Goal: Communication & Community: Answer question/provide support

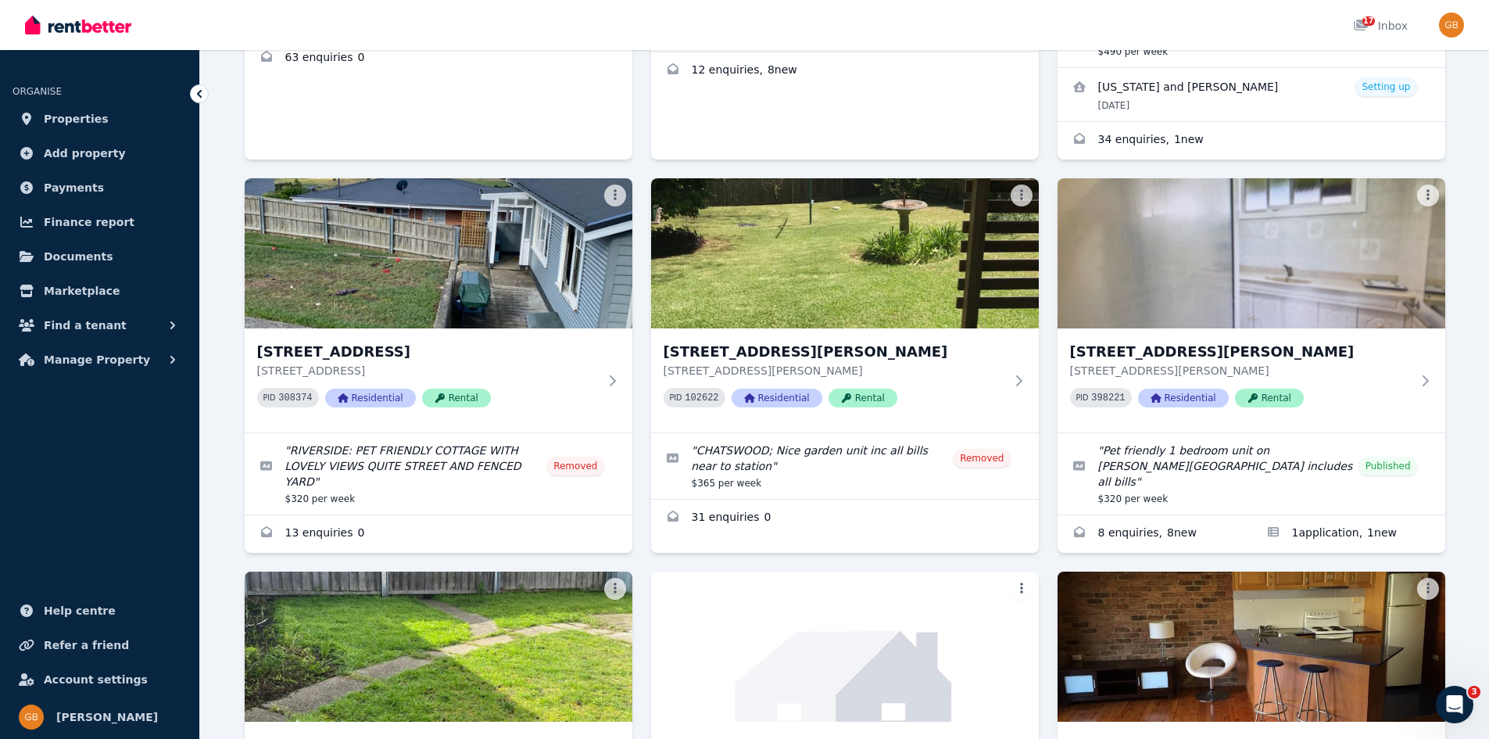
scroll to position [435, 0]
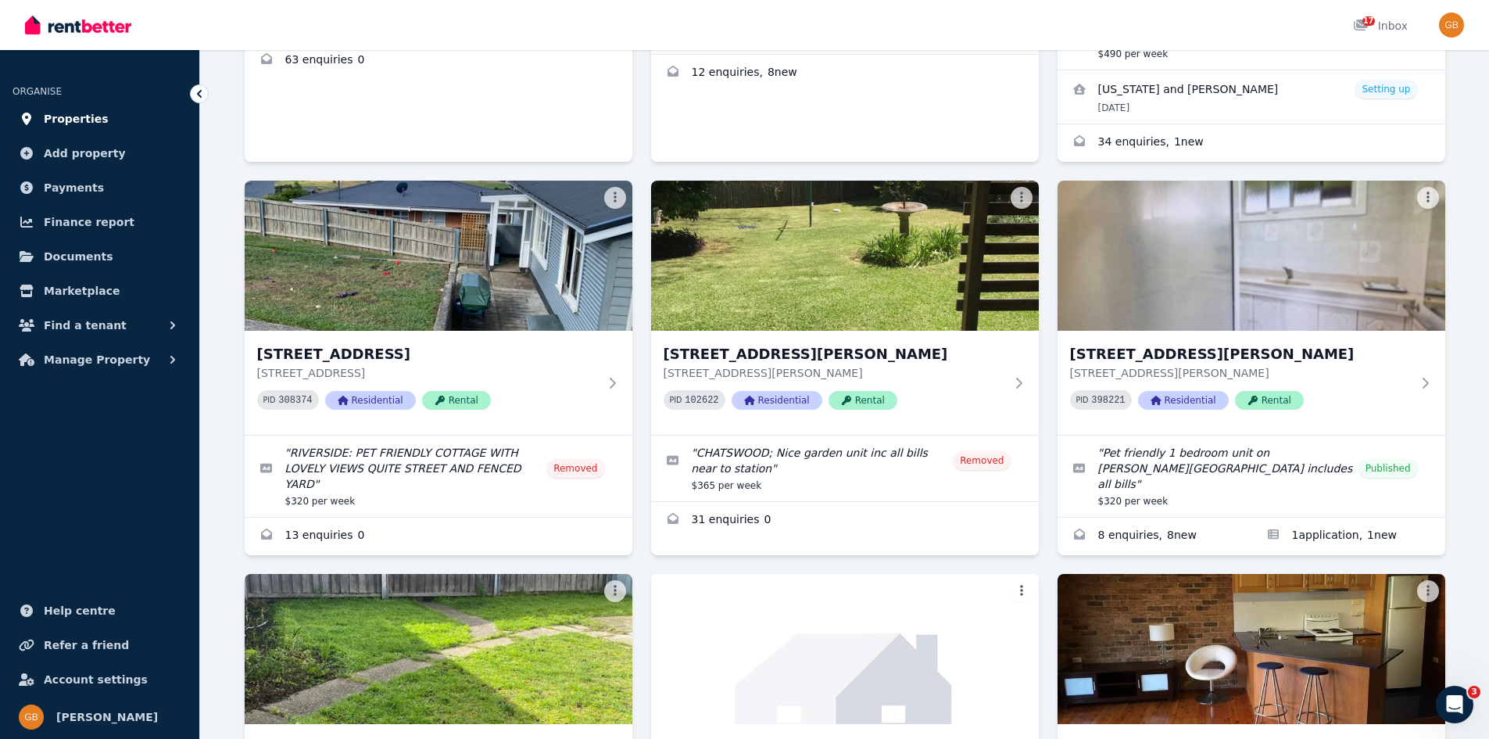
click at [81, 124] on span "Properties" at bounding box center [76, 118] width 65 height 19
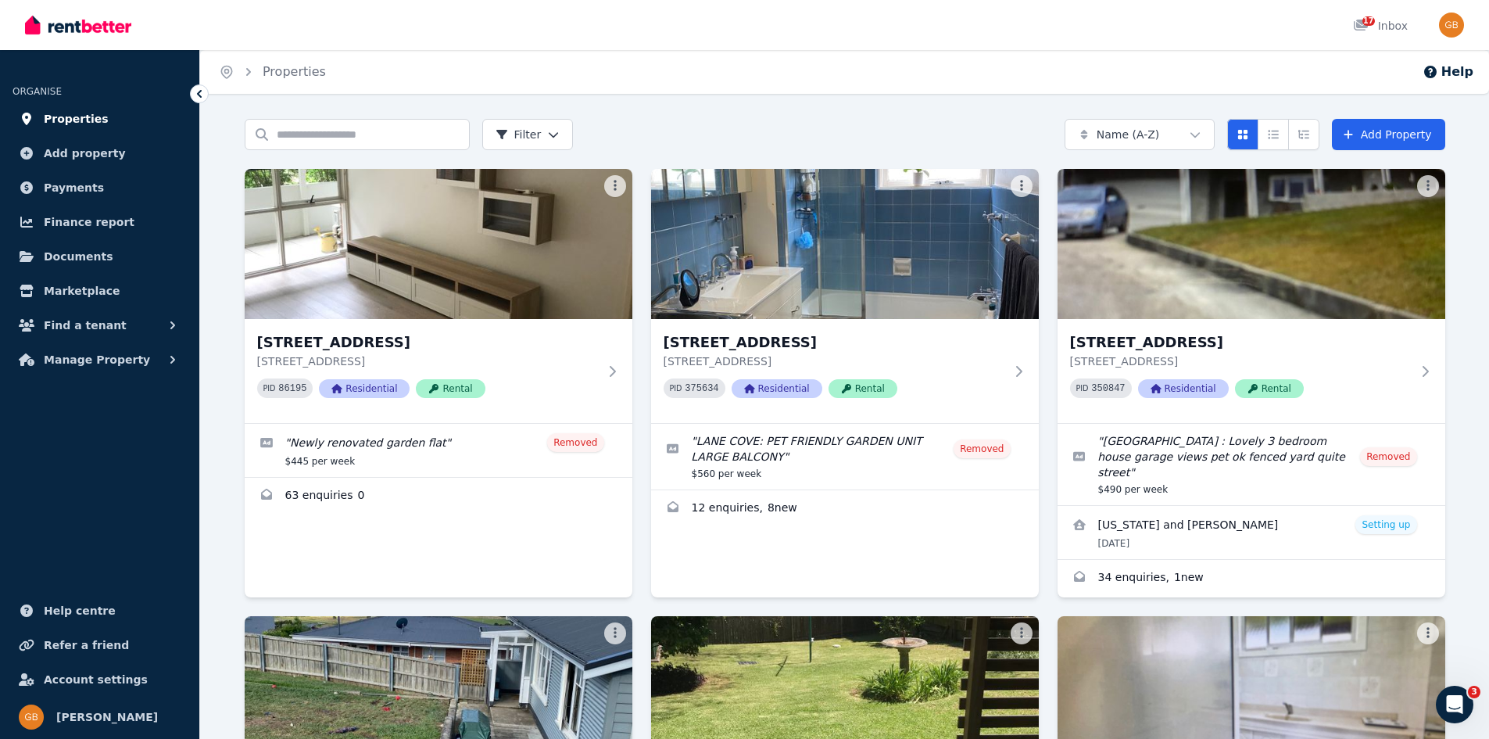
click at [70, 117] on span "Properties" at bounding box center [76, 118] width 65 height 19
click at [1448, 21] on img "button" at bounding box center [1451, 25] width 25 height 25
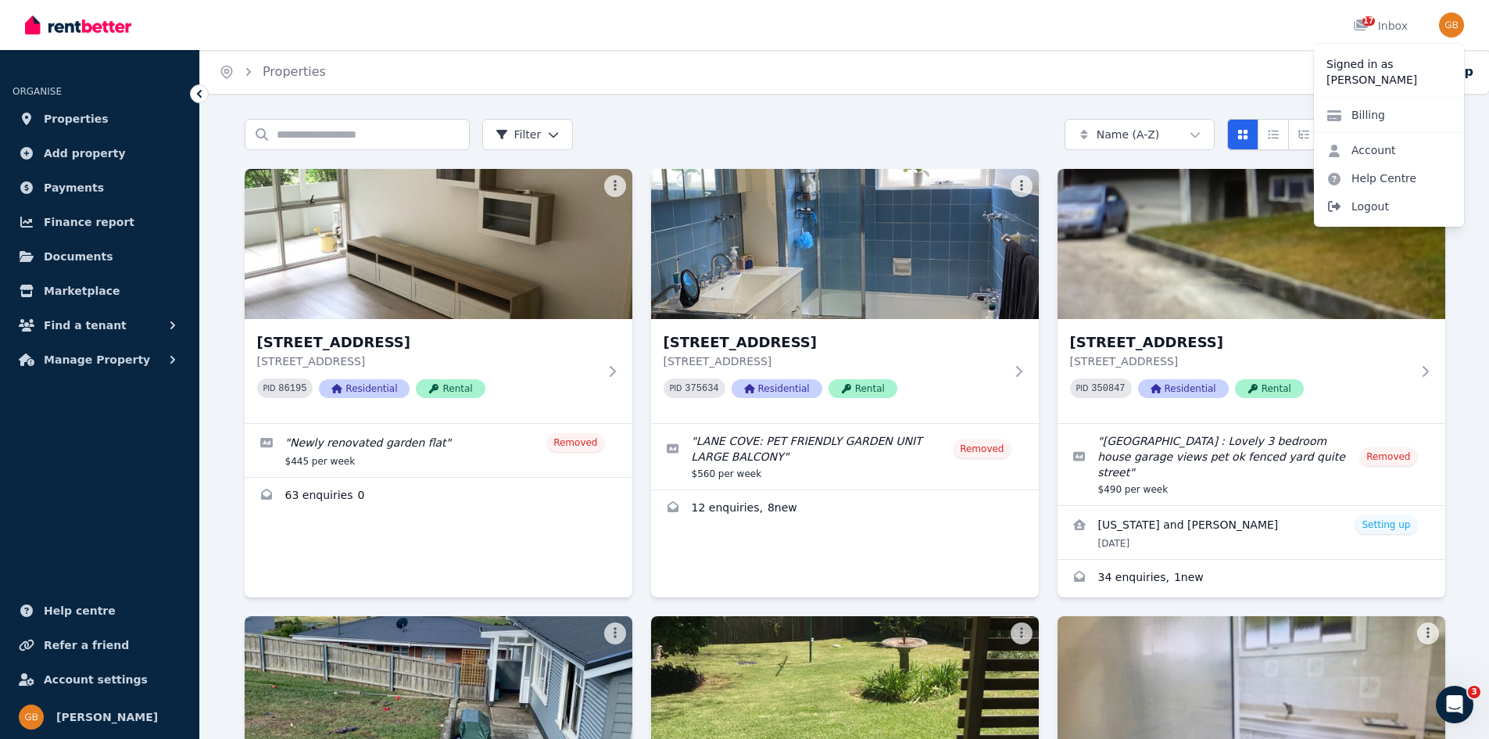
click at [1366, 211] on span "Logout" at bounding box center [1389, 206] width 150 height 28
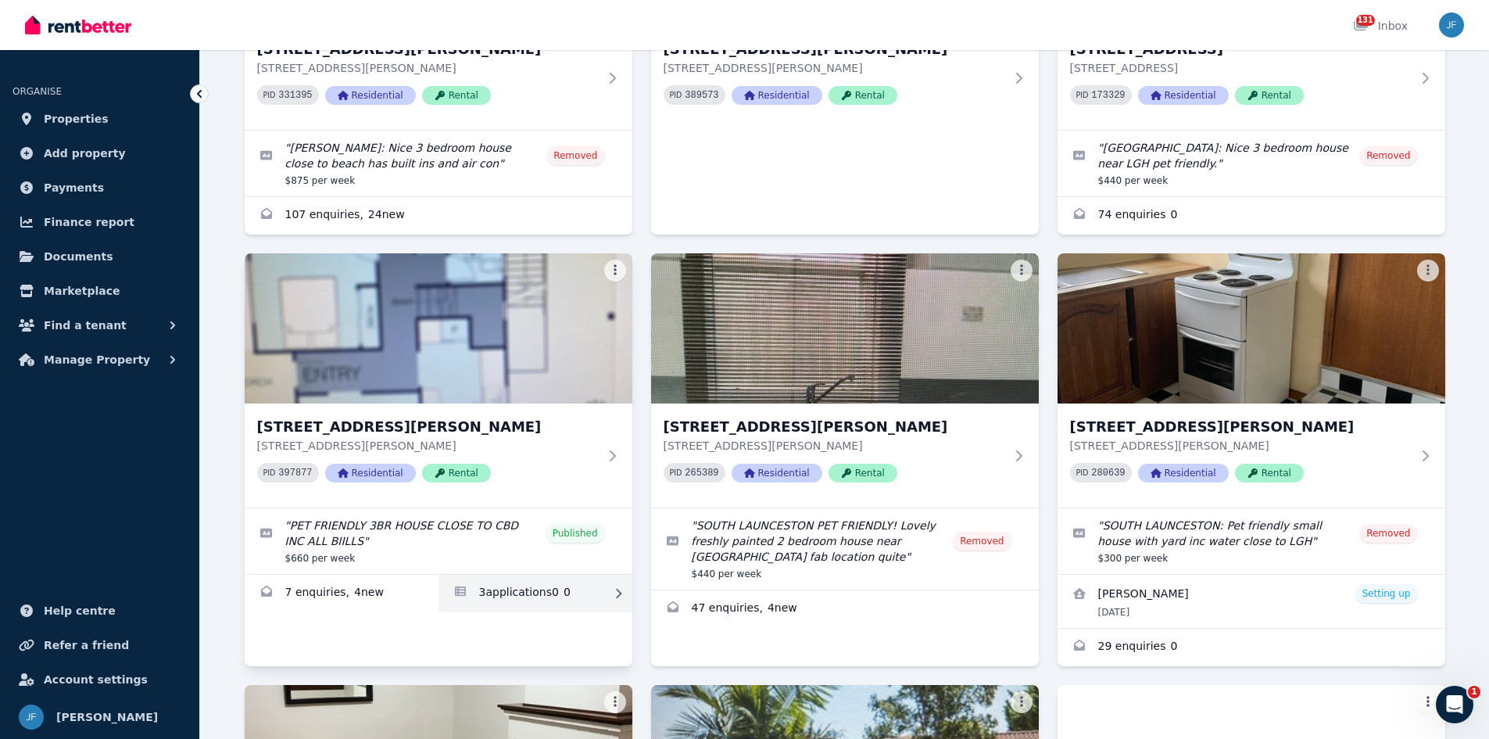
scroll to position [2264, 0]
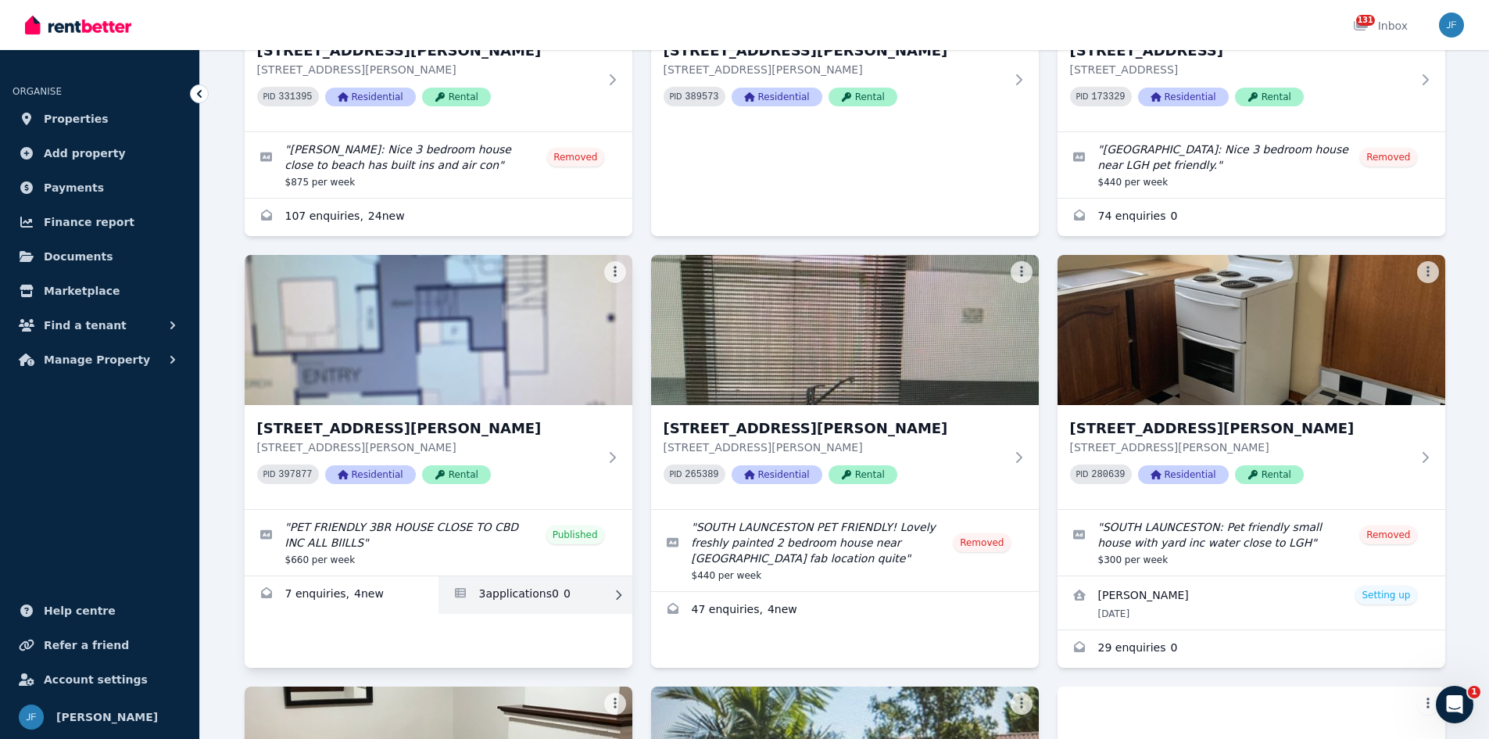
click at [486, 576] on link "Applications for 37 Clifton Dr, Port Macquarie" at bounding box center [536, 595] width 194 height 38
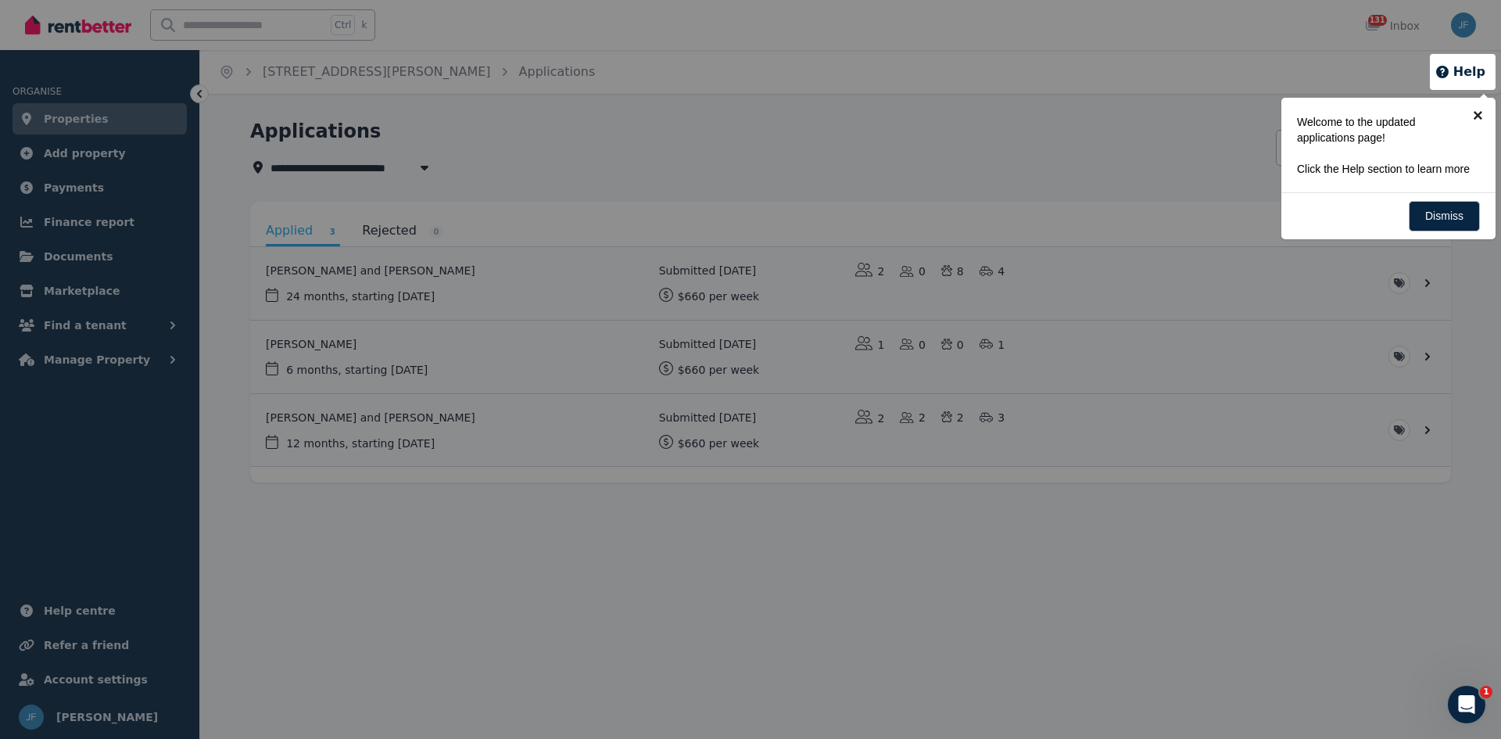
click at [1474, 109] on link "×" at bounding box center [1477, 115] width 35 height 35
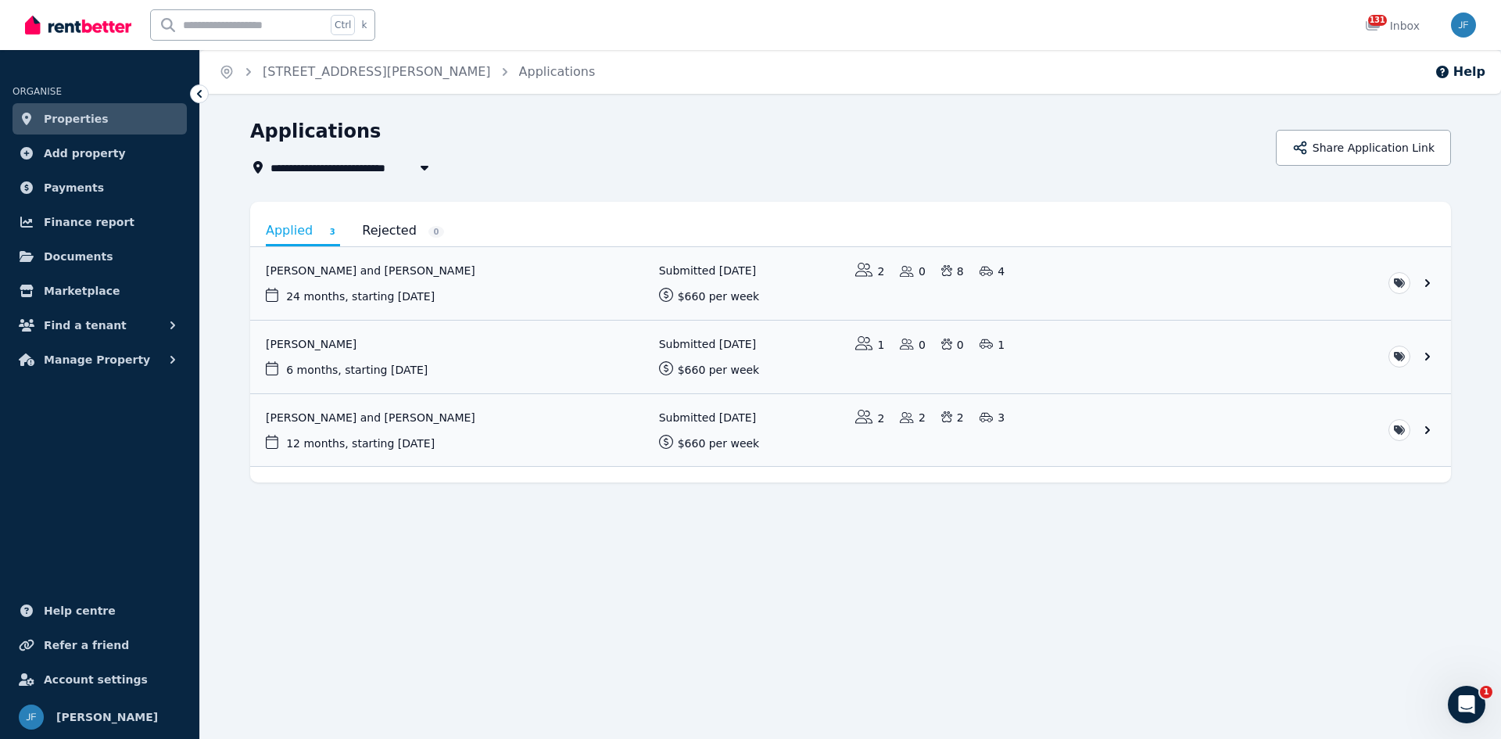
click at [196, 91] on icon at bounding box center [200, 94] width 16 height 16
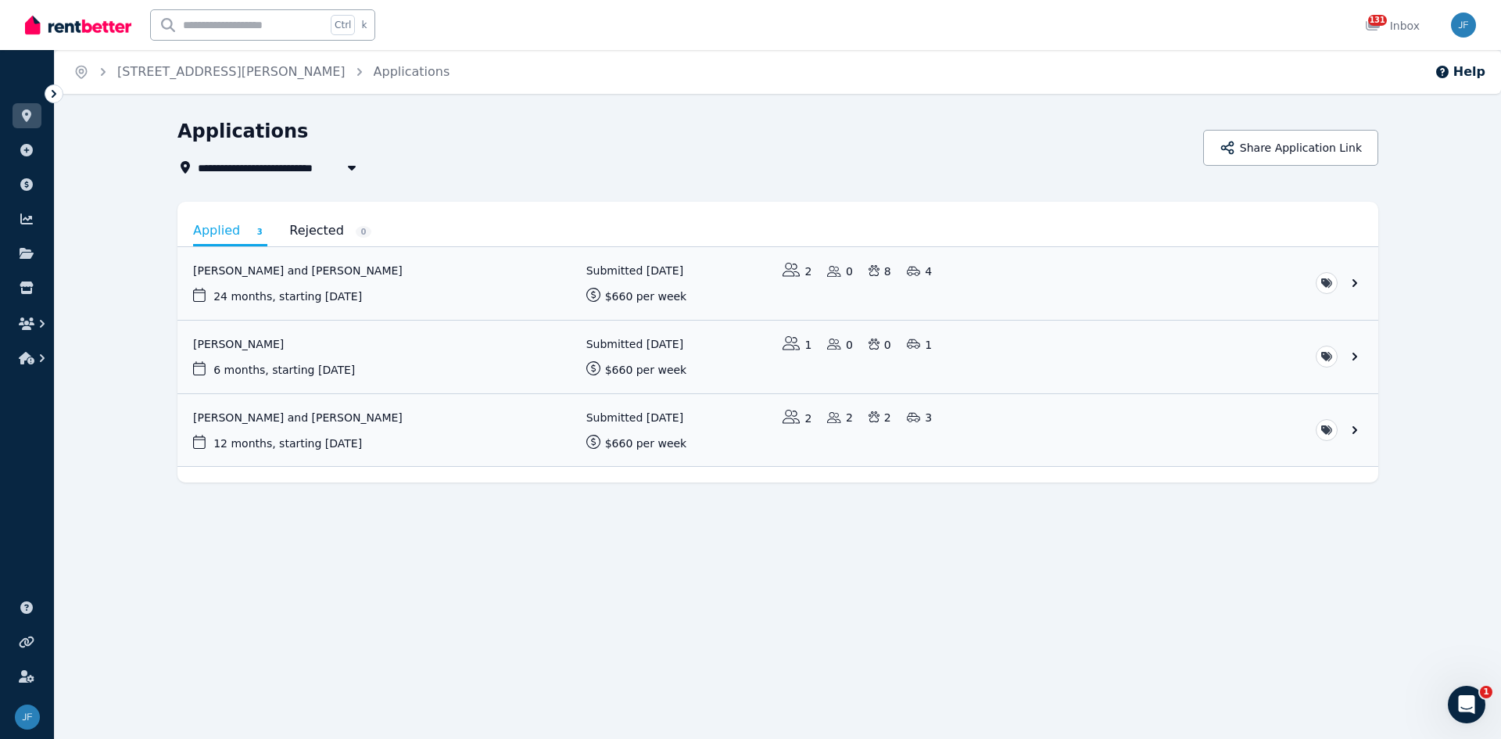
click at [102, 72] on icon "Breadcrumb" at bounding box center [103, 72] width 16 height 16
click at [55, 94] on icon at bounding box center [54, 94] width 5 height 8
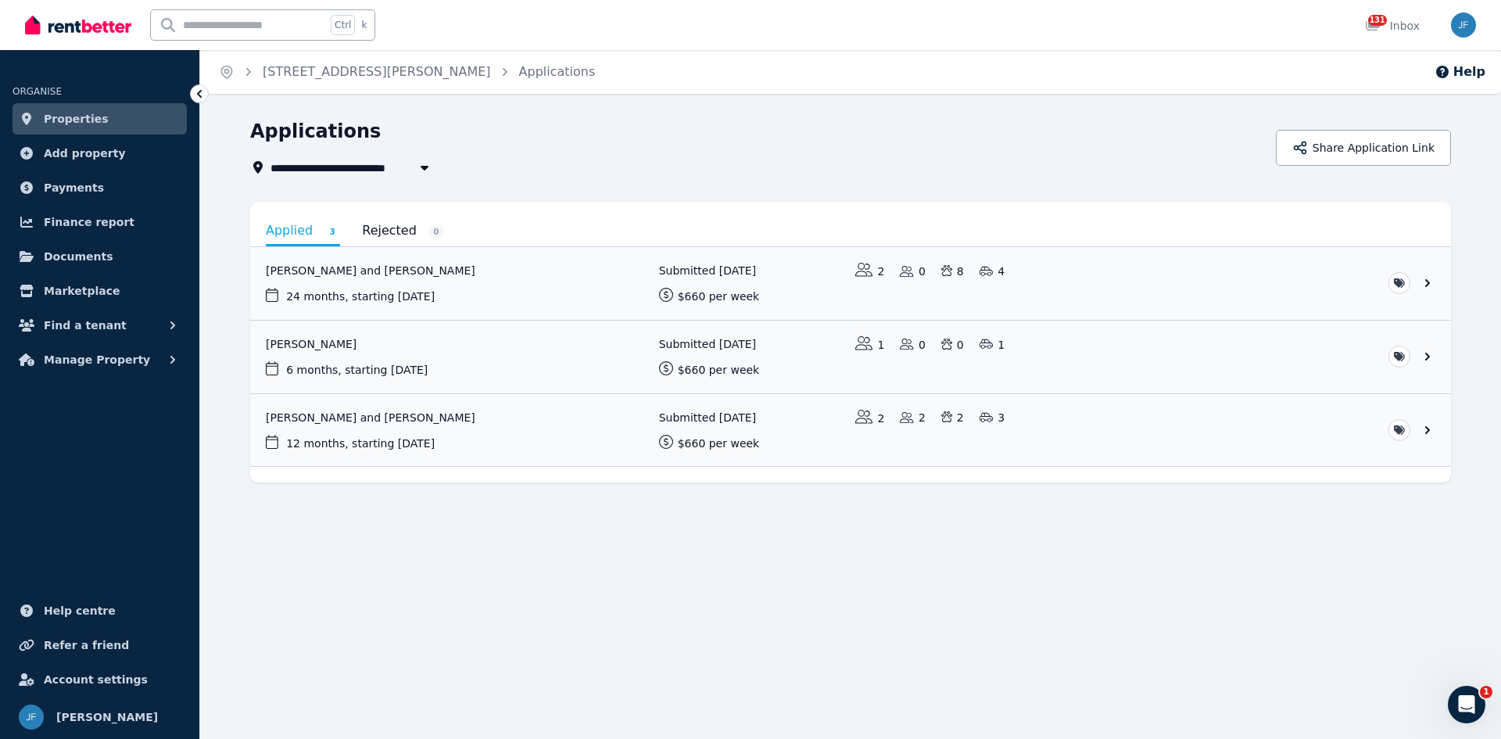
click at [95, 120] on link "Properties" at bounding box center [100, 118] width 174 height 31
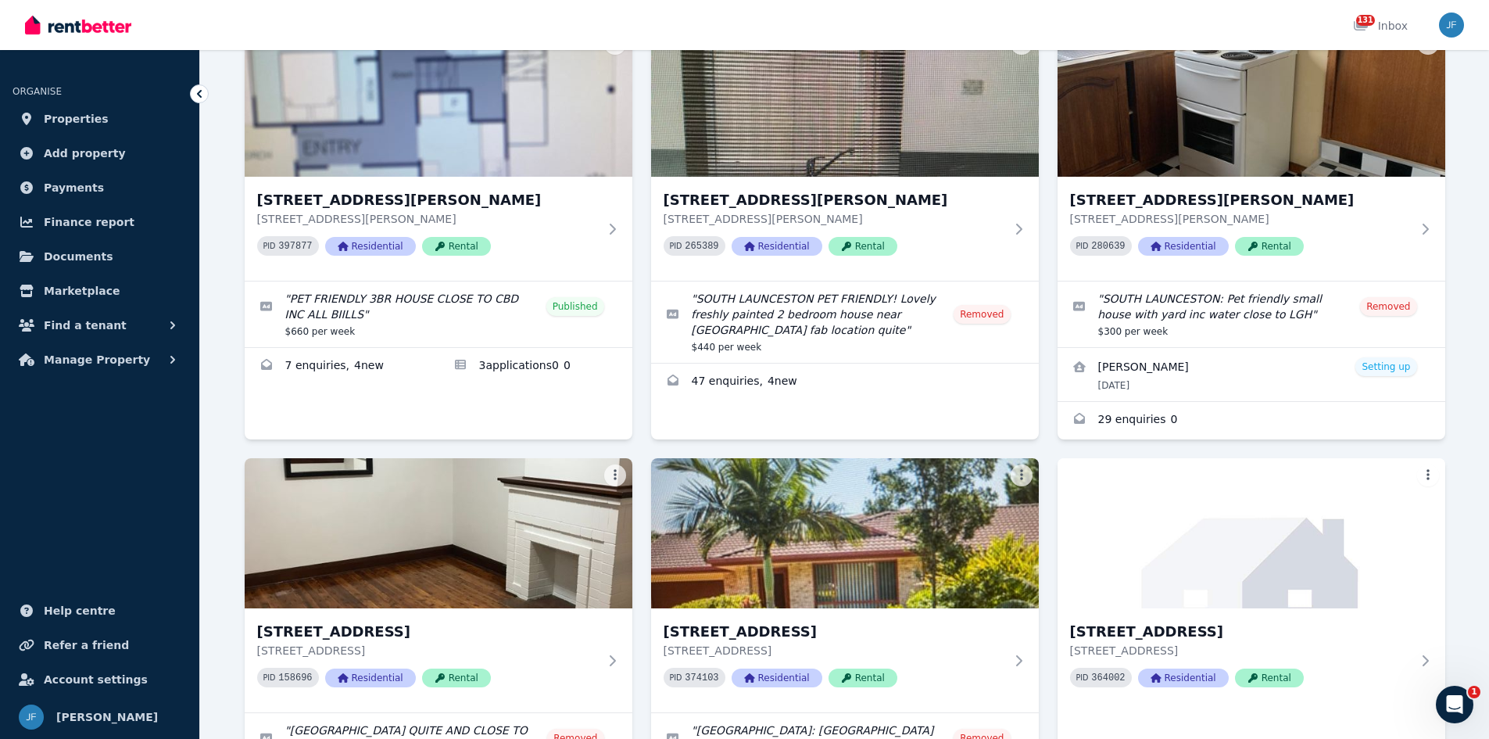
scroll to position [2501, 0]
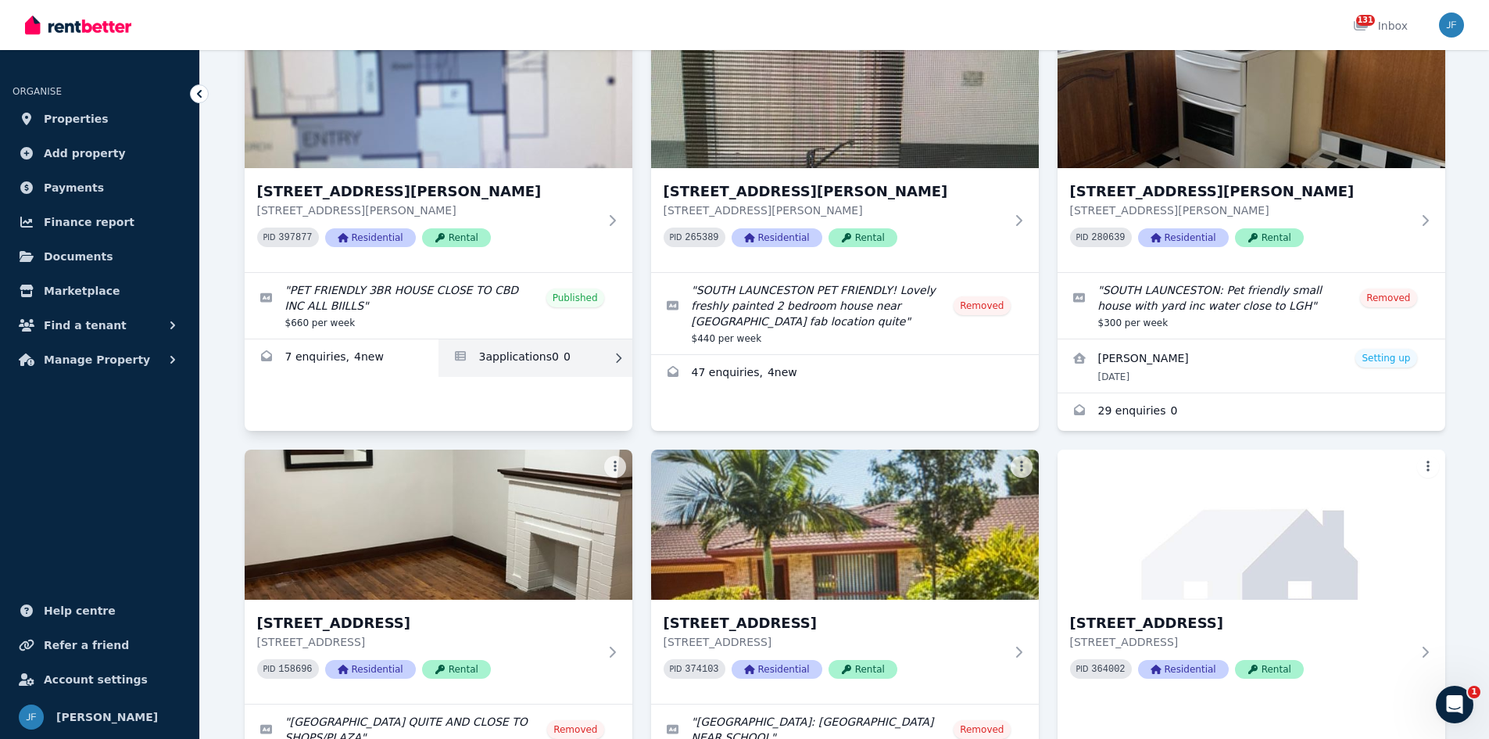
click at [515, 339] on link "Applications for 37 Clifton Dr, Port Macquarie" at bounding box center [536, 358] width 194 height 38
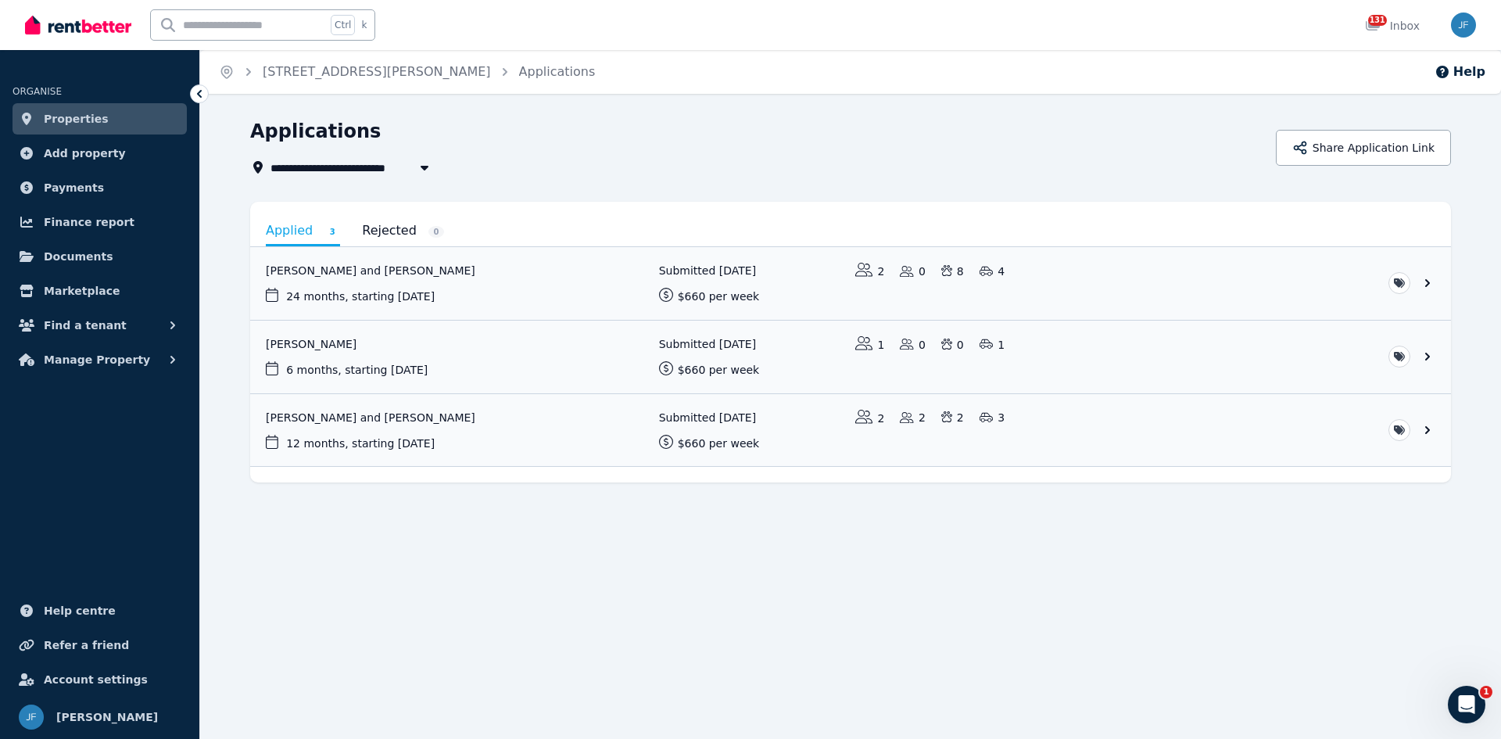
click at [109, 116] on link "Properties" at bounding box center [100, 118] width 174 height 31
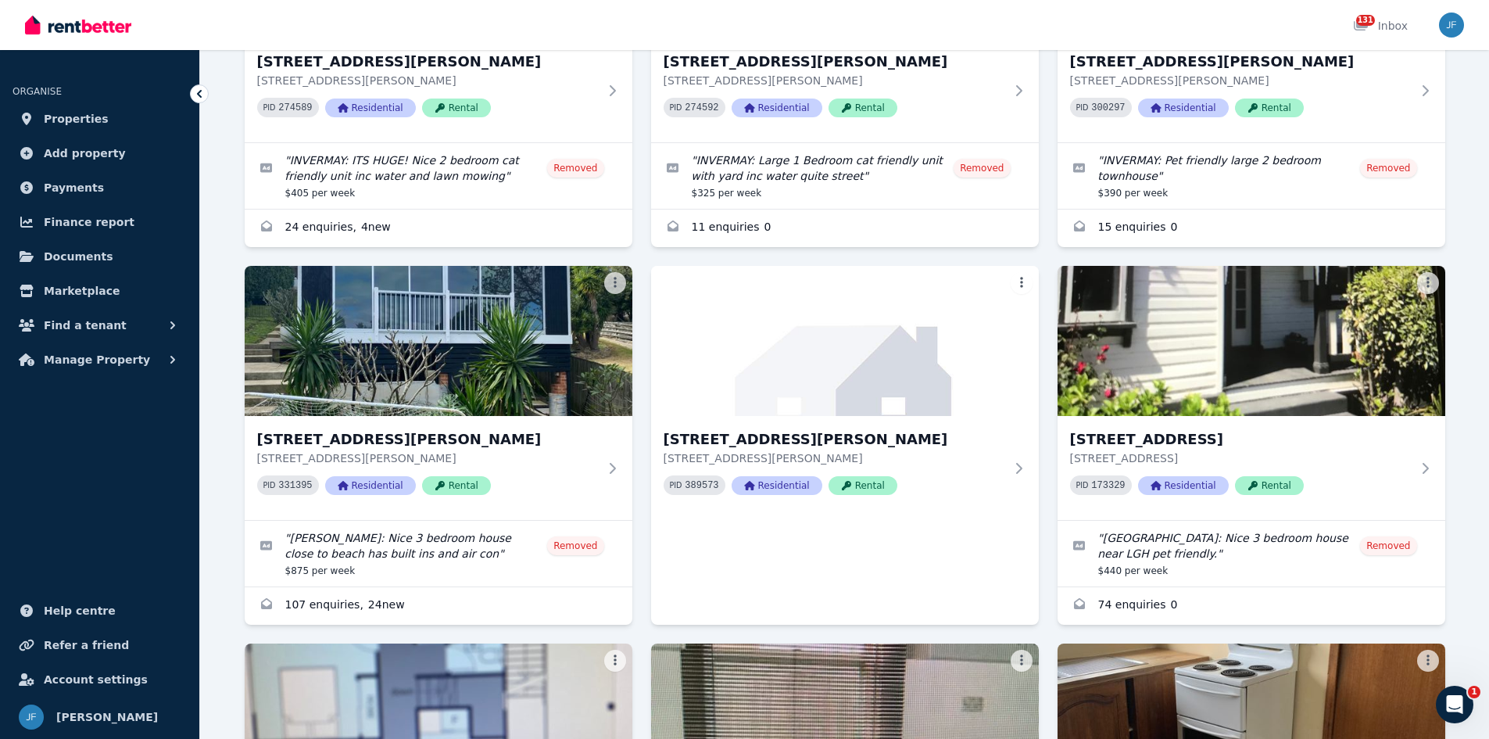
scroll to position [2189, 0]
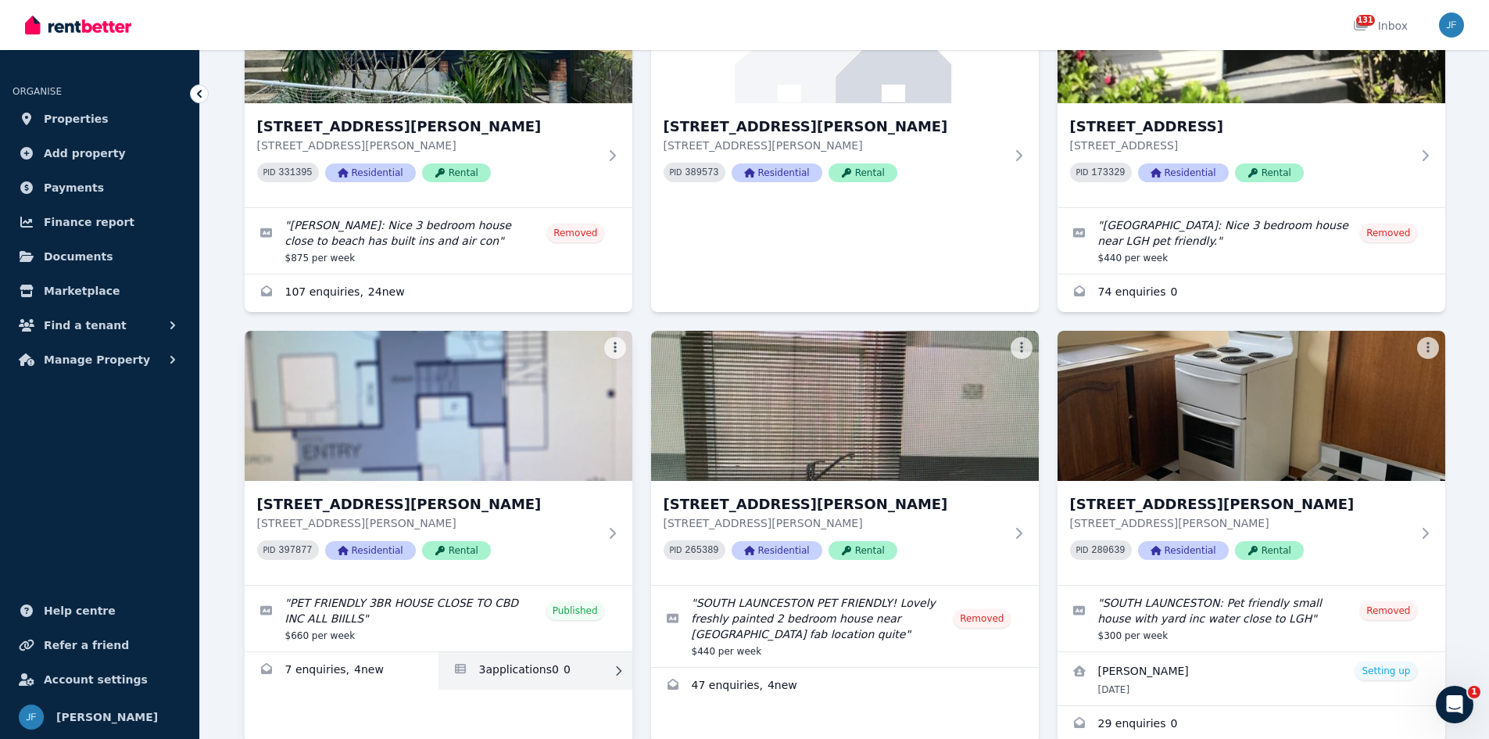
click at [519, 652] on link "Applications for 37 Clifton Dr, Port Macquarie" at bounding box center [536, 671] width 194 height 38
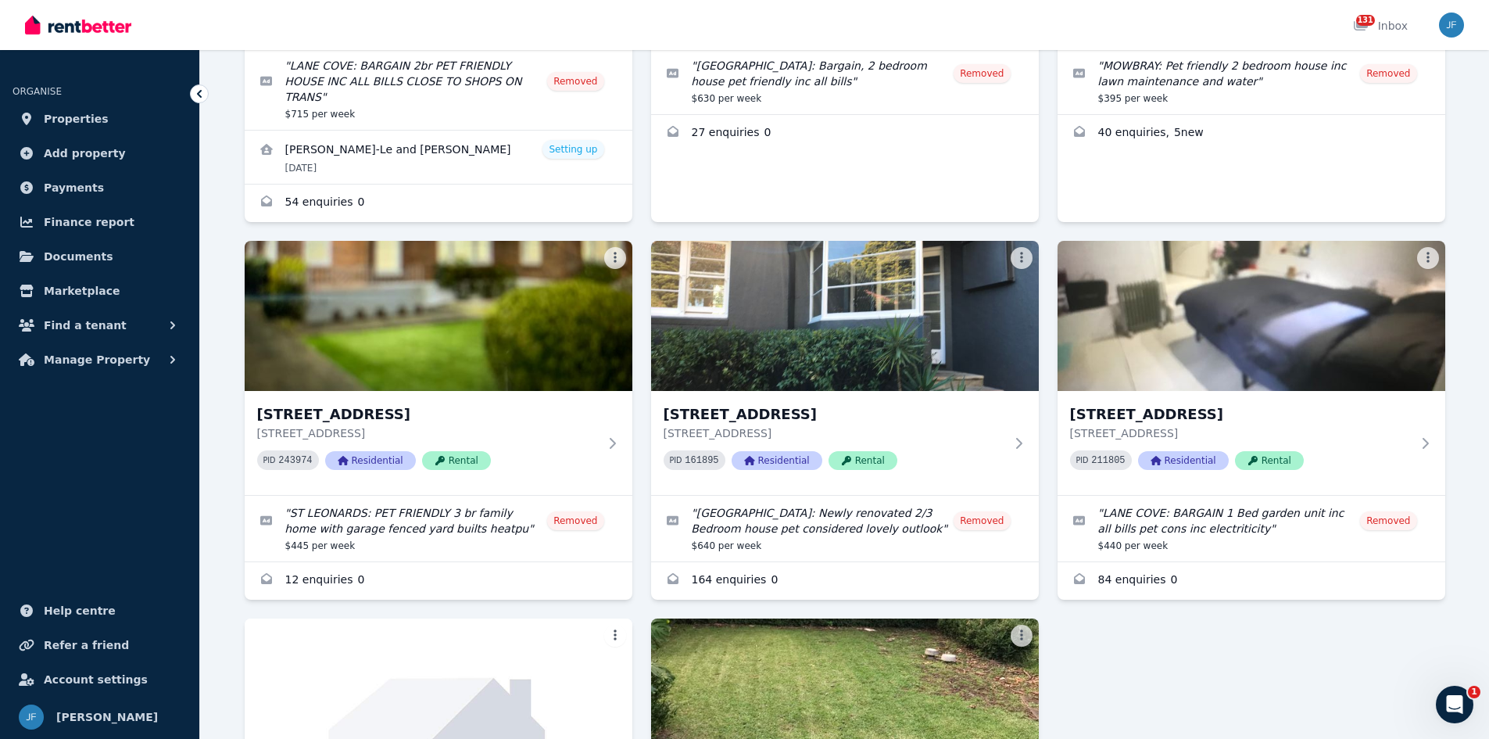
scroll to position [5000, 0]
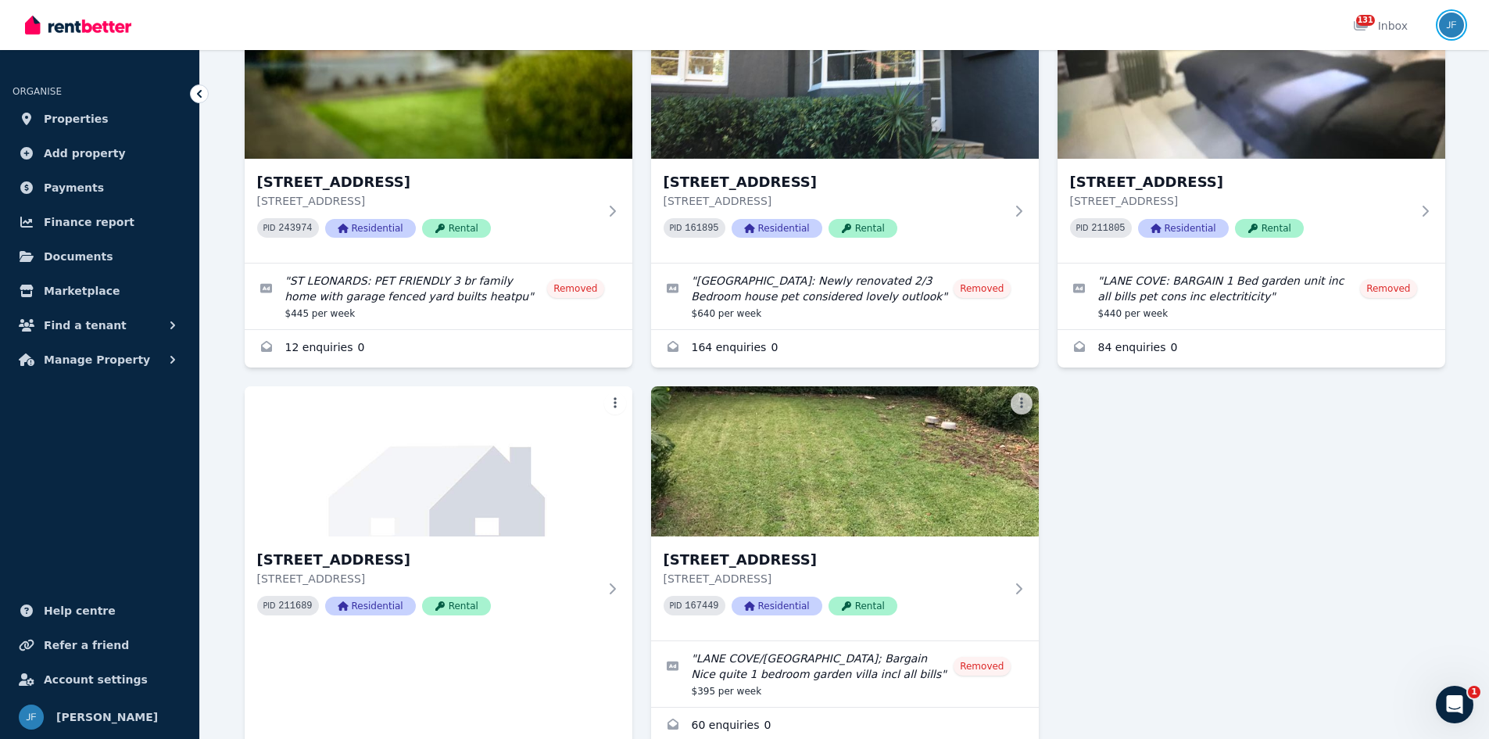
click at [1452, 24] on img "button" at bounding box center [1451, 25] width 25 height 25
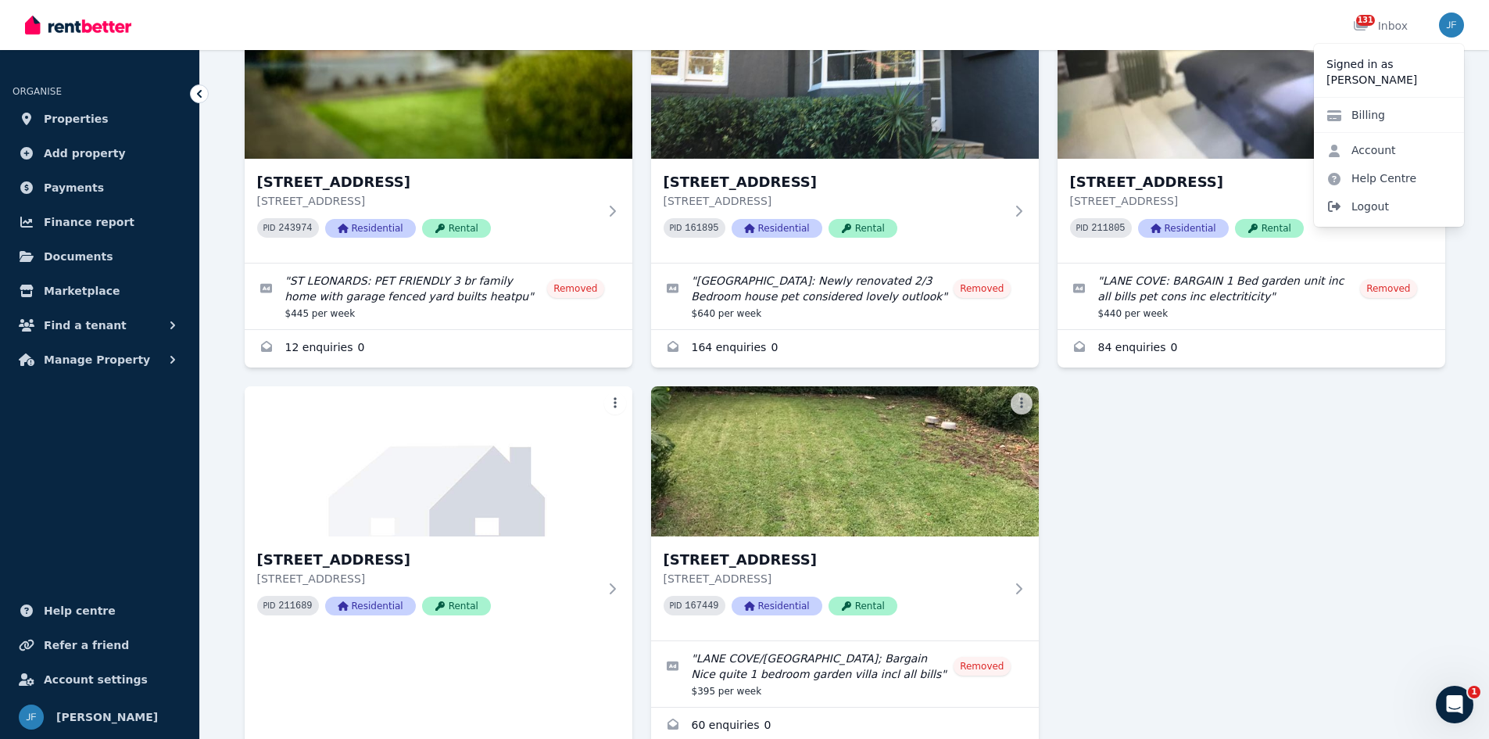
click at [1369, 207] on span "Logout" at bounding box center [1389, 206] width 150 height 28
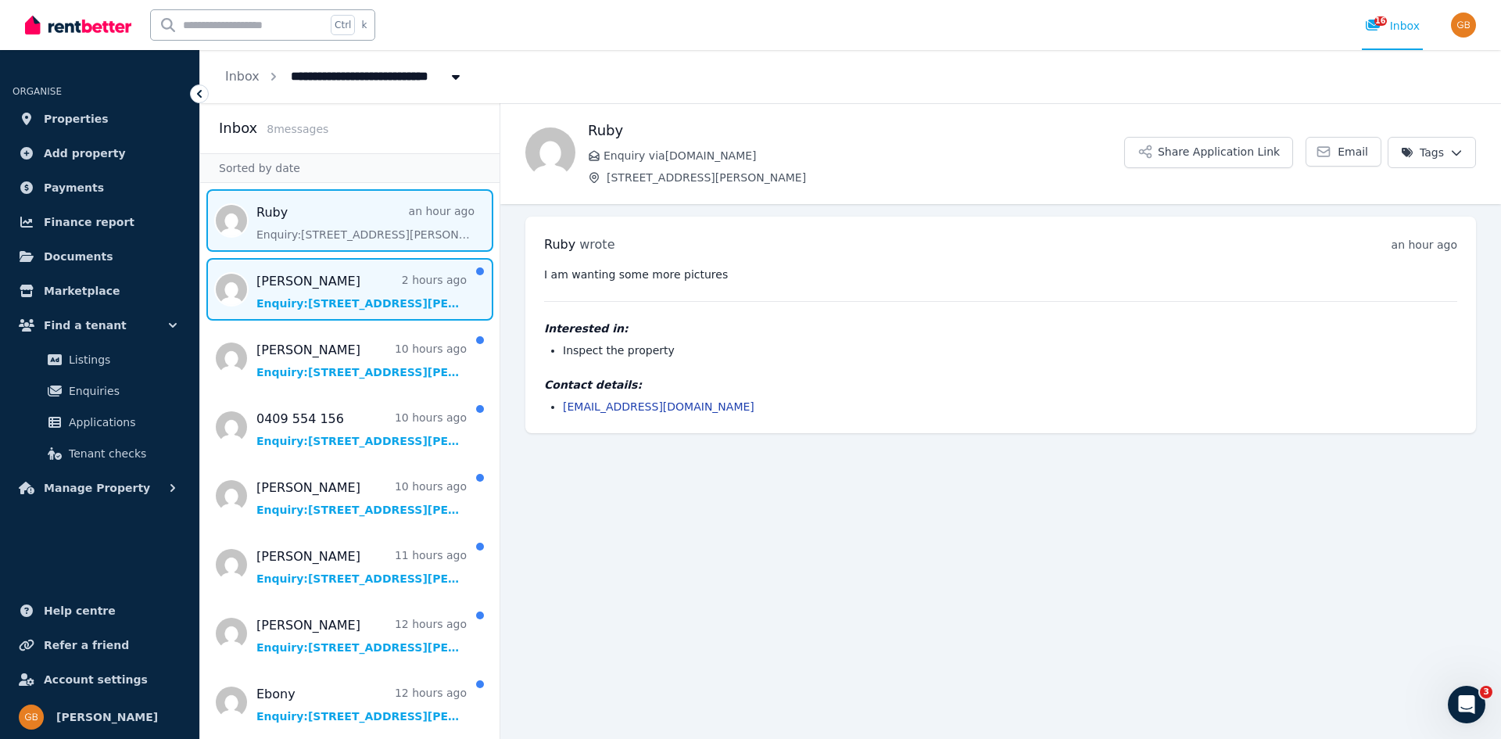
click at [292, 277] on span "Message list" at bounding box center [349, 289] width 299 height 63
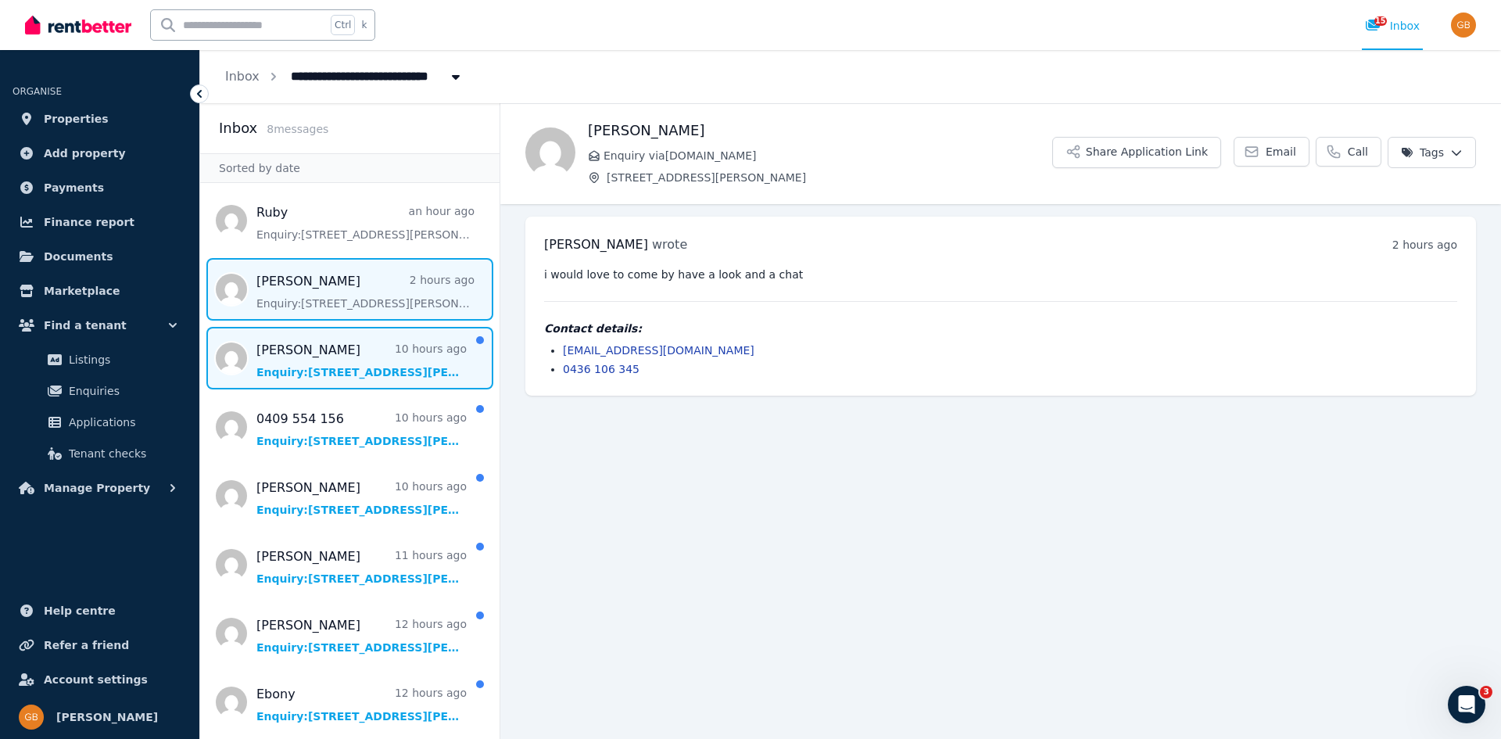
click at [295, 361] on span "Message list" at bounding box center [349, 358] width 299 height 63
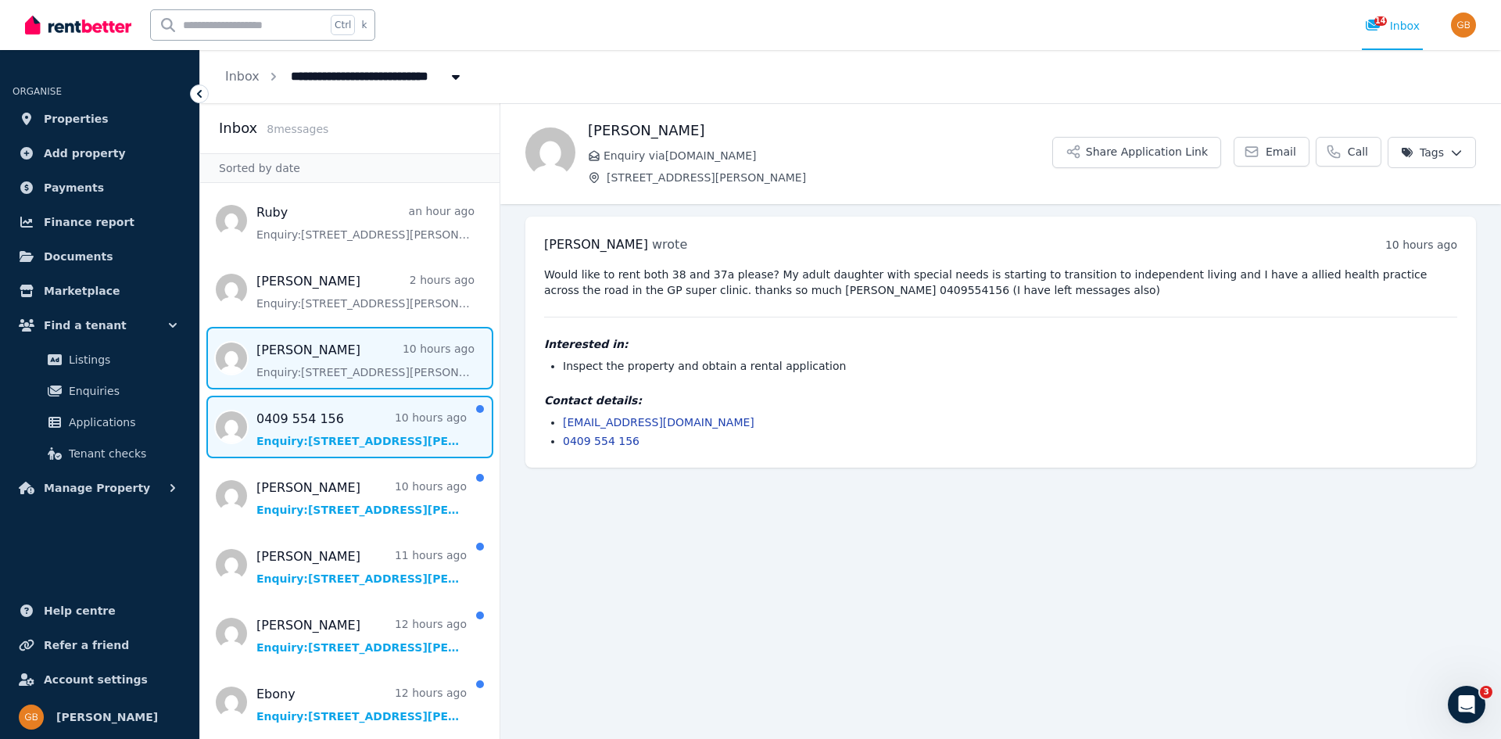
click at [299, 428] on span "Message list" at bounding box center [349, 427] width 299 height 63
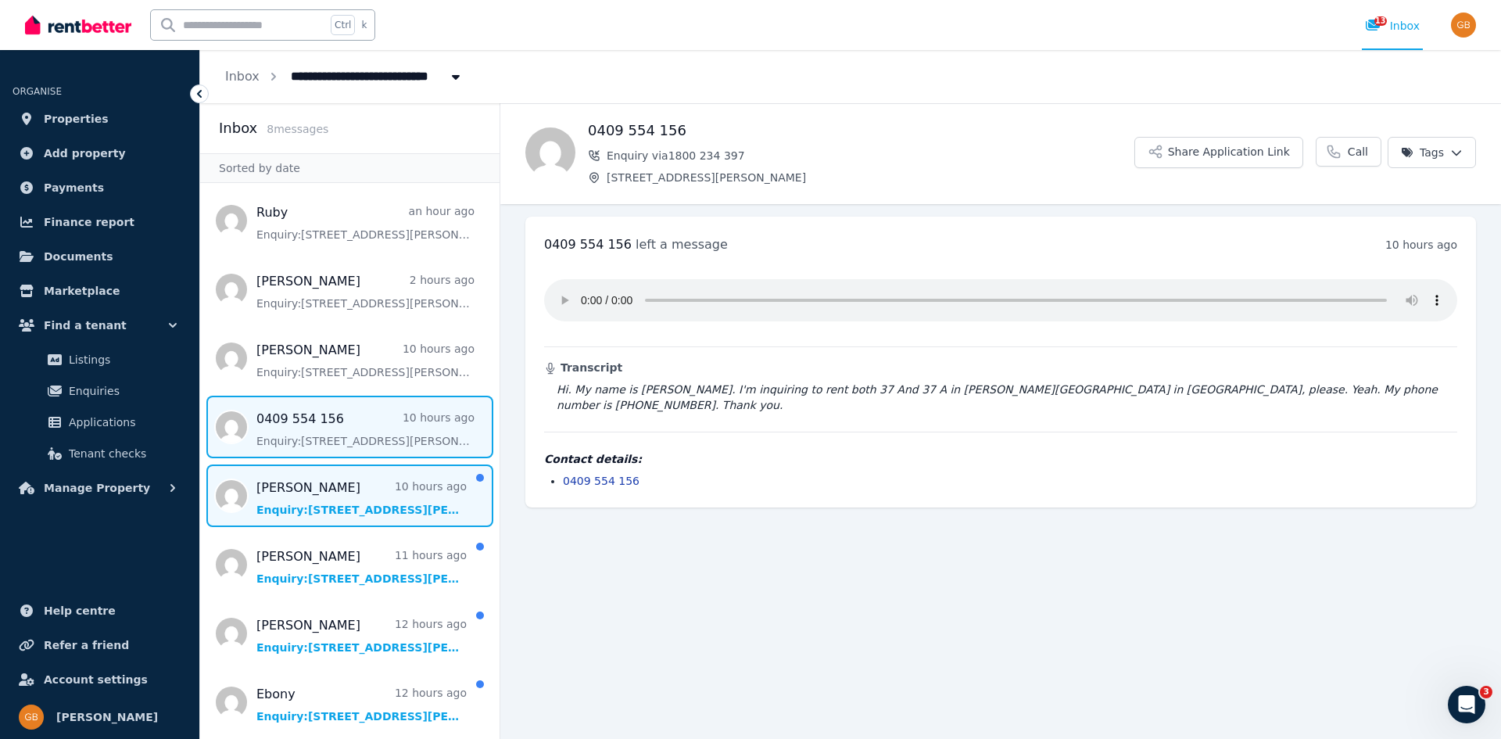
click at [299, 494] on span "Message list" at bounding box center [349, 495] width 299 height 63
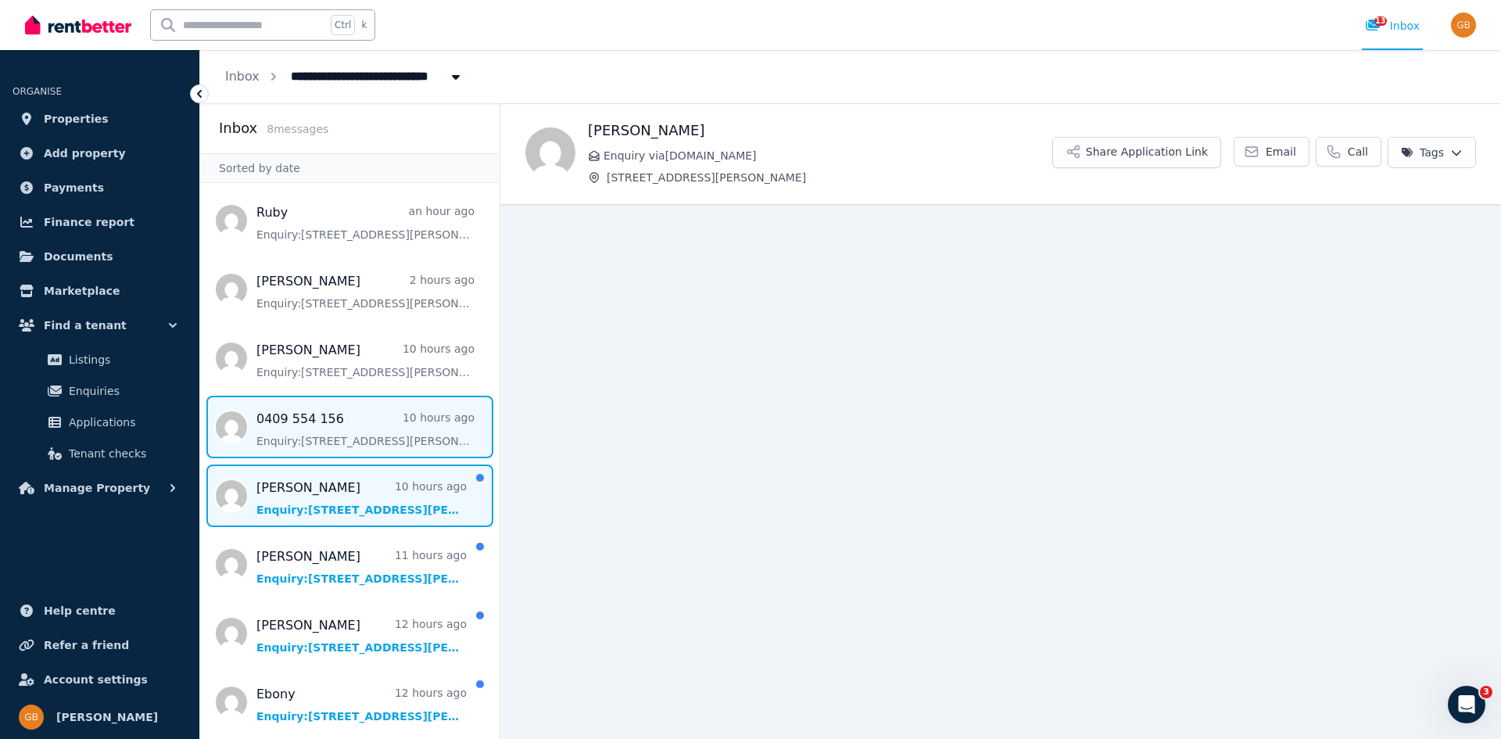
click at [287, 429] on span "Message list" at bounding box center [349, 427] width 299 height 63
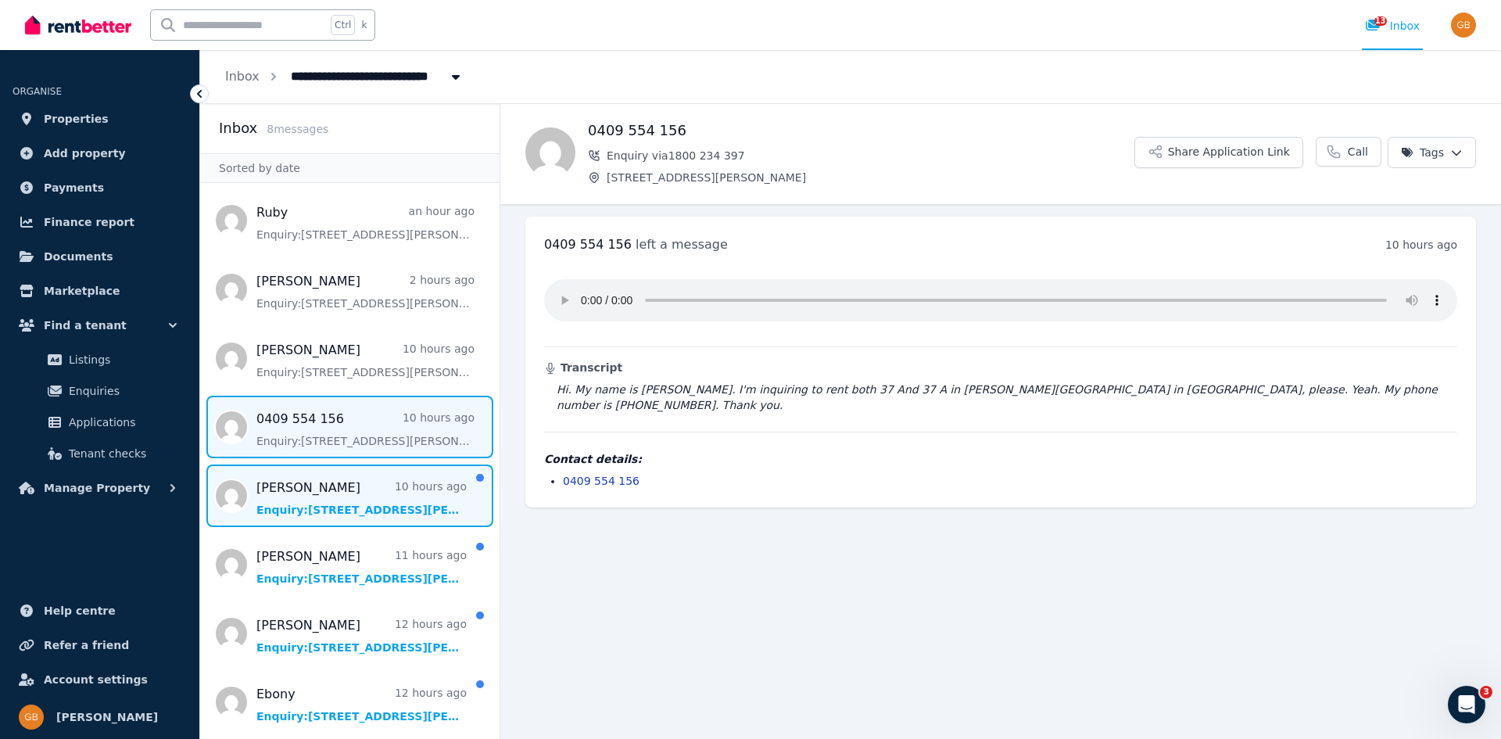
click at [288, 497] on span "Message list" at bounding box center [349, 495] width 299 height 63
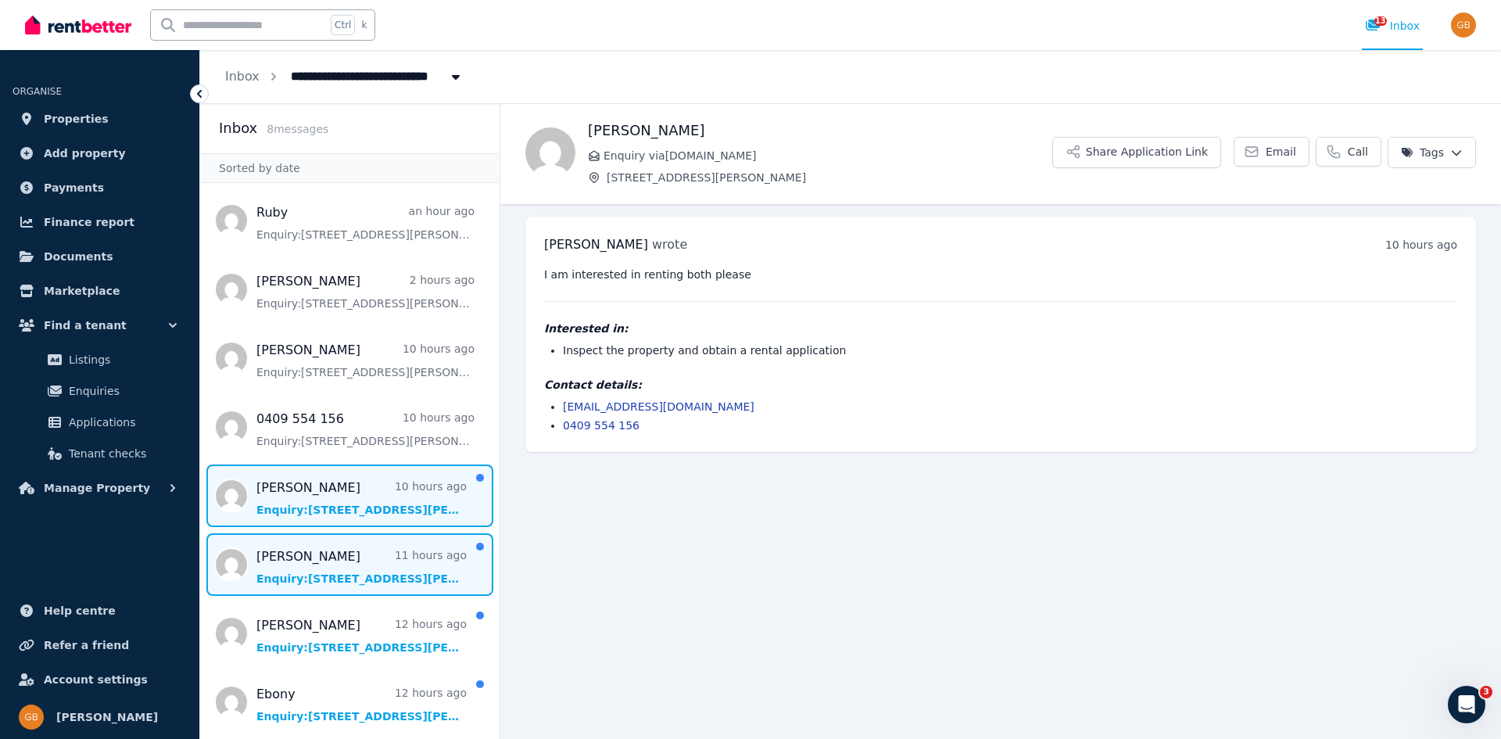
click at [285, 564] on span "Message list" at bounding box center [349, 564] width 299 height 63
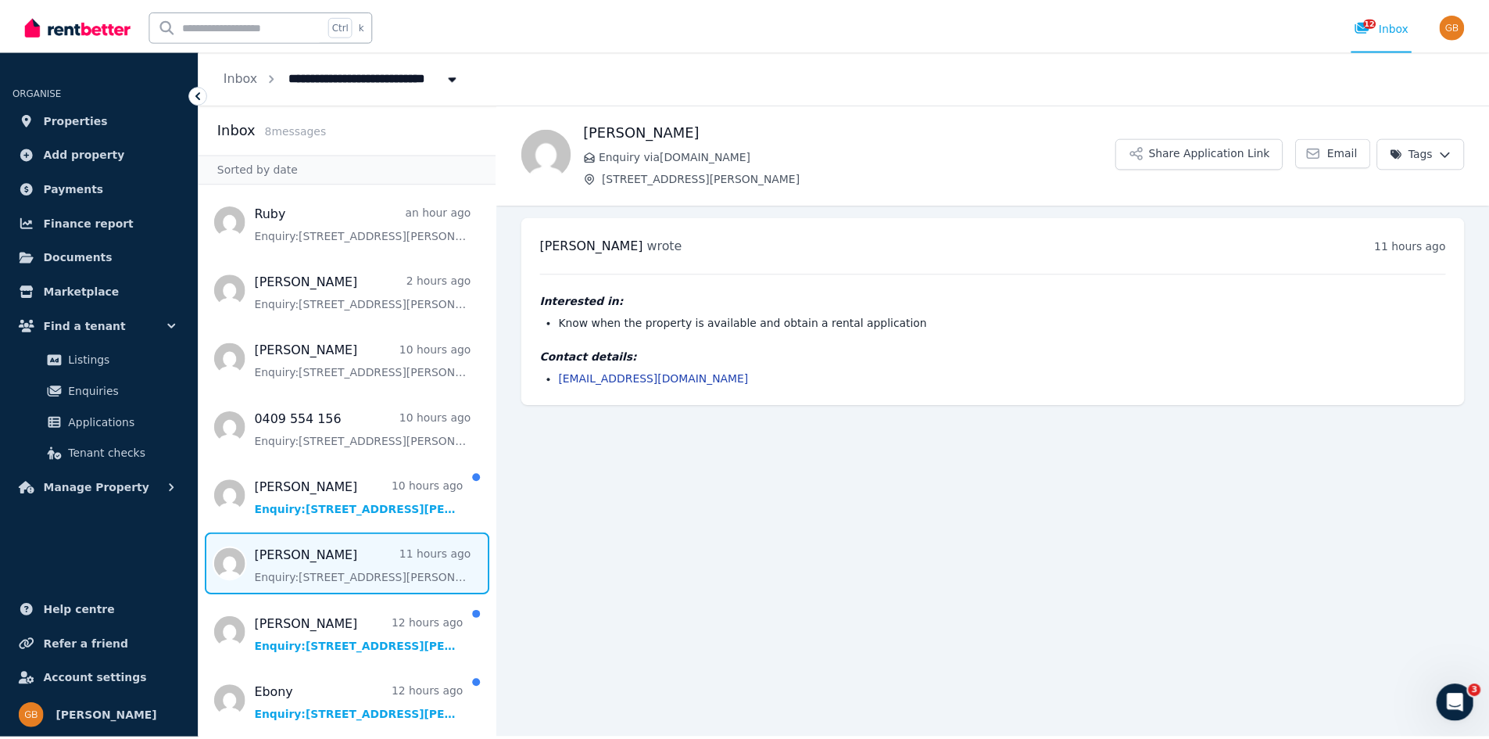
scroll to position [1, 0]
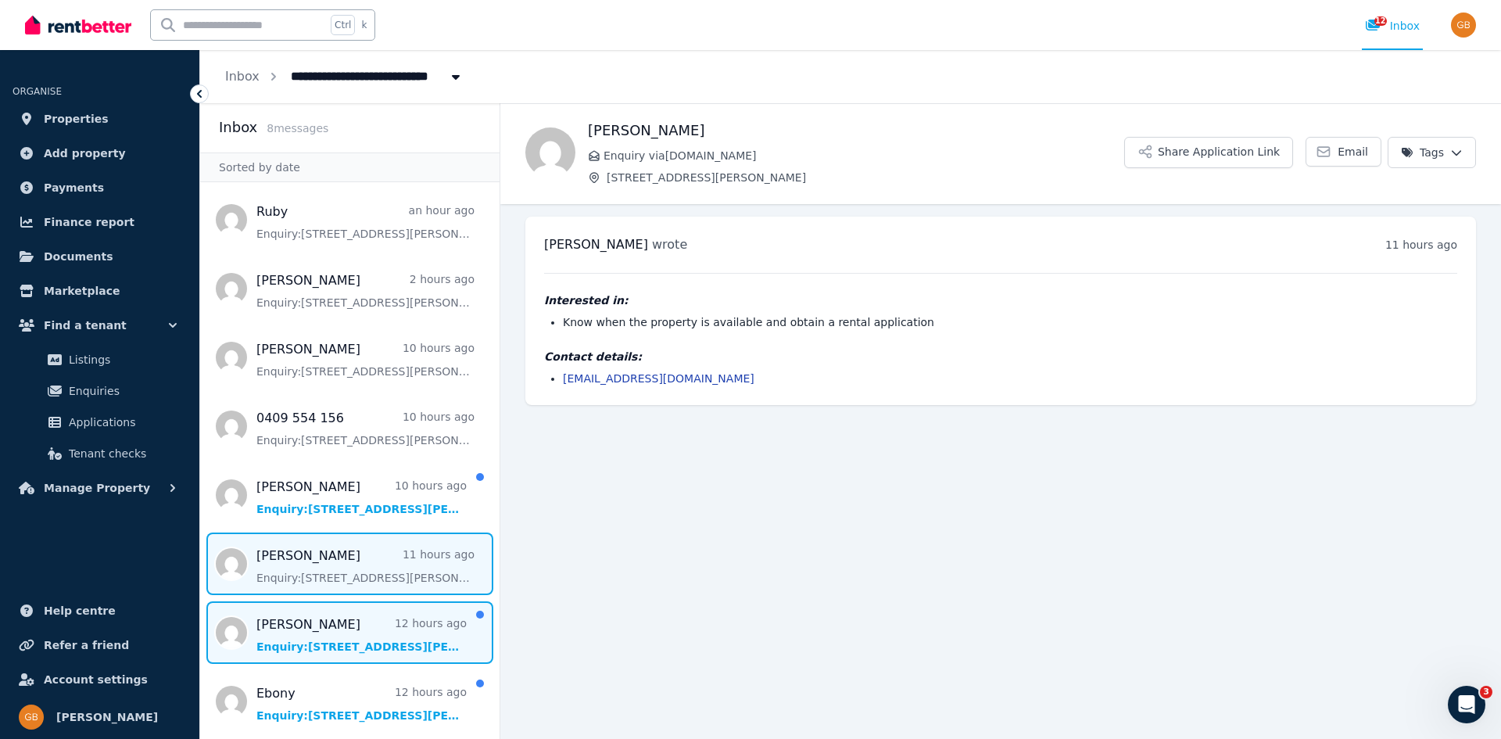
click at [308, 637] on span "Message list" at bounding box center [349, 632] width 299 height 63
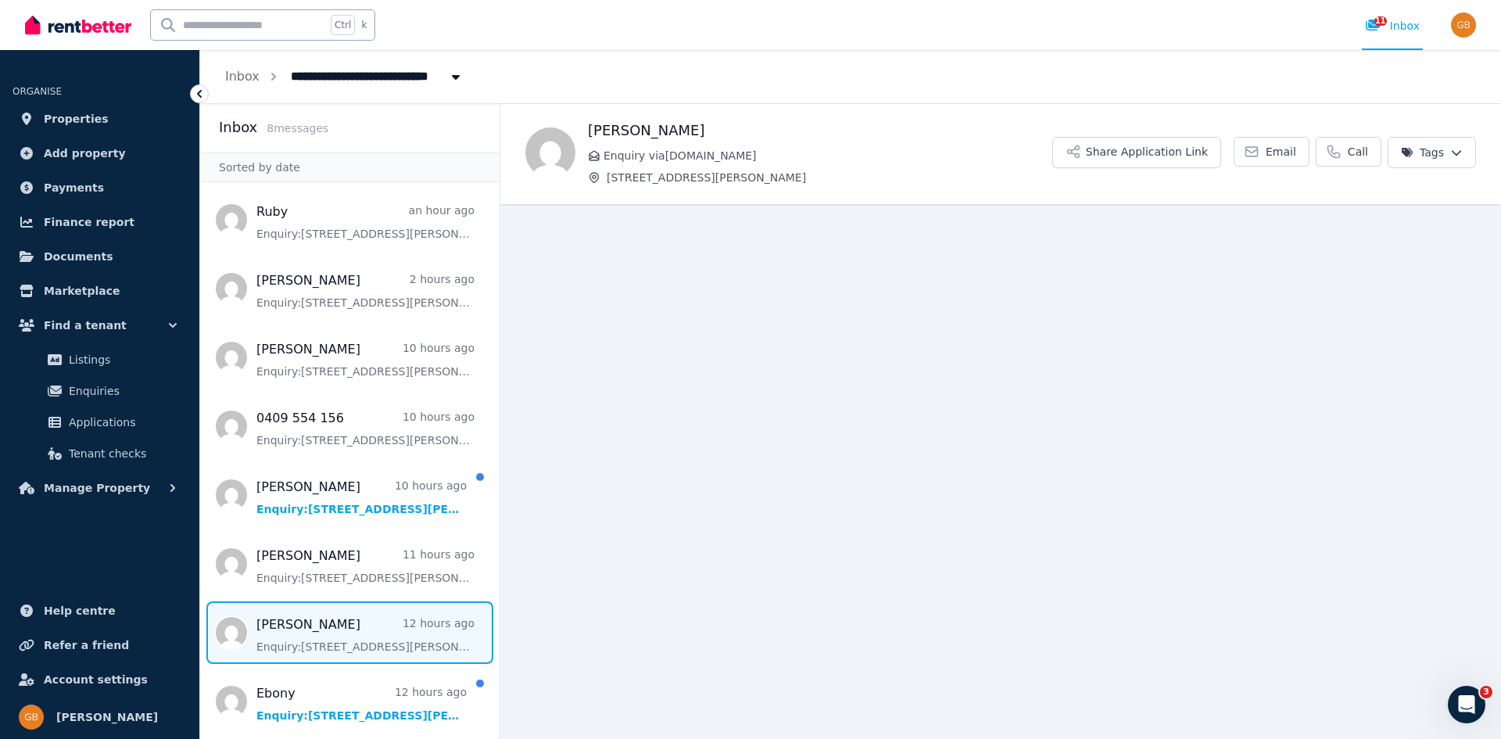
click at [373, 628] on span "Message list" at bounding box center [349, 632] width 299 height 63
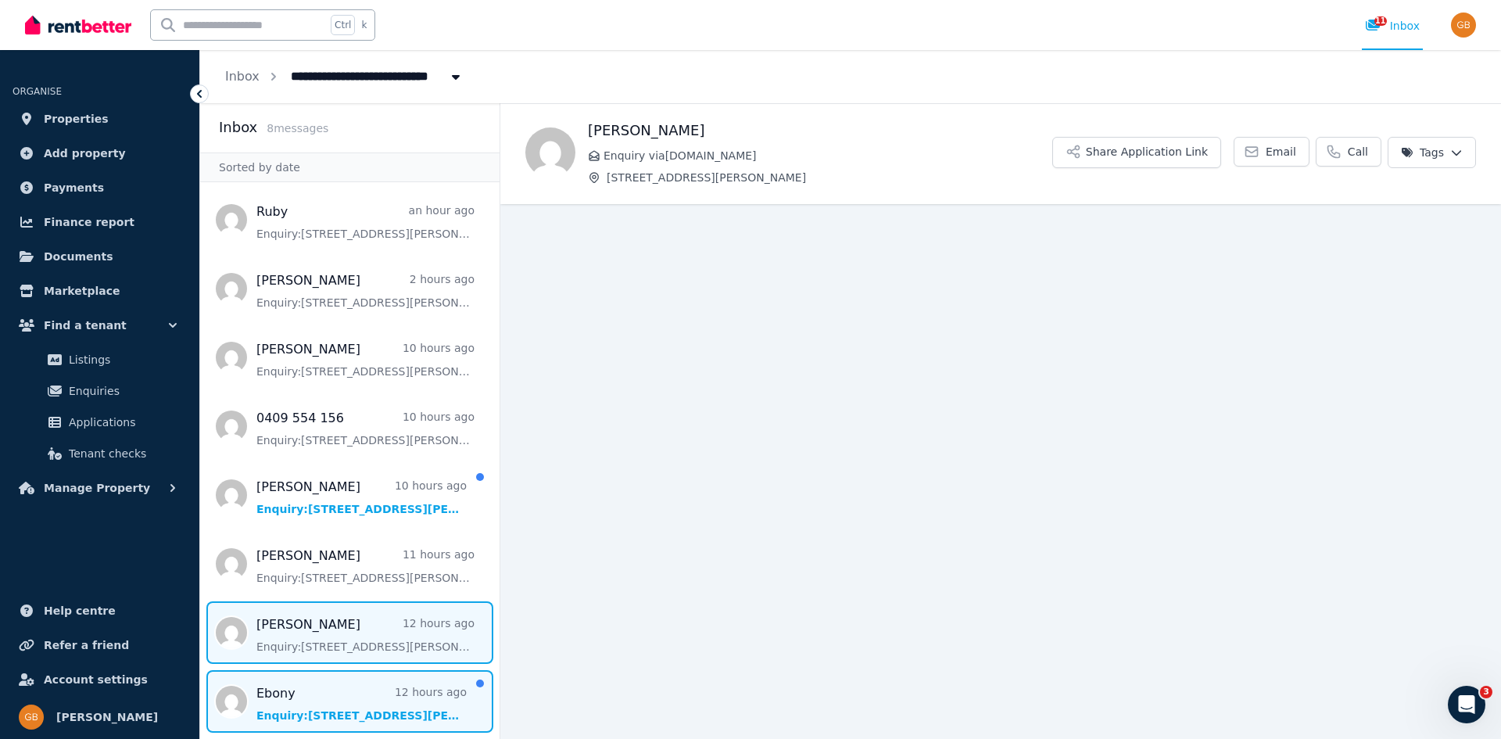
click at [356, 699] on span "Message list" at bounding box center [349, 701] width 299 height 63
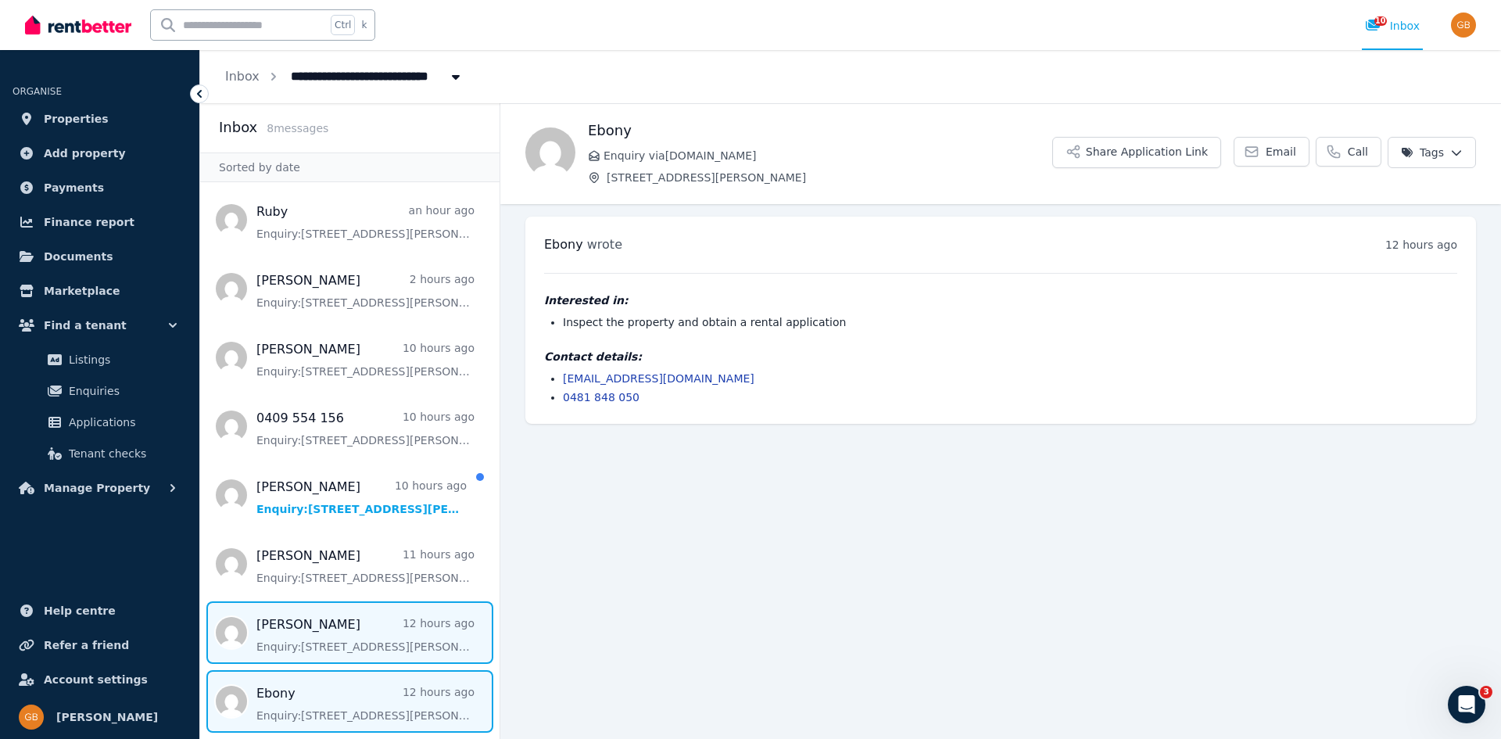
click at [294, 632] on span "Message list" at bounding box center [349, 632] width 299 height 63
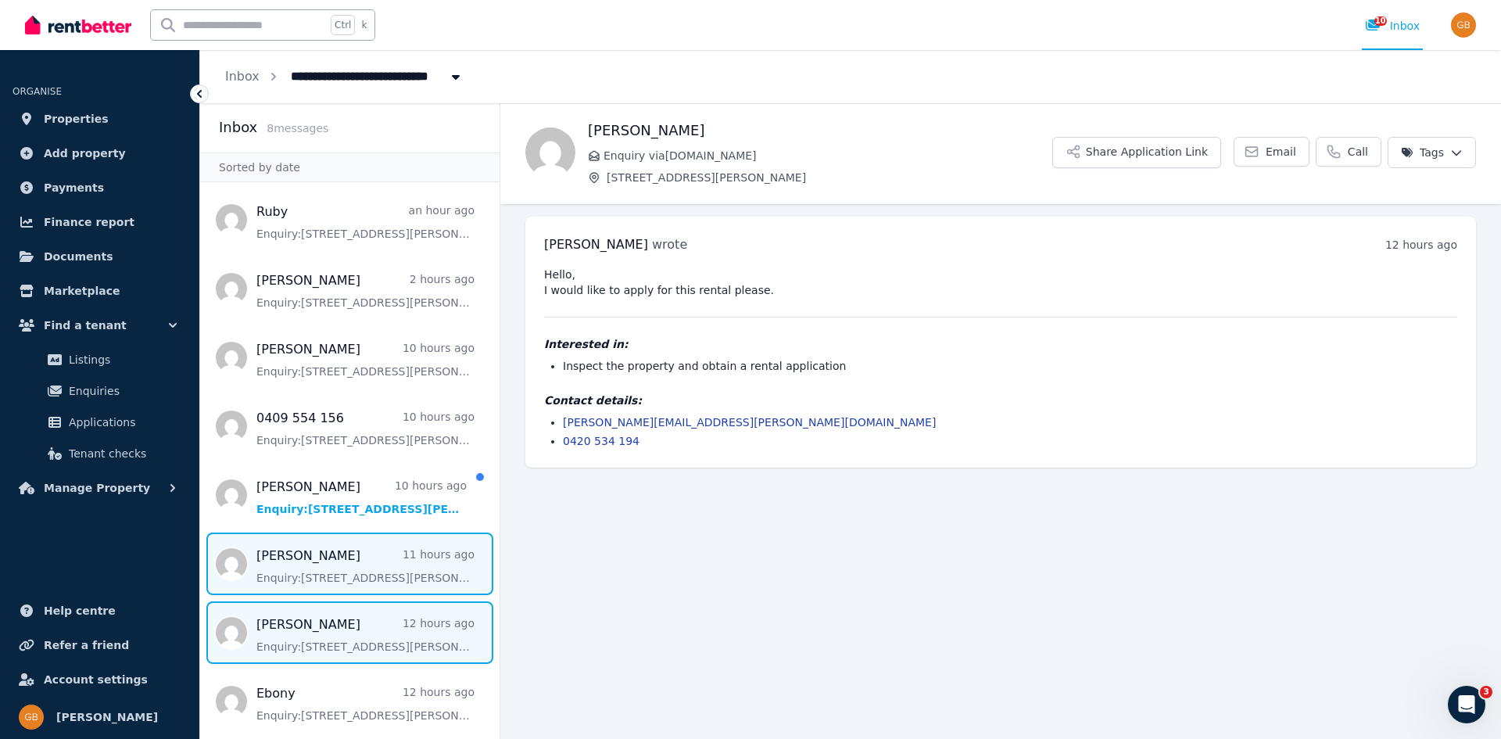
click at [289, 573] on span "Message list" at bounding box center [349, 563] width 299 height 63
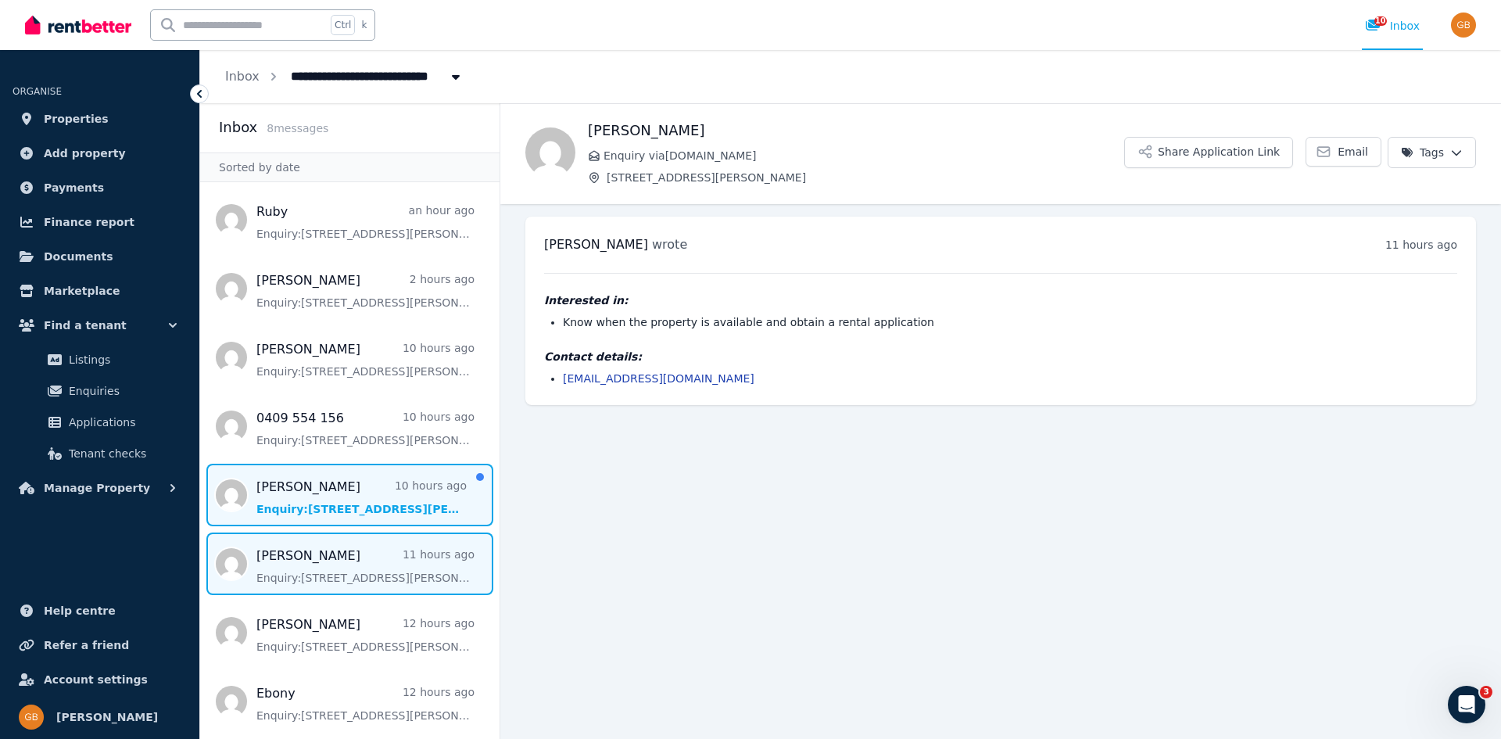
click at [319, 505] on span "Message list" at bounding box center [349, 495] width 299 height 63
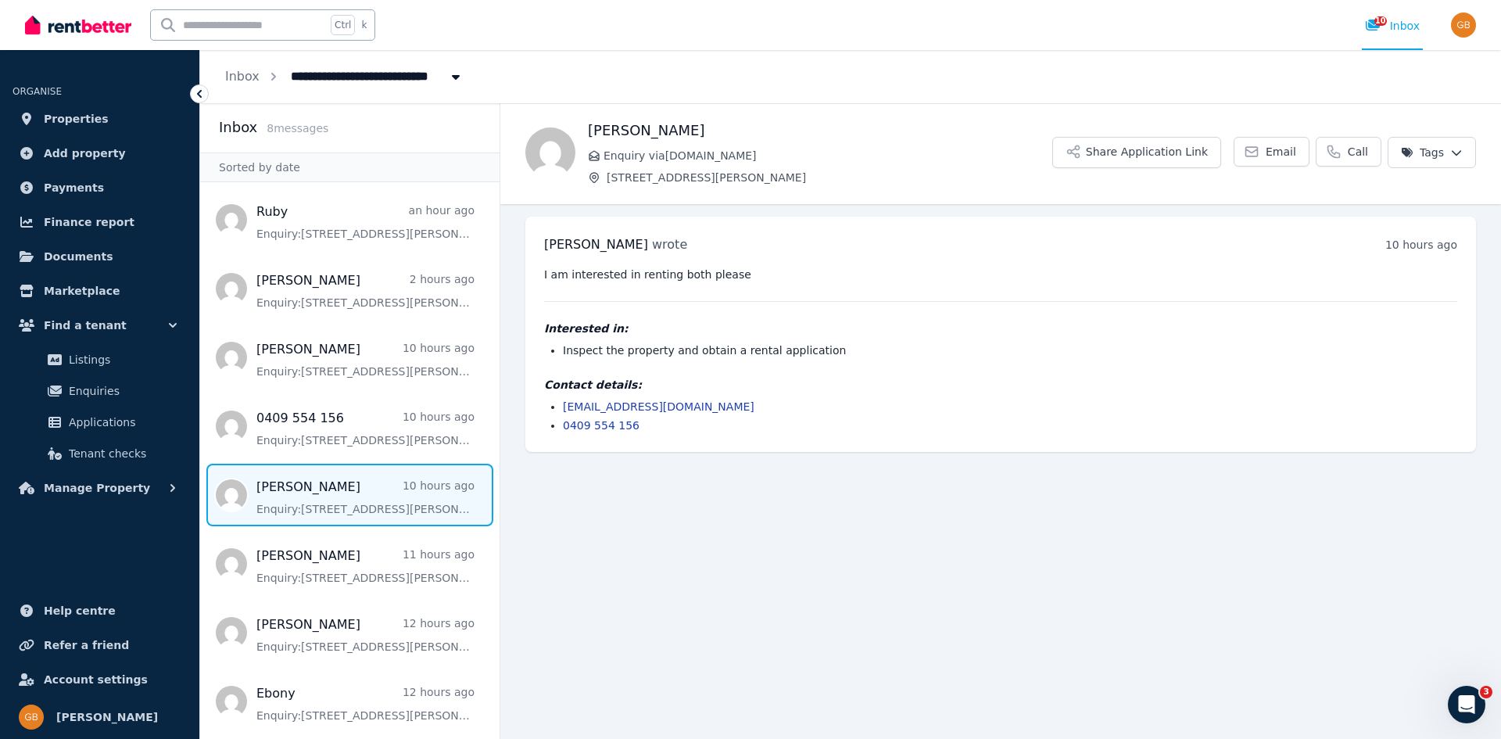
click at [595, 177] on icon at bounding box center [594, 177] width 13 height 13
click at [277, 132] on span "8 message s" at bounding box center [298, 128] width 62 height 13
click at [454, 74] on icon "Breadcrumb" at bounding box center [456, 76] width 16 height 13
type input "**********"
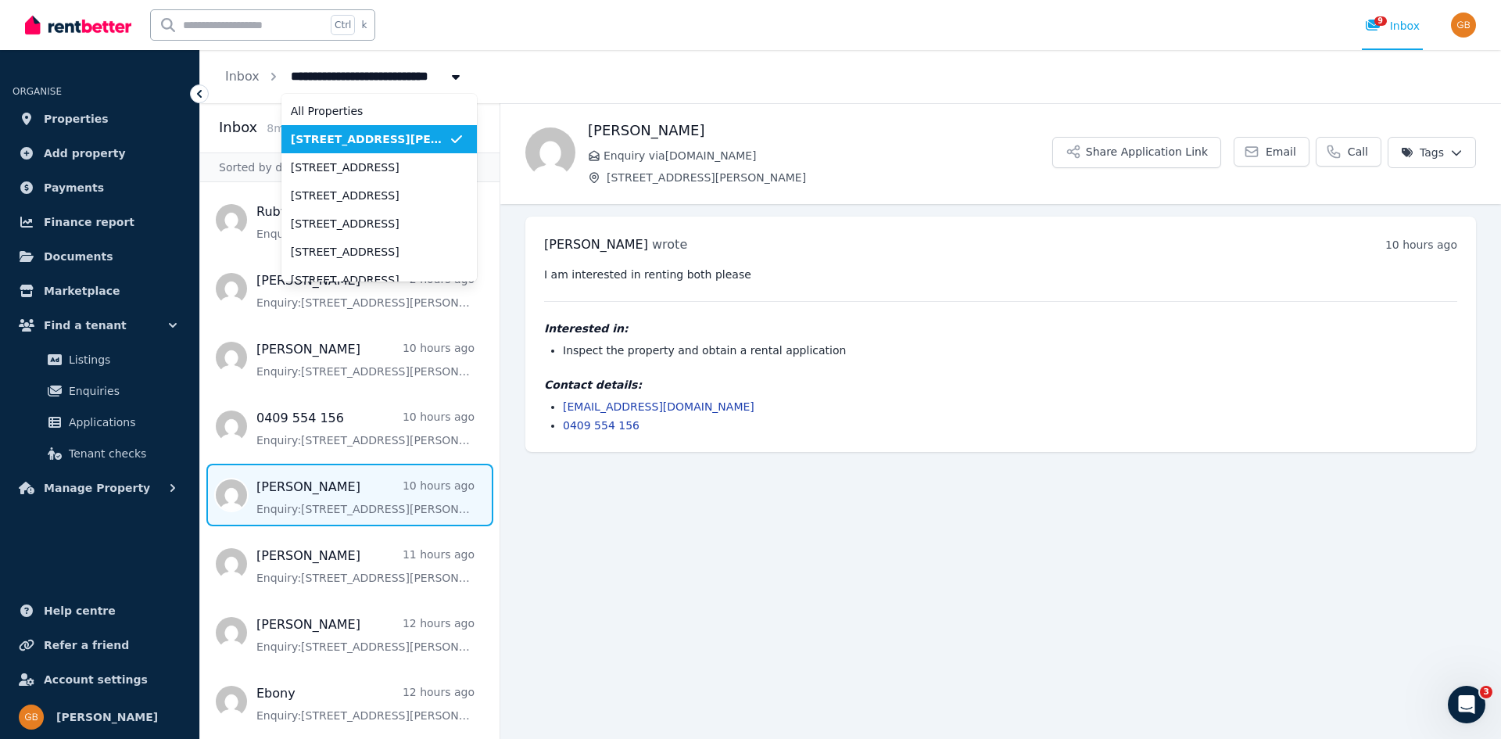
click at [360, 137] on span "[STREET_ADDRESS][PERSON_NAME]" at bounding box center [370, 139] width 158 height 16
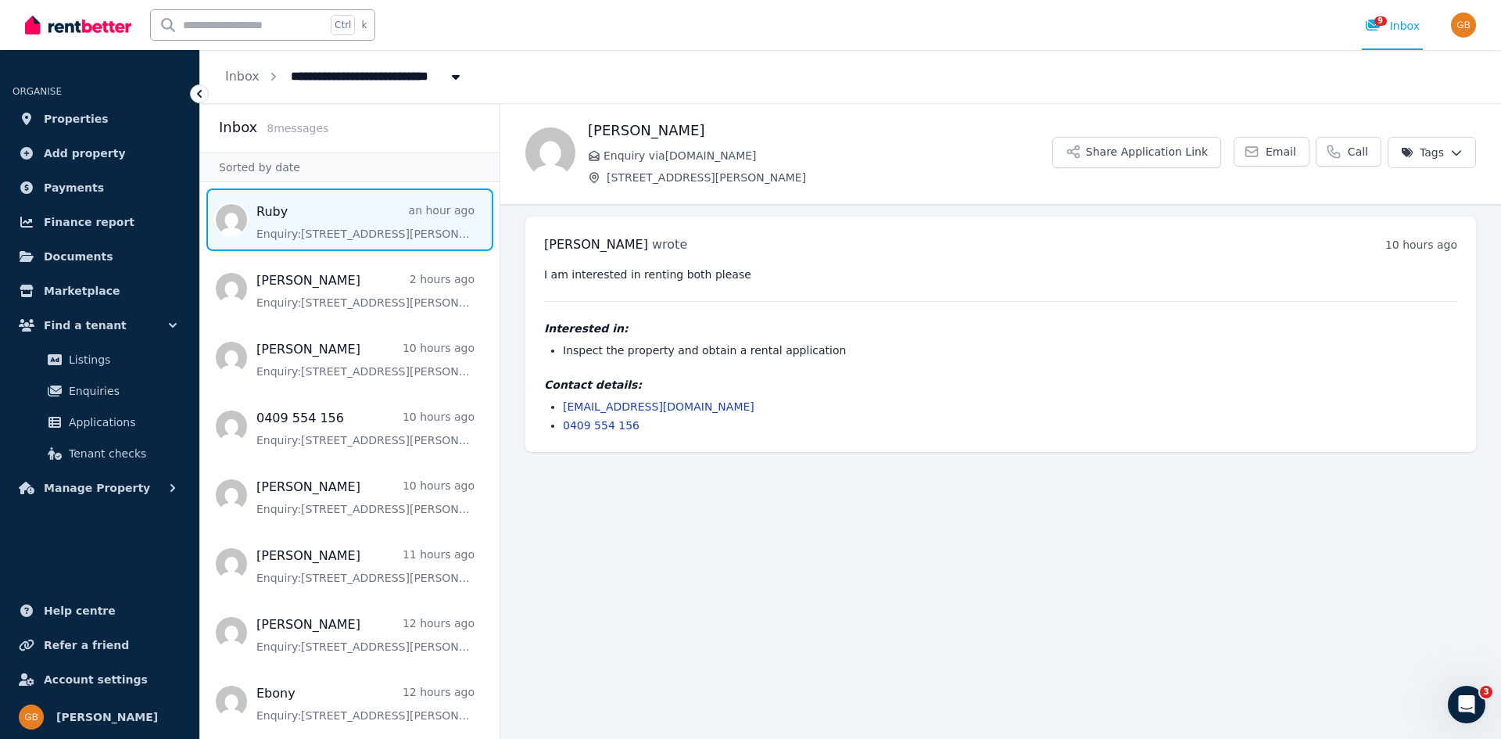
click at [348, 233] on span "Message list" at bounding box center [349, 219] width 299 height 63
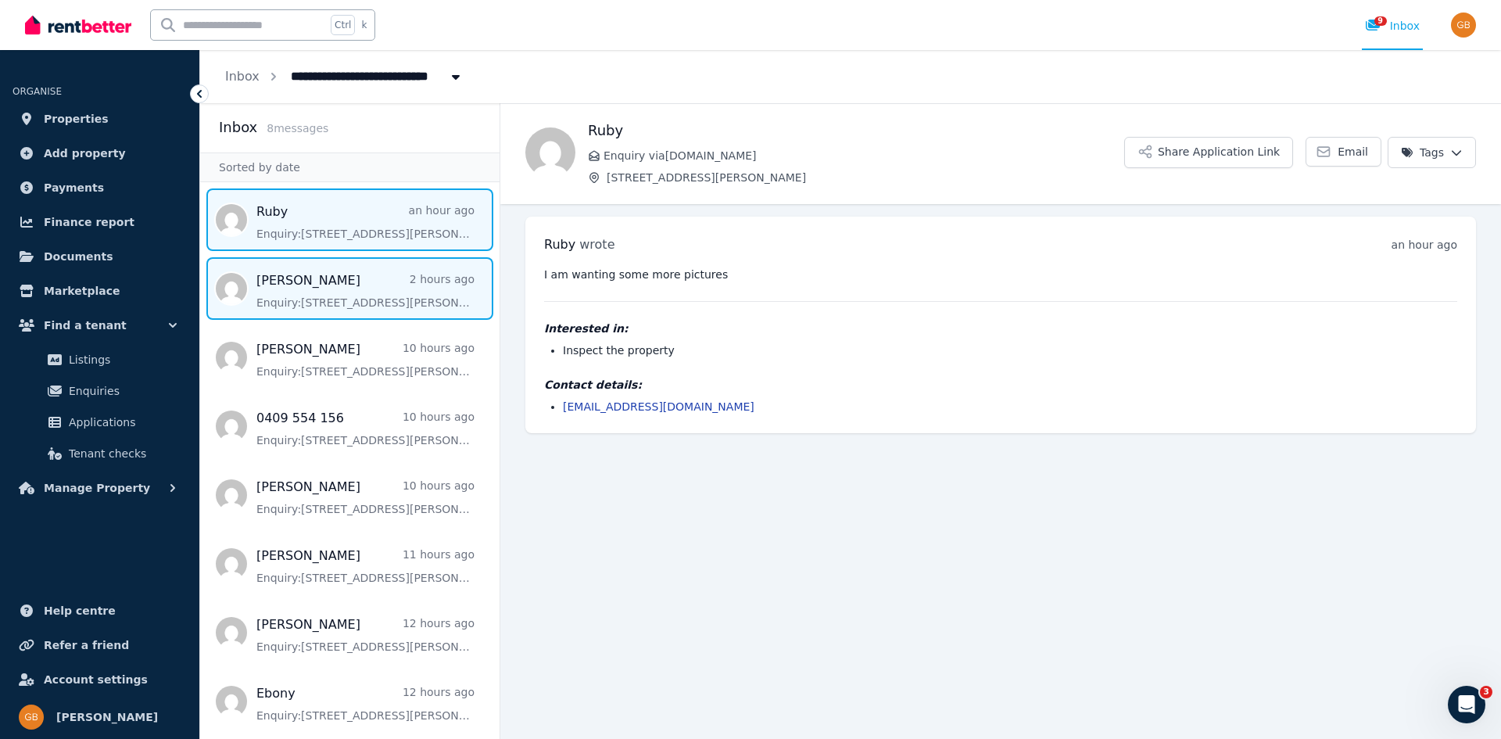
click at [337, 302] on span "Message list" at bounding box center [349, 288] width 299 height 63
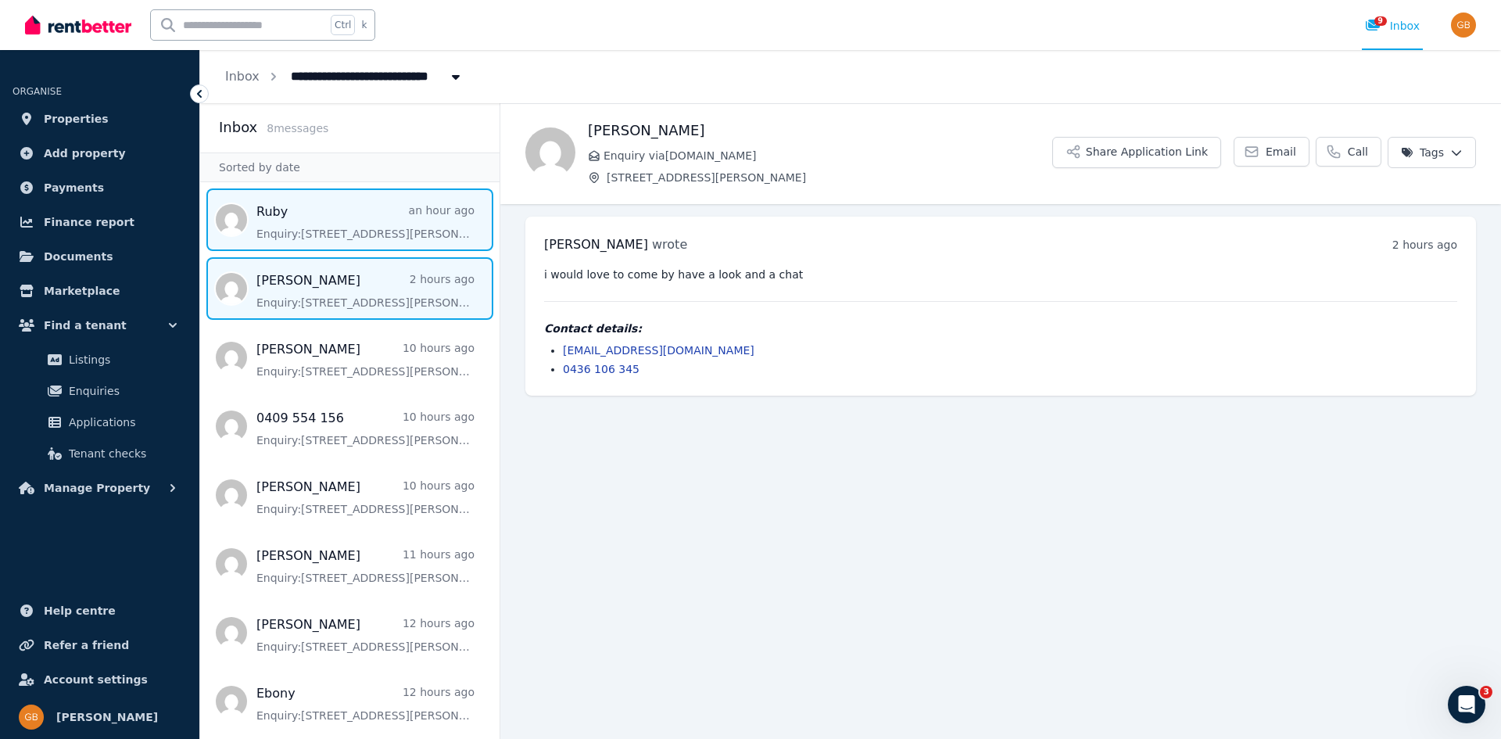
click at [363, 238] on span "Message list" at bounding box center [349, 219] width 299 height 63
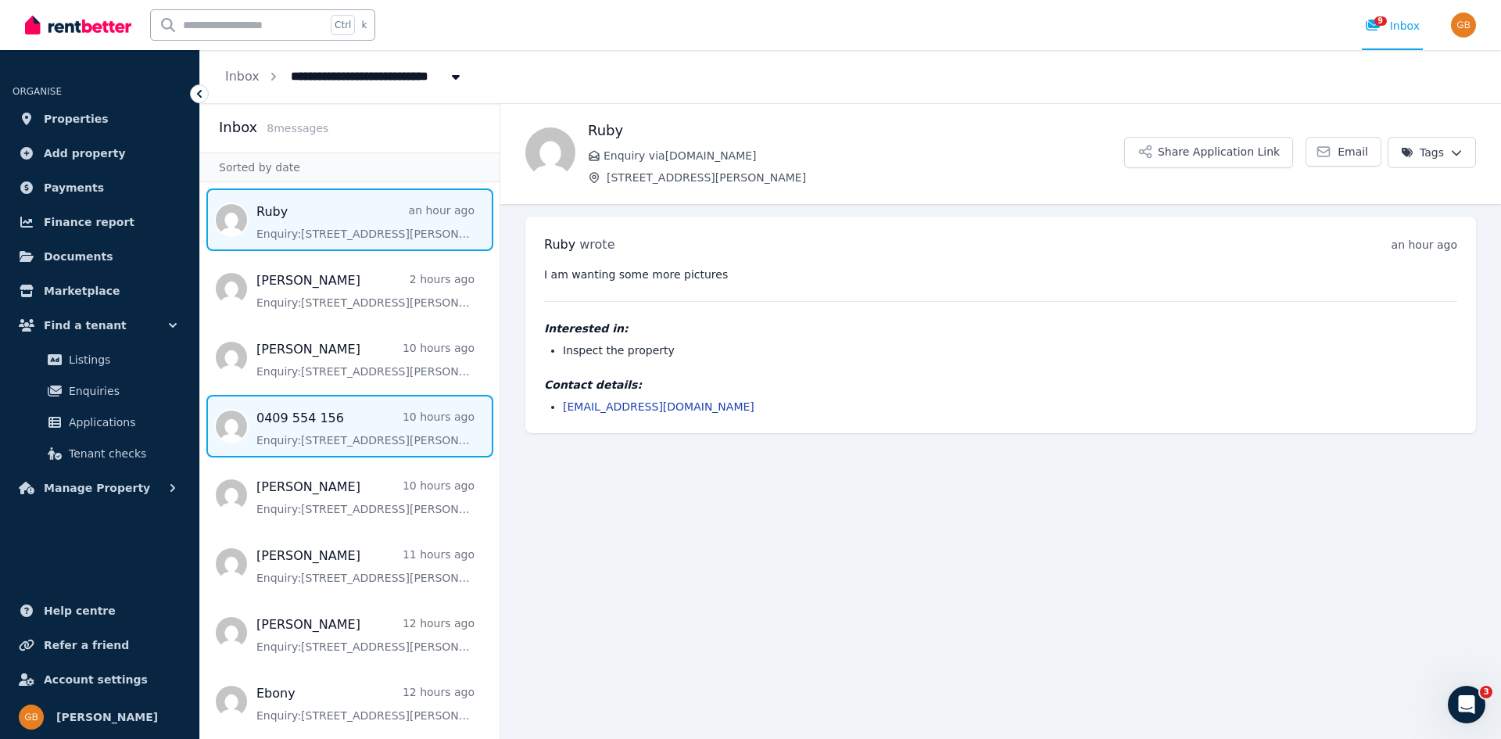
click at [343, 436] on span "Message list" at bounding box center [349, 426] width 299 height 63
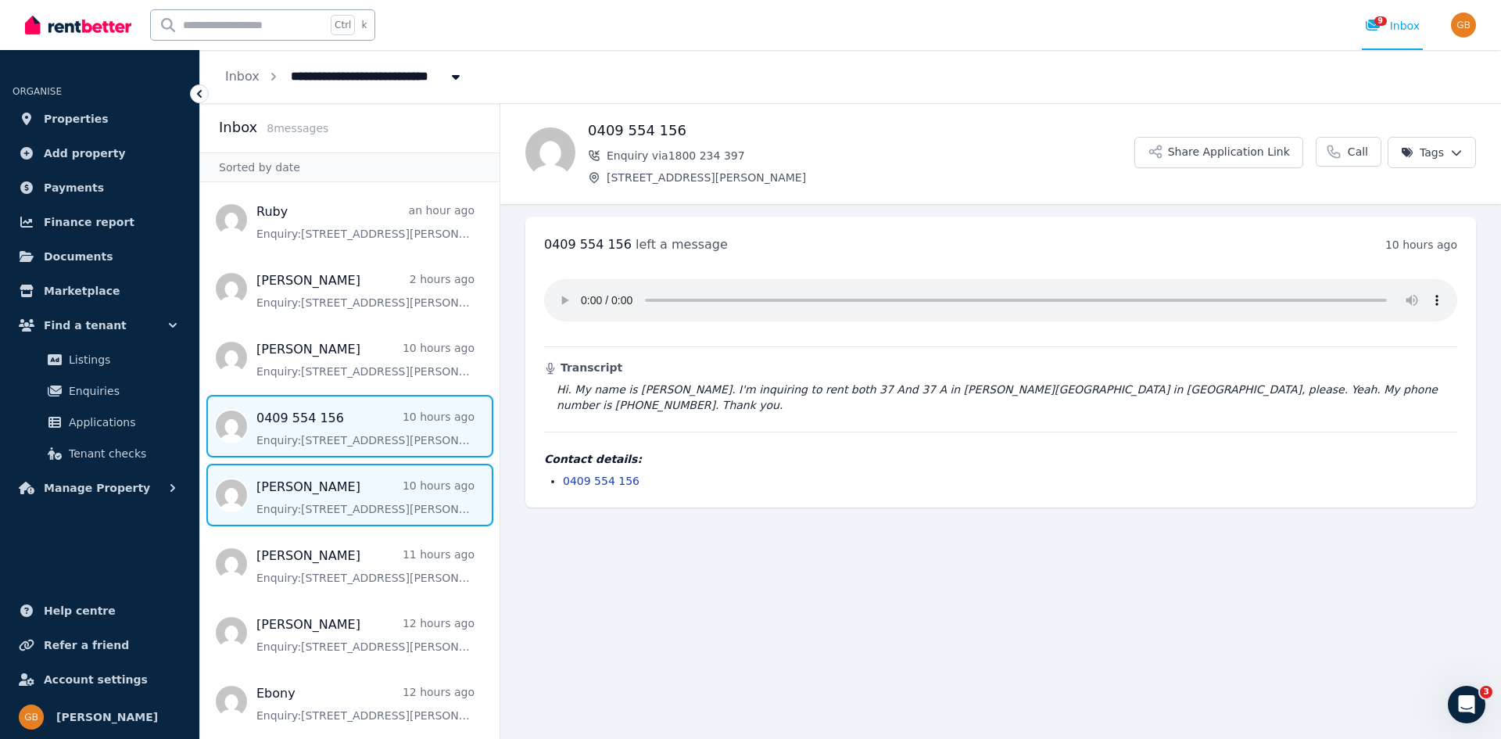
click at [335, 497] on span "Message list" at bounding box center [349, 495] width 299 height 63
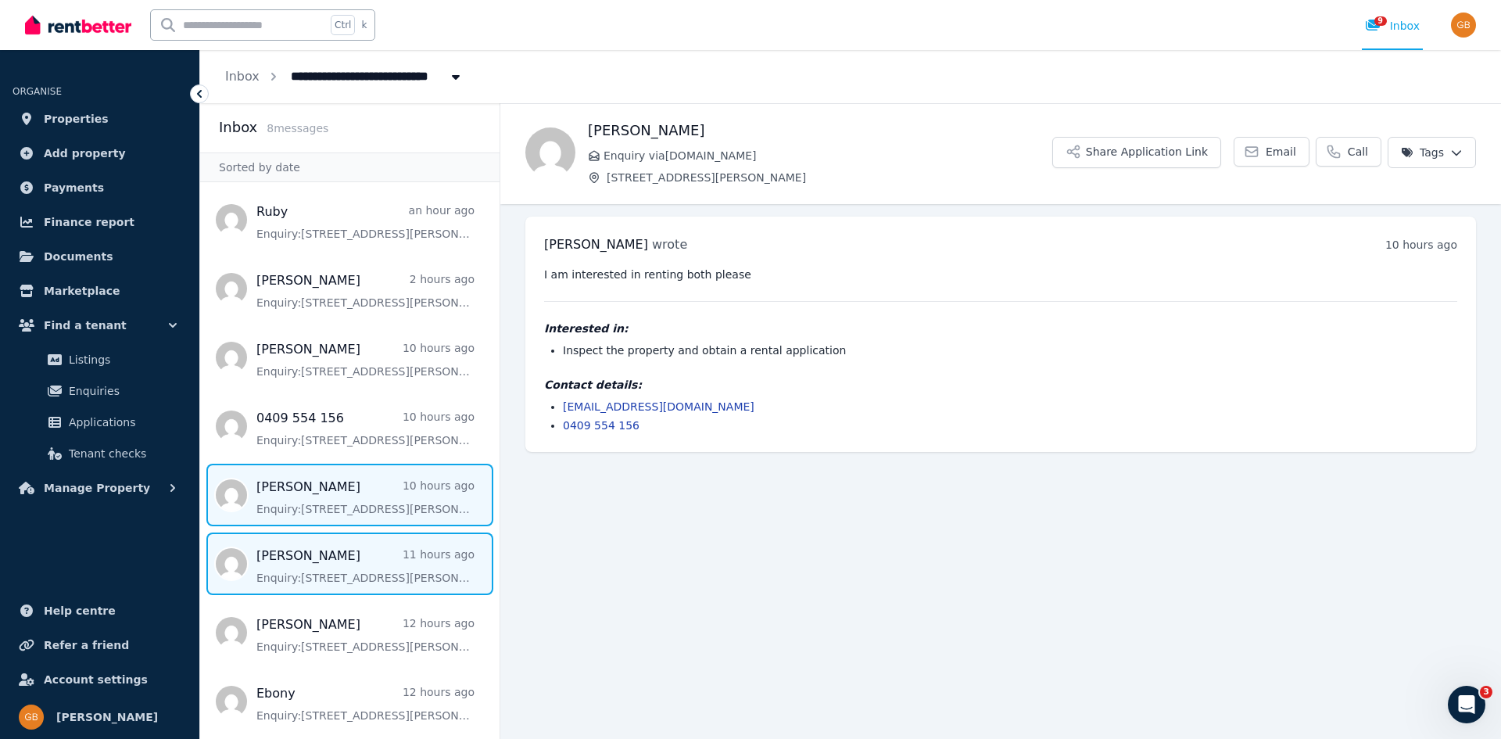
click at [326, 569] on span "Message list" at bounding box center [349, 563] width 299 height 63
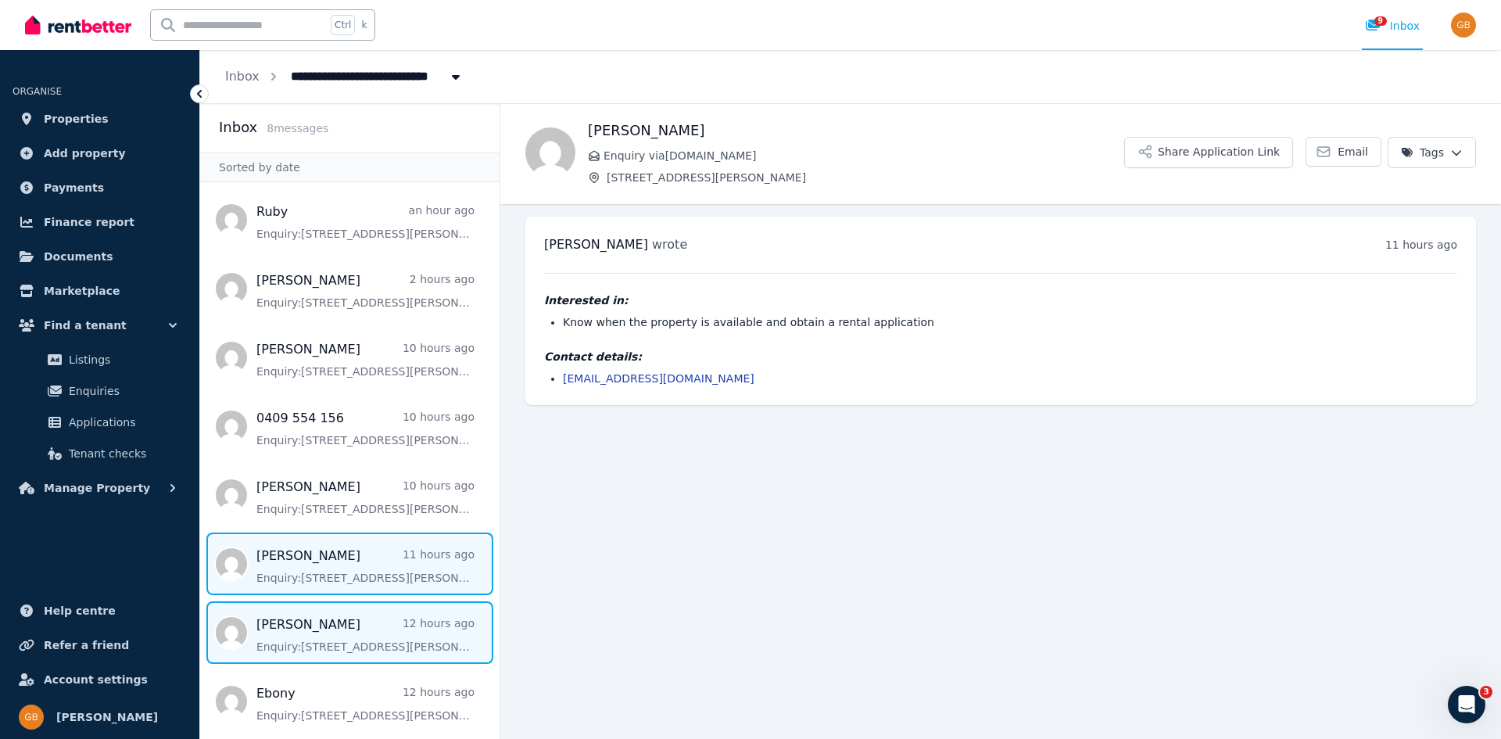
click at [342, 635] on span "Message list" at bounding box center [349, 632] width 299 height 63
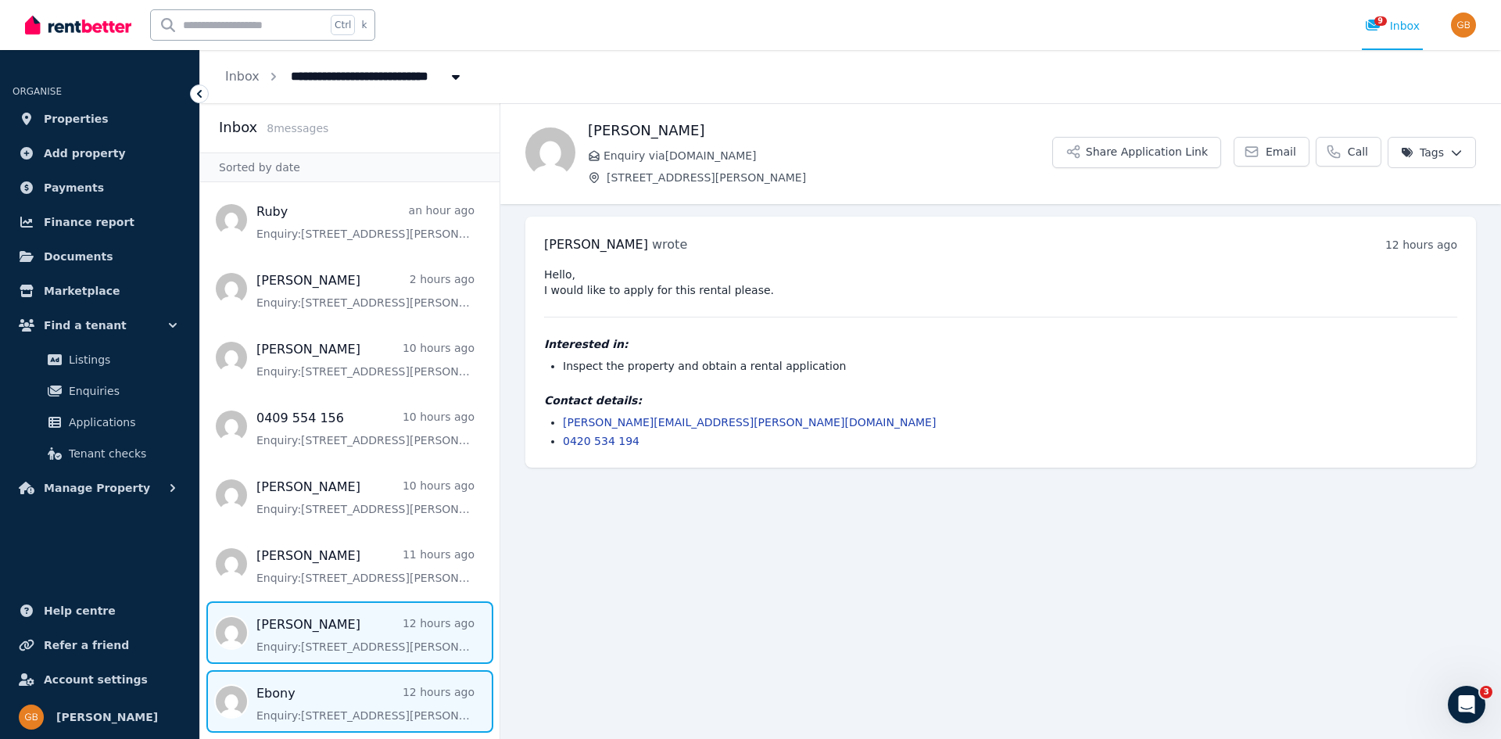
click at [339, 701] on span "Message list" at bounding box center [349, 701] width 299 height 63
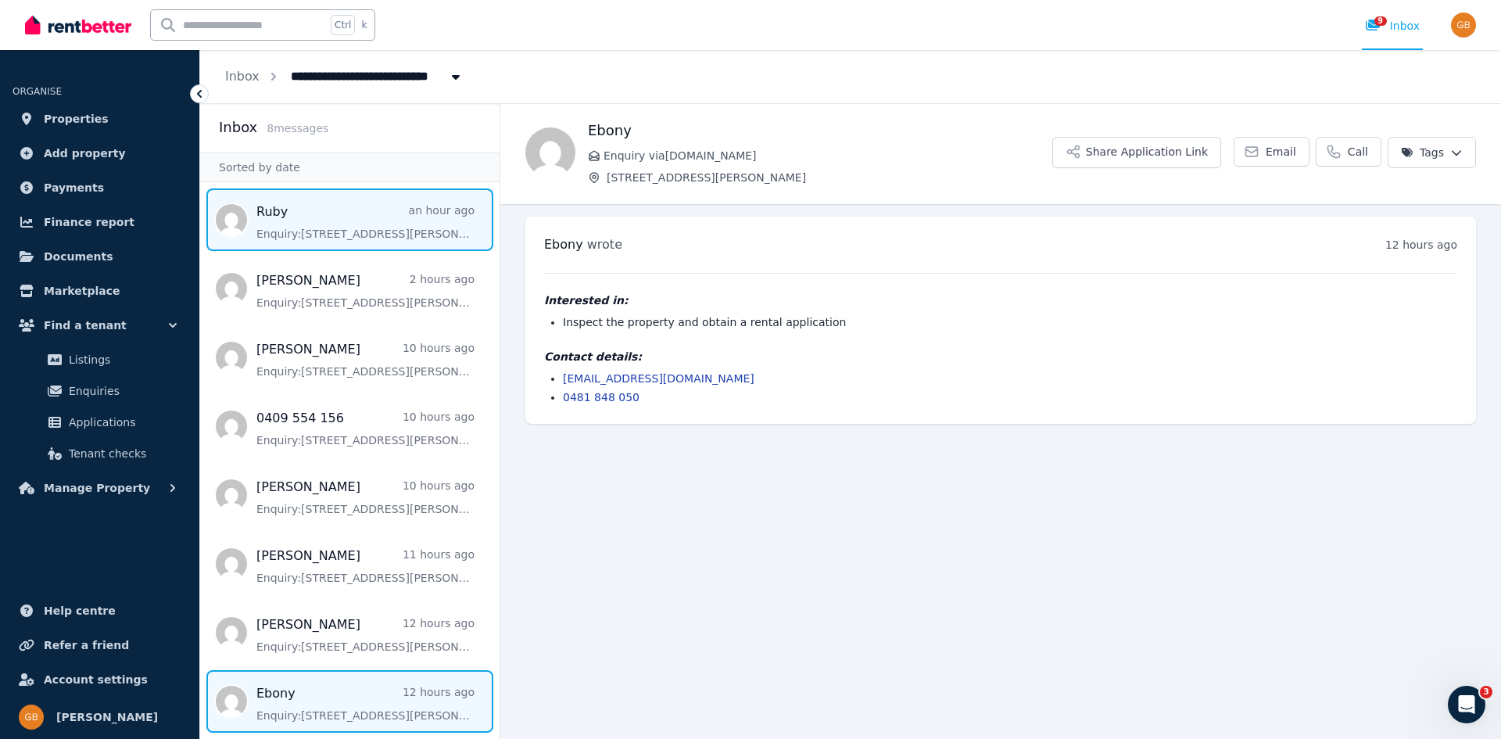
click at [324, 231] on span "Message list" at bounding box center [349, 219] width 299 height 63
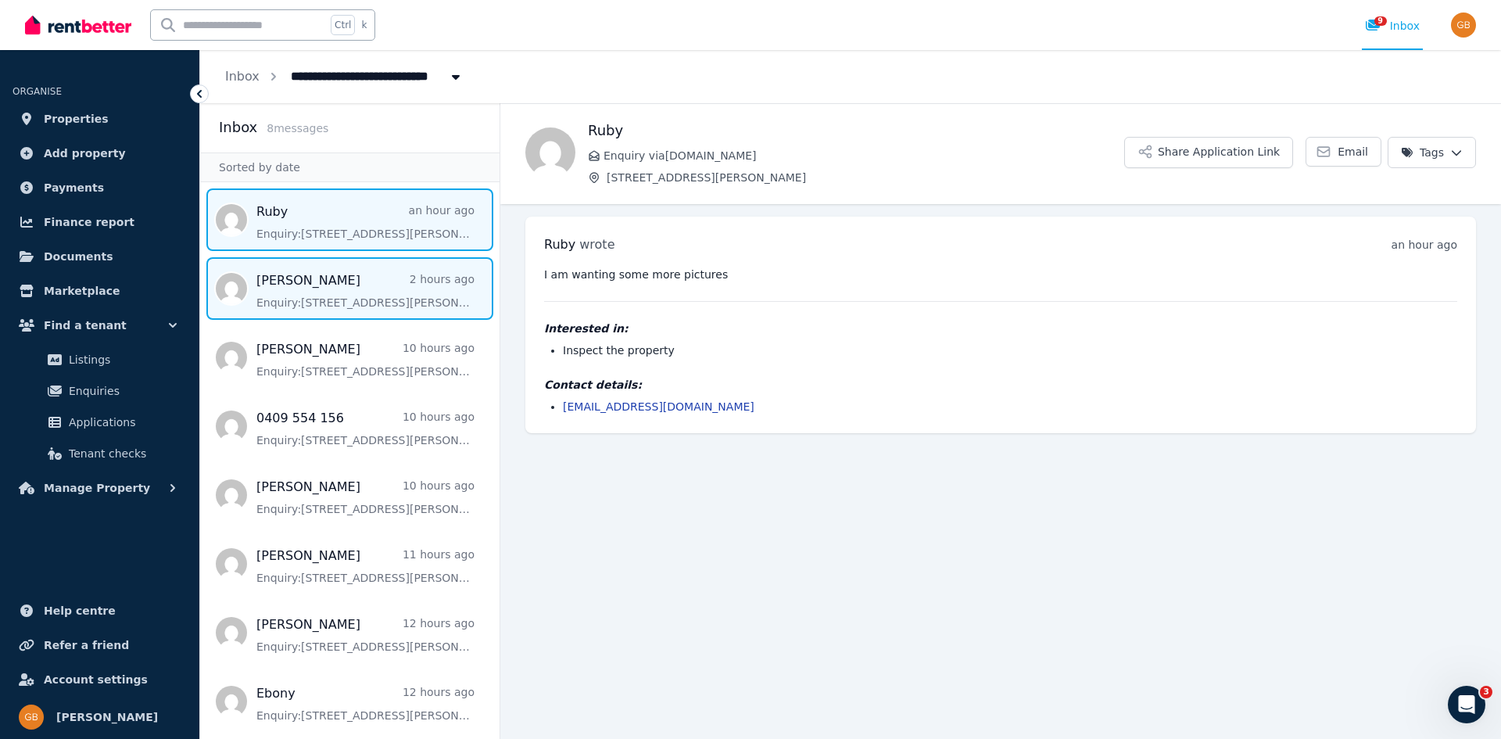
click at [313, 284] on span "Message list" at bounding box center [349, 288] width 299 height 63
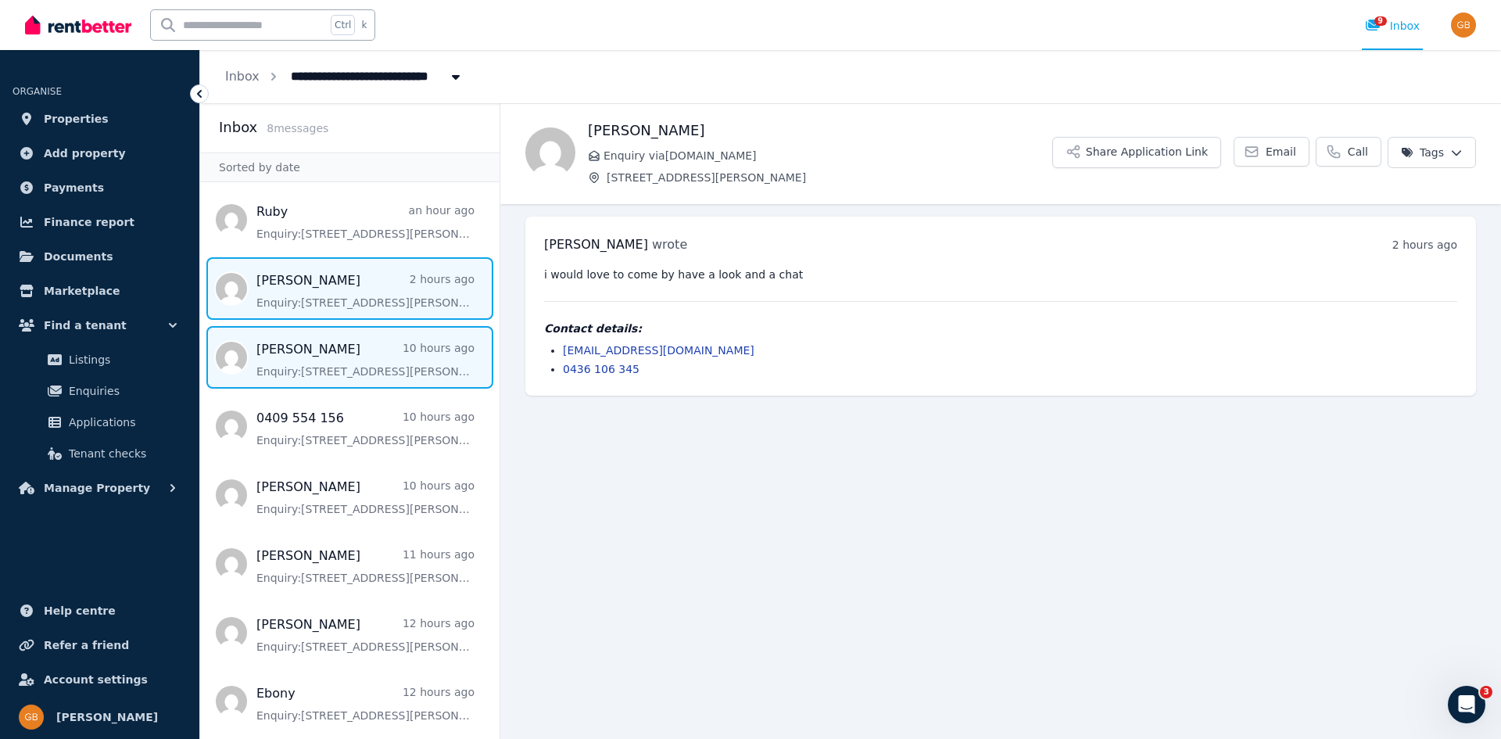
click at [315, 374] on span "Message list" at bounding box center [349, 357] width 299 height 63
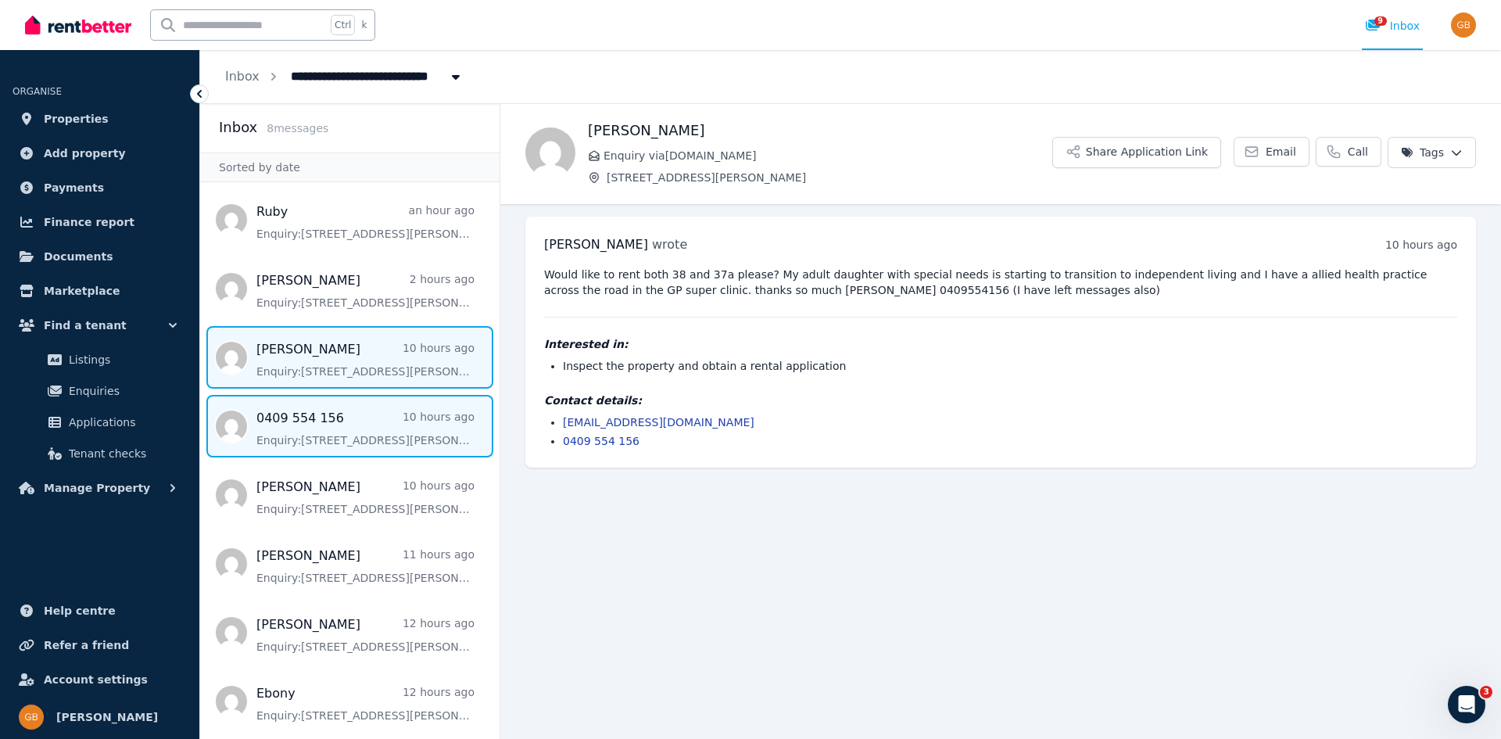
click at [310, 437] on span "Message list" at bounding box center [349, 426] width 299 height 63
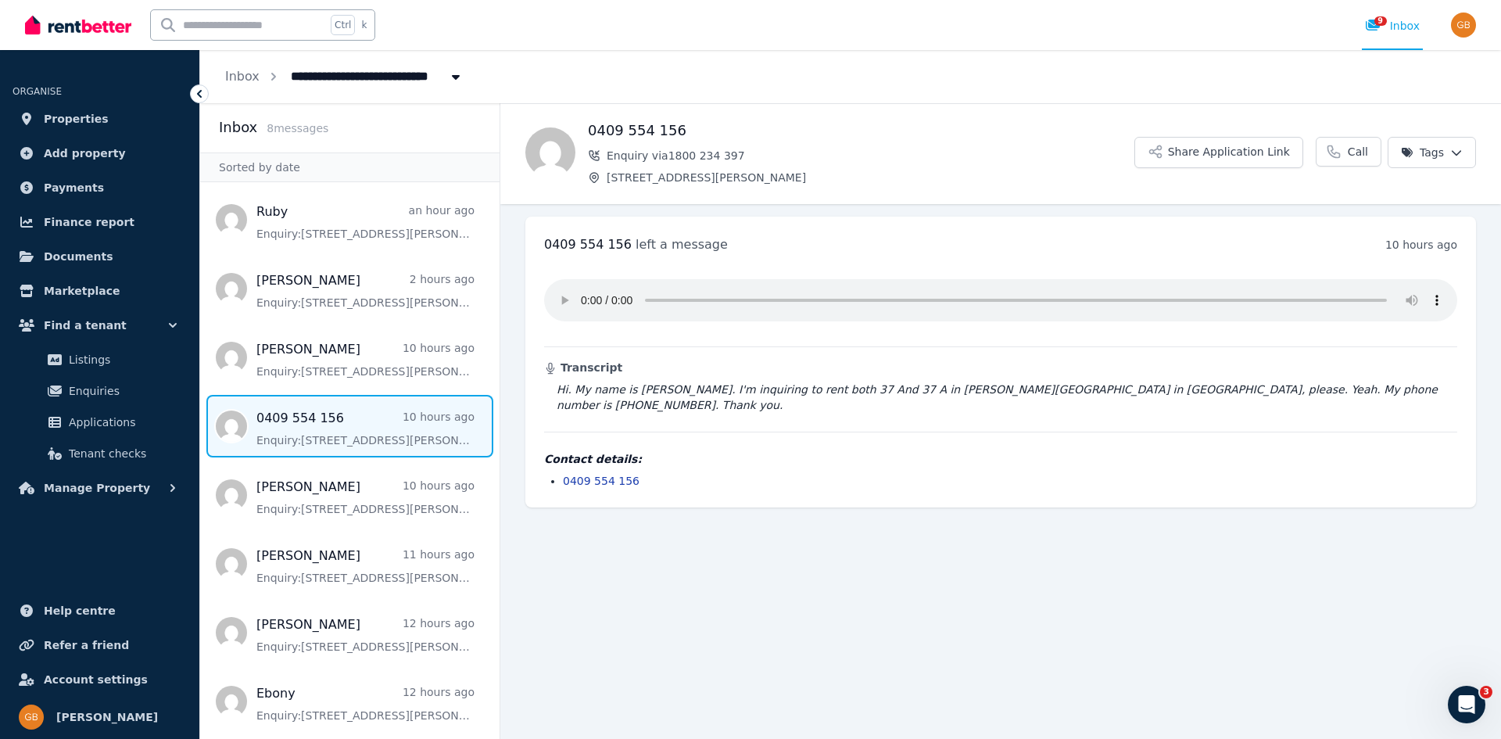
click at [310, 437] on span "Message list" at bounding box center [349, 426] width 299 height 63
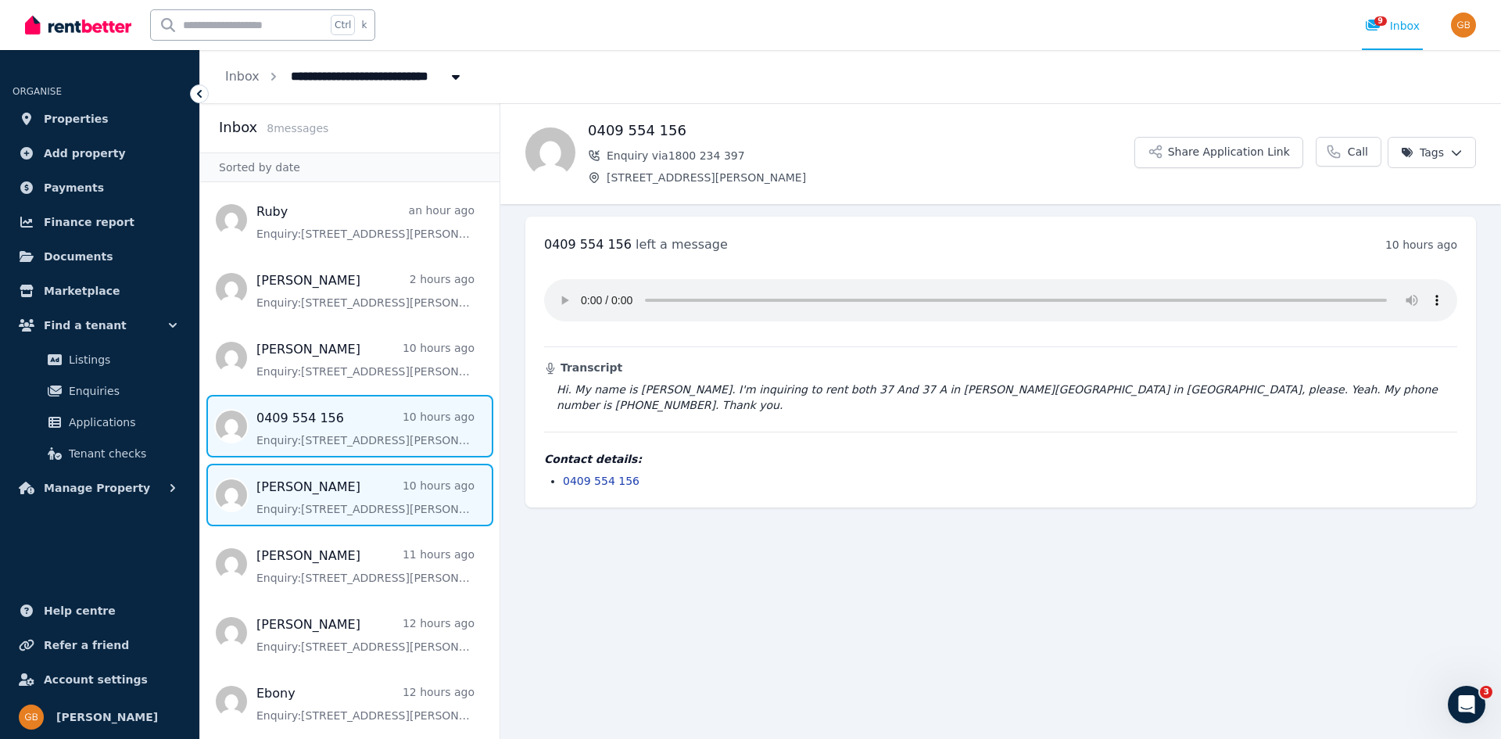
click at [317, 510] on span "Message list" at bounding box center [349, 495] width 299 height 63
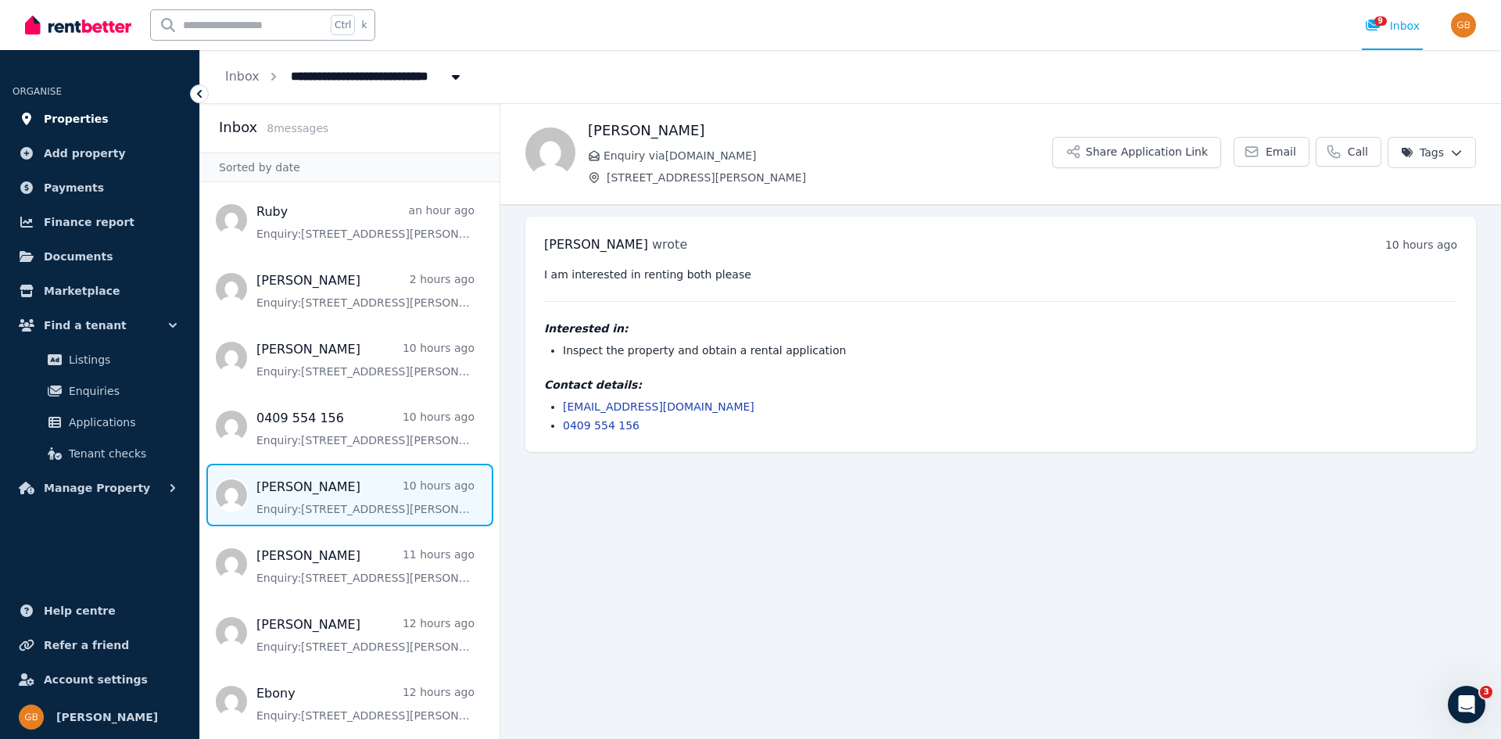
click at [93, 118] on span "Properties" at bounding box center [76, 118] width 65 height 19
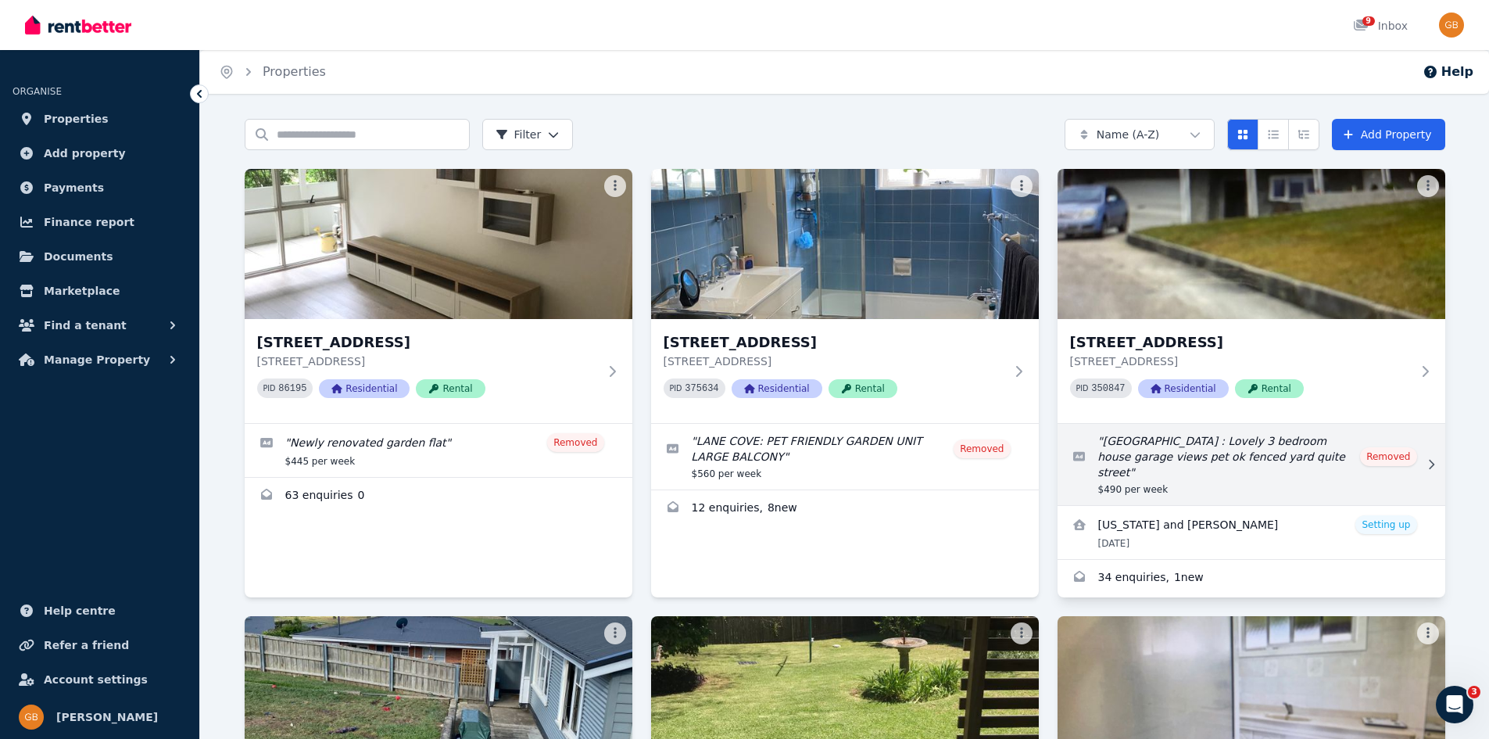
scroll to position [313, 0]
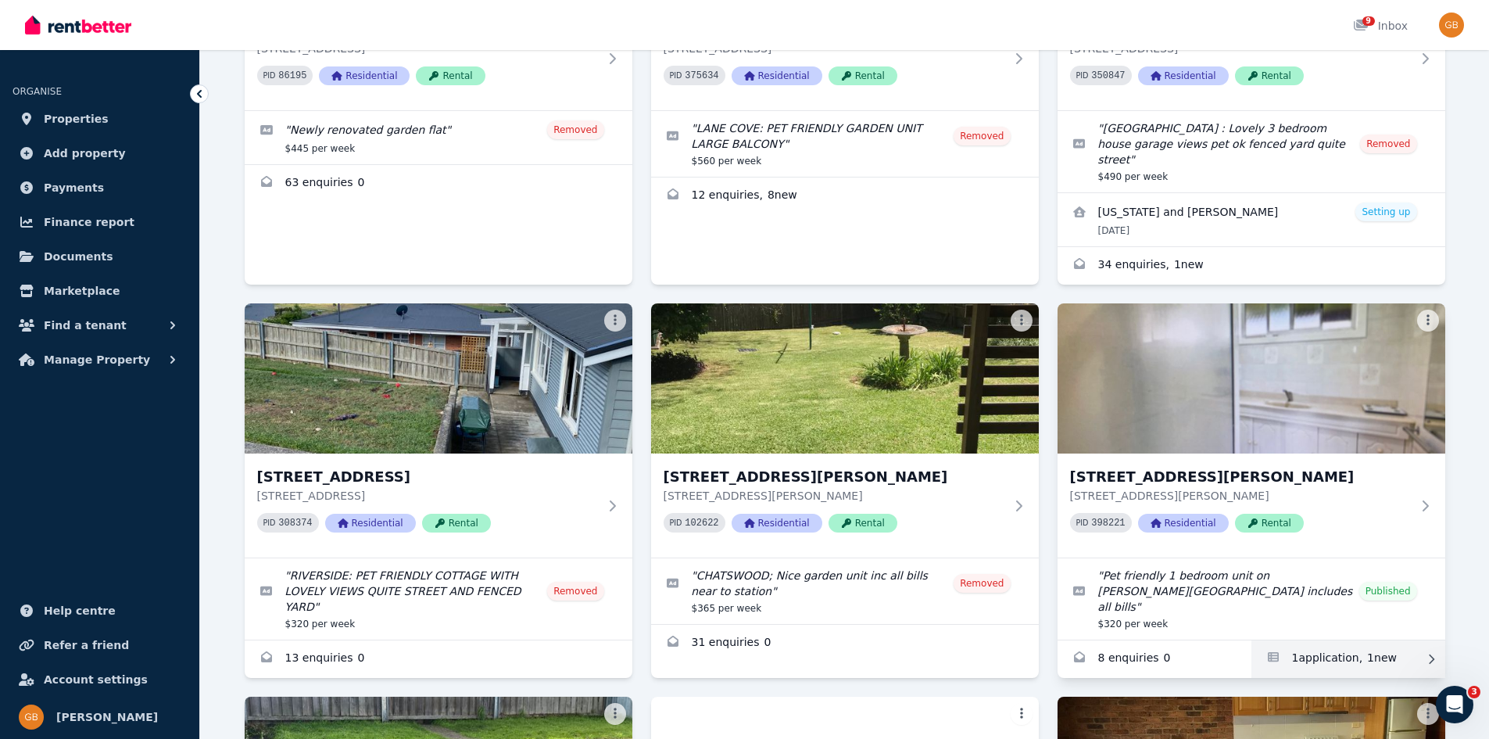
click at [1321, 640] on link "Applications for 37 Clifton Dr, Port Macquarie" at bounding box center [1348, 659] width 194 height 38
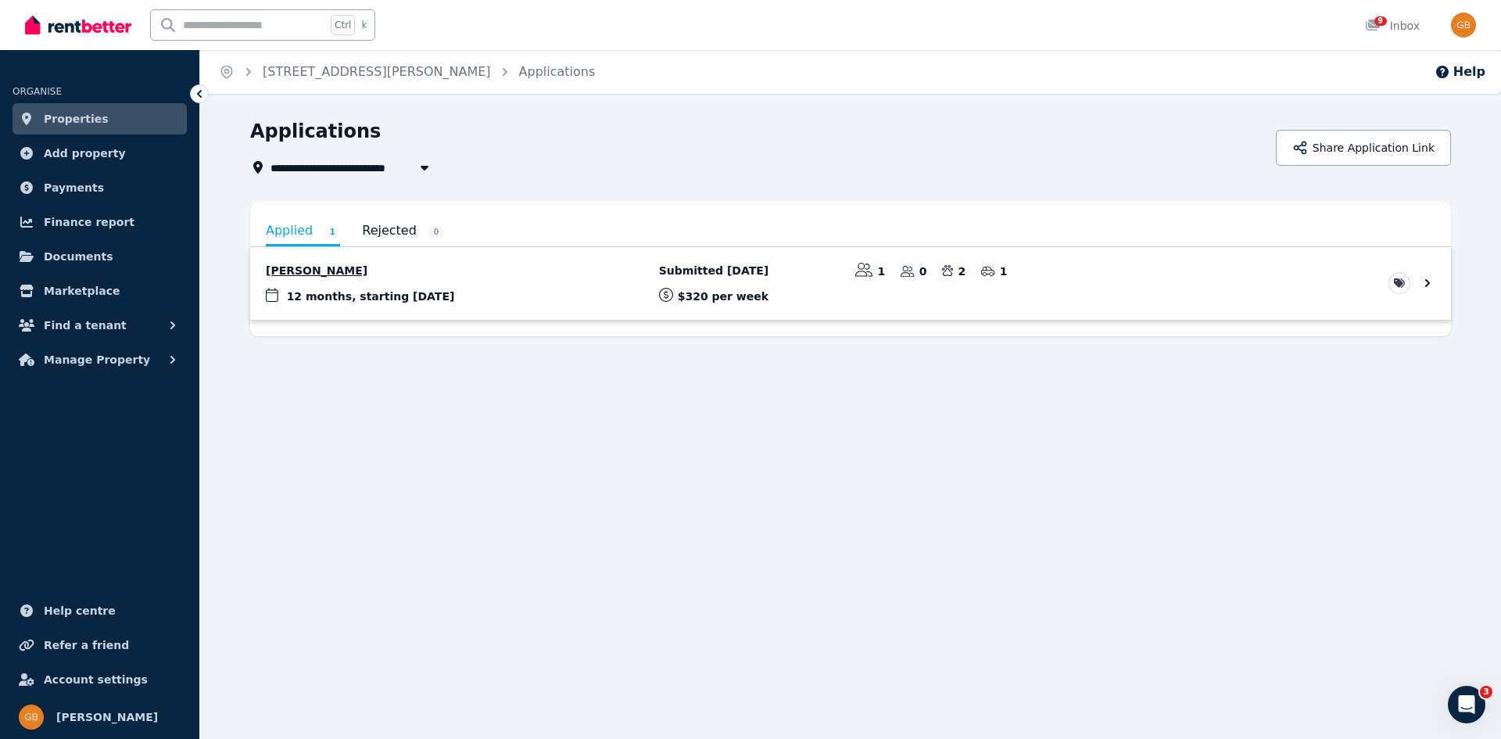
click at [371, 292] on link "View application: Anne Galbraith" at bounding box center [850, 283] width 1201 height 73
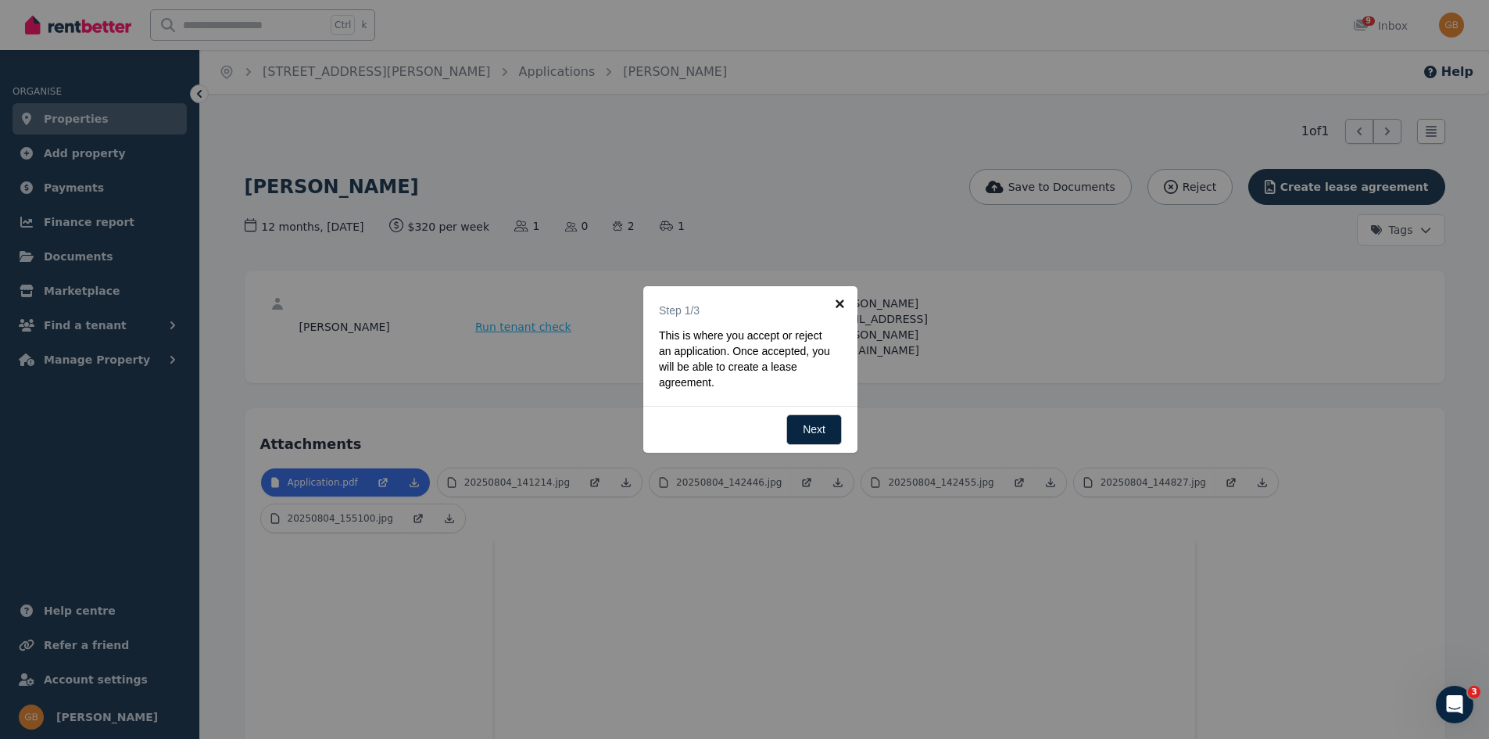
click at [838, 302] on link "×" at bounding box center [839, 303] width 35 height 35
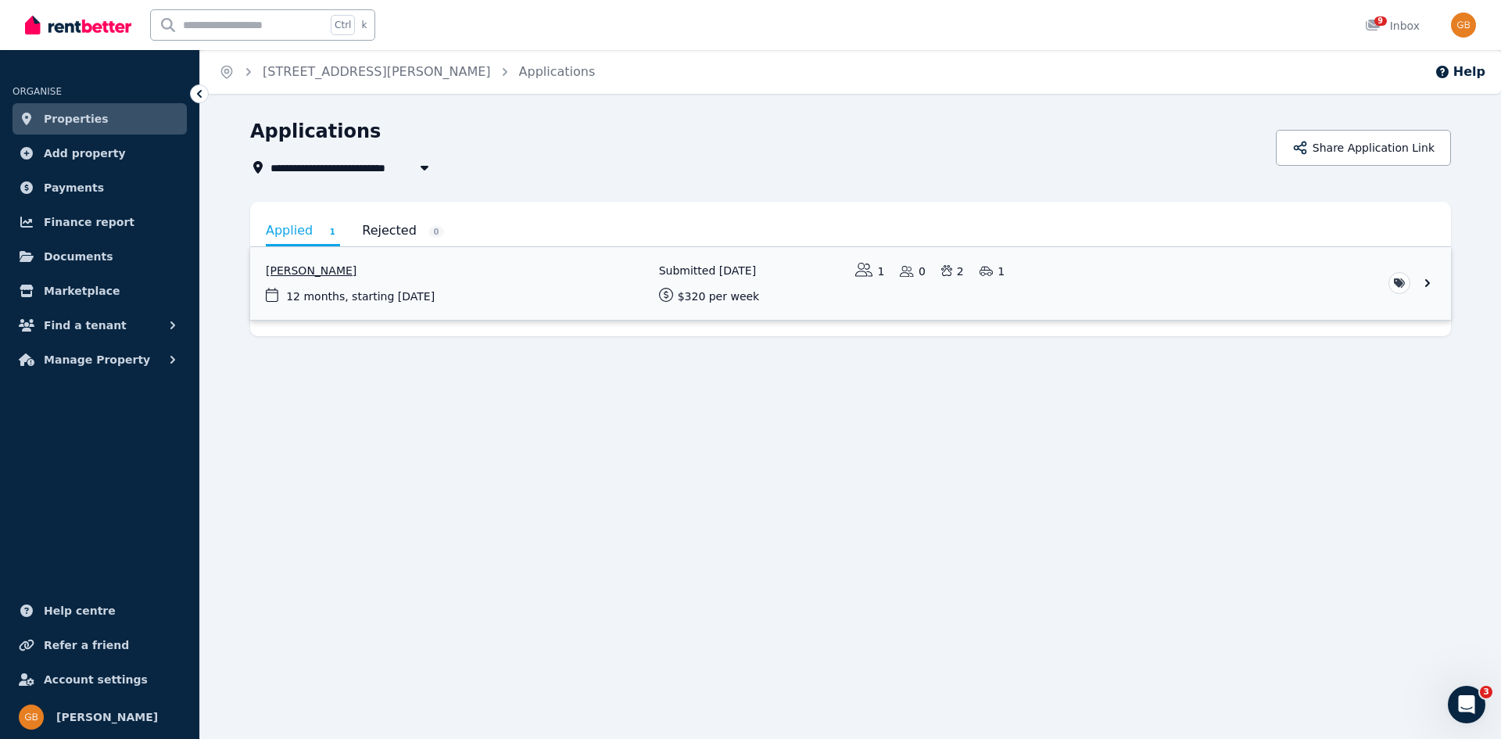
click at [396, 292] on link "View application: Anne Galbraith" at bounding box center [850, 283] width 1201 height 73
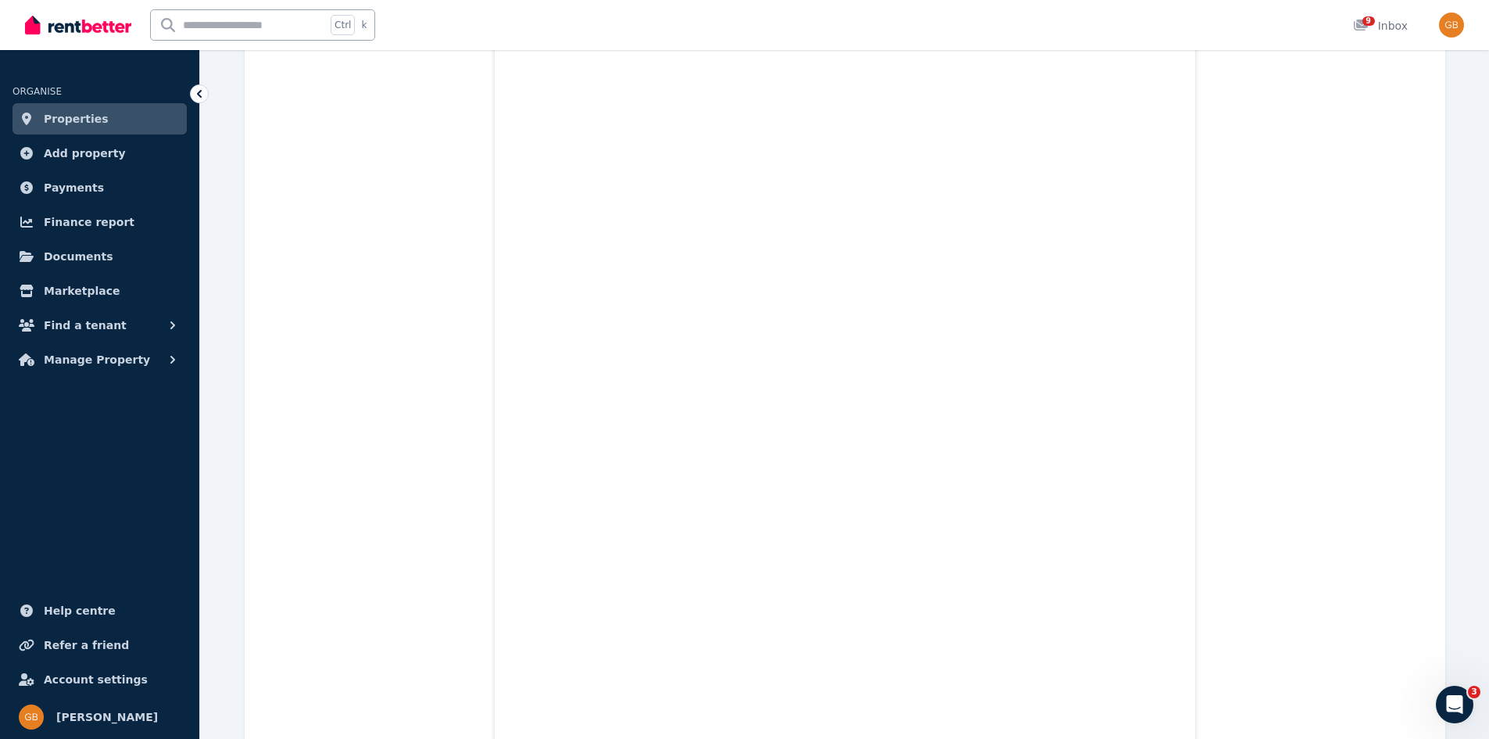
scroll to position [469, 0]
click at [196, 92] on icon at bounding box center [200, 94] width 16 height 16
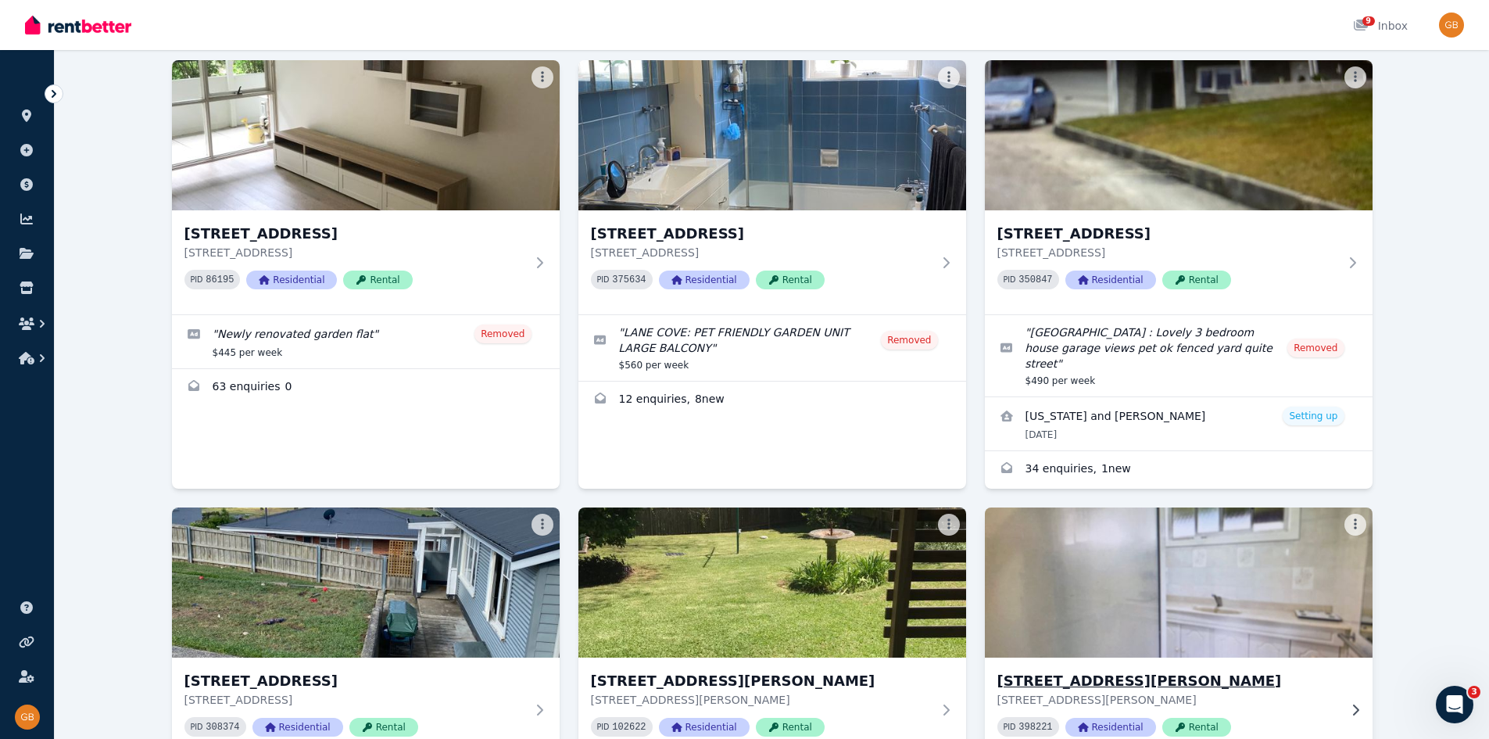
scroll to position [234, 0]
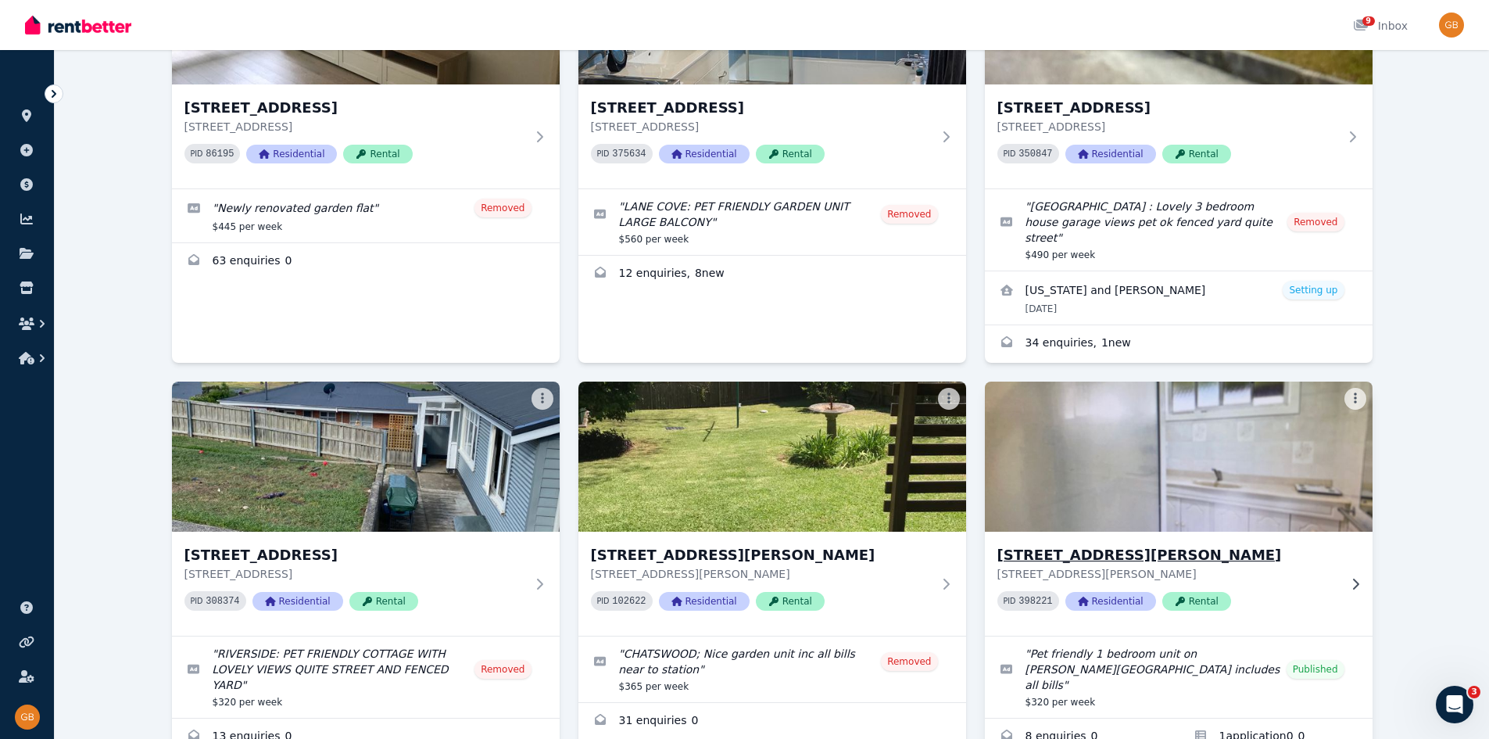
click at [1100, 544] on h3 "[STREET_ADDRESS][PERSON_NAME]" at bounding box center [1167, 555] width 341 height 22
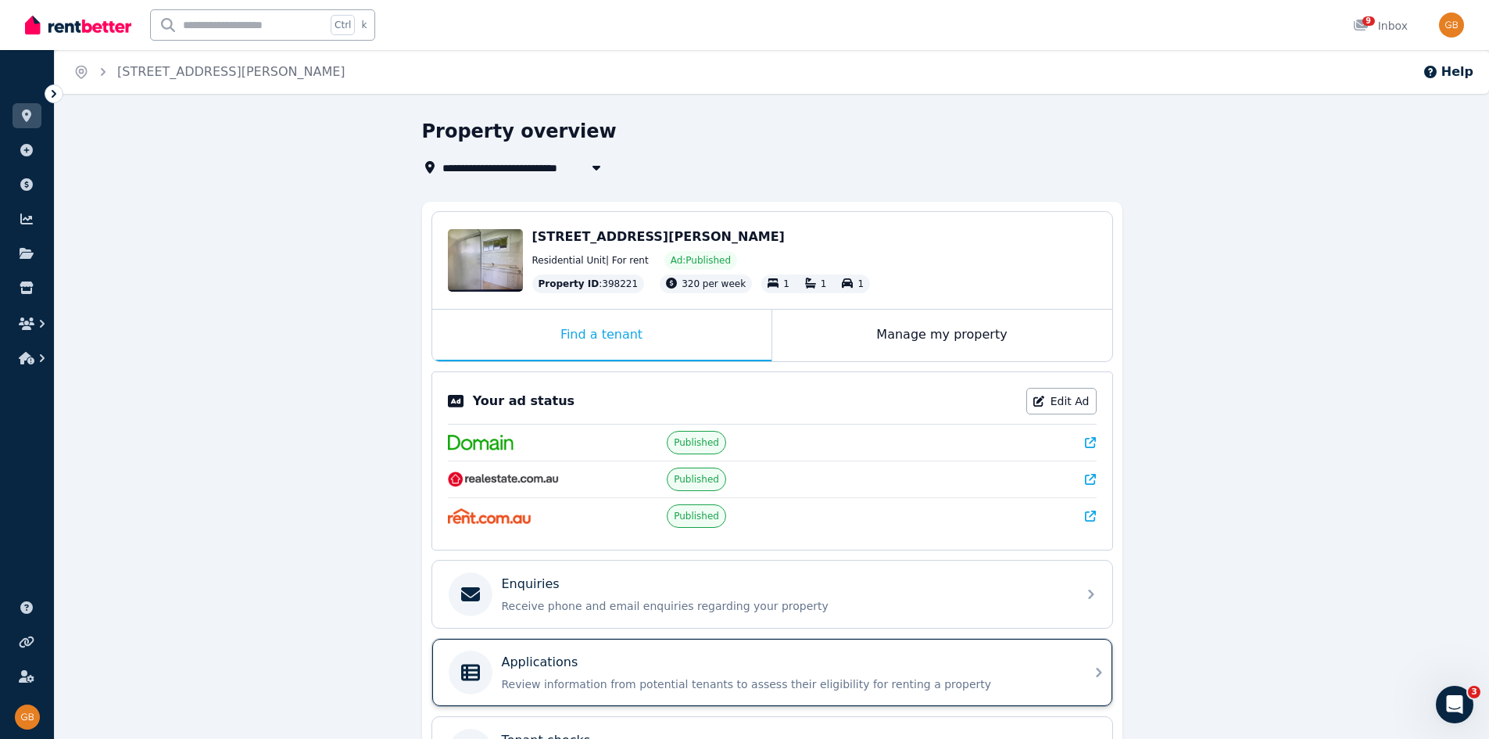
scroll to position [193, 0]
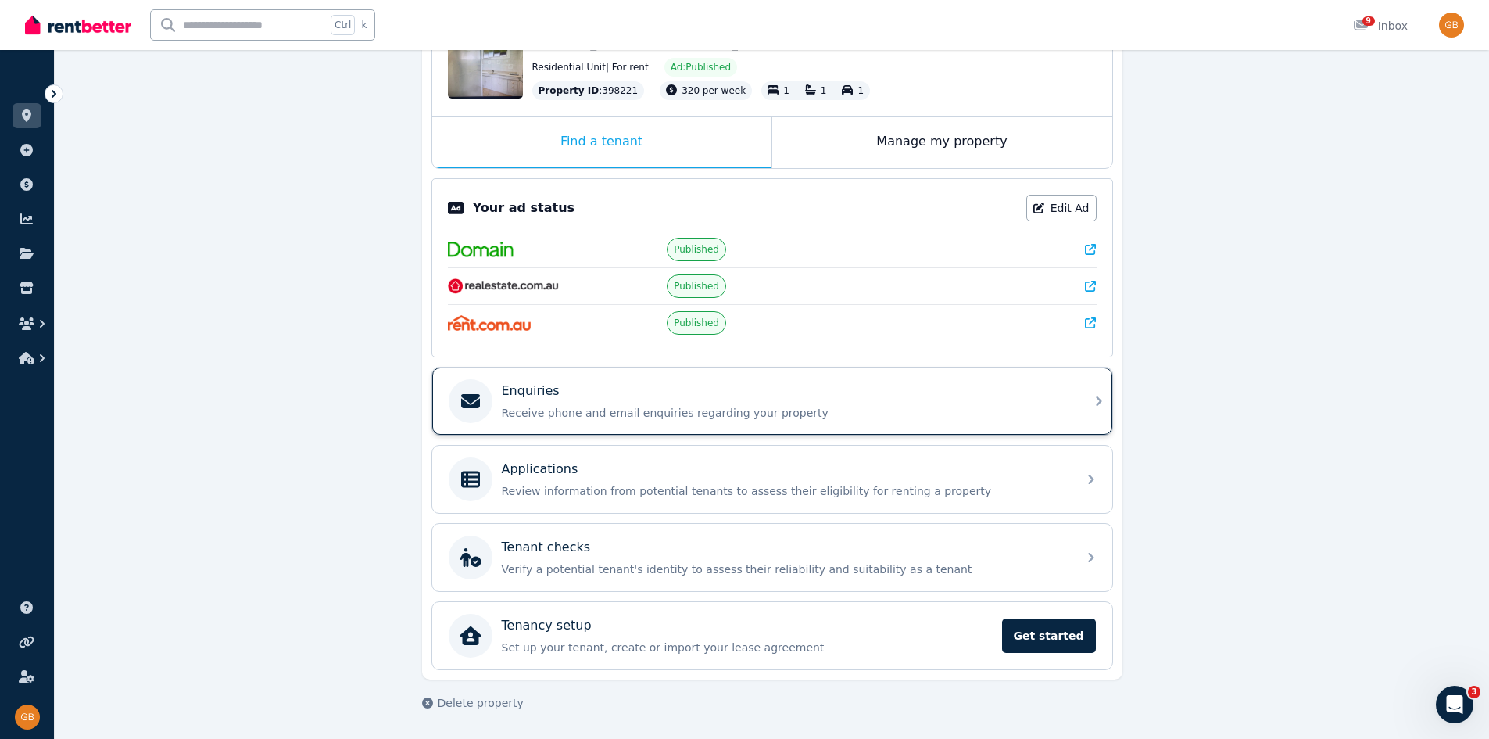
click at [528, 392] on p "Enquiries" at bounding box center [531, 390] width 58 height 19
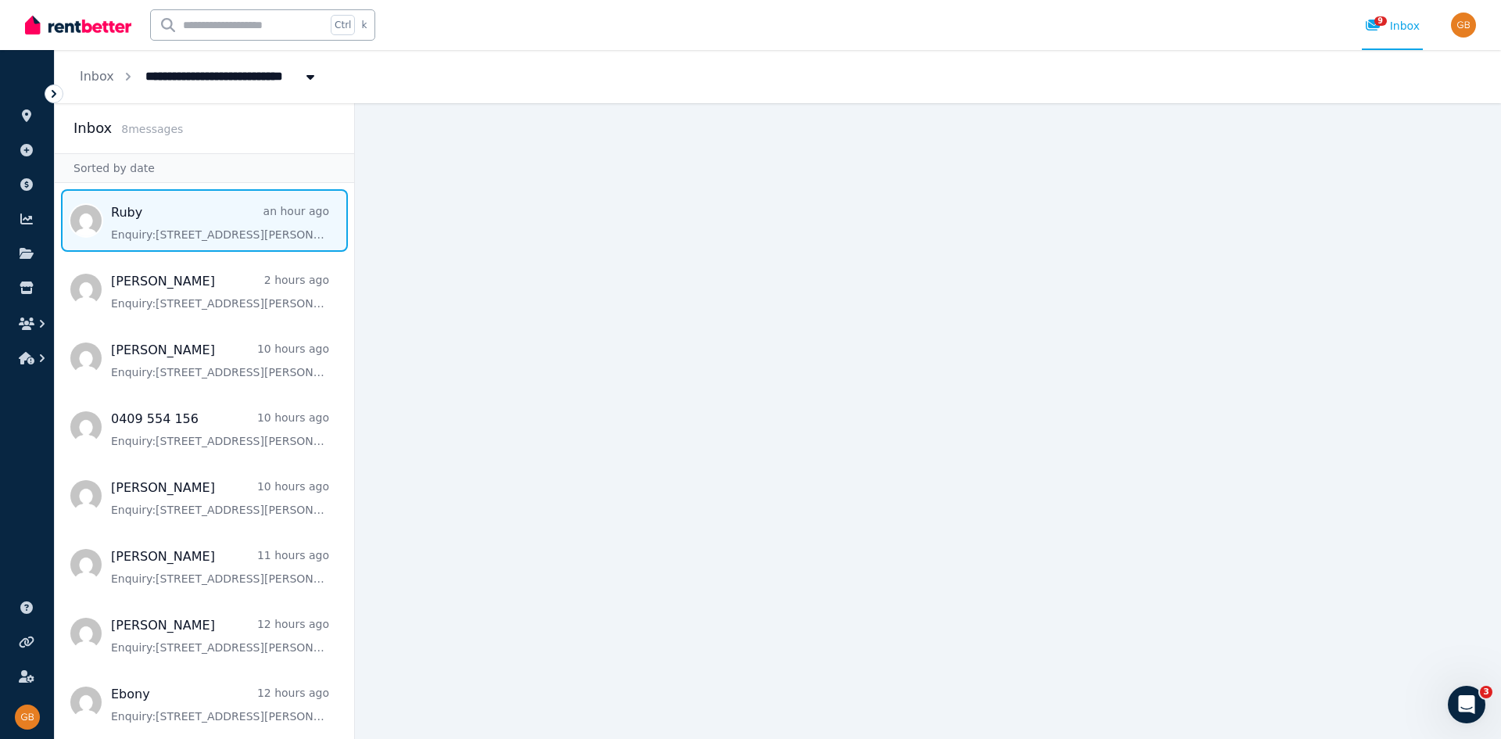
click at [235, 237] on span "Message list" at bounding box center [204, 220] width 299 height 63
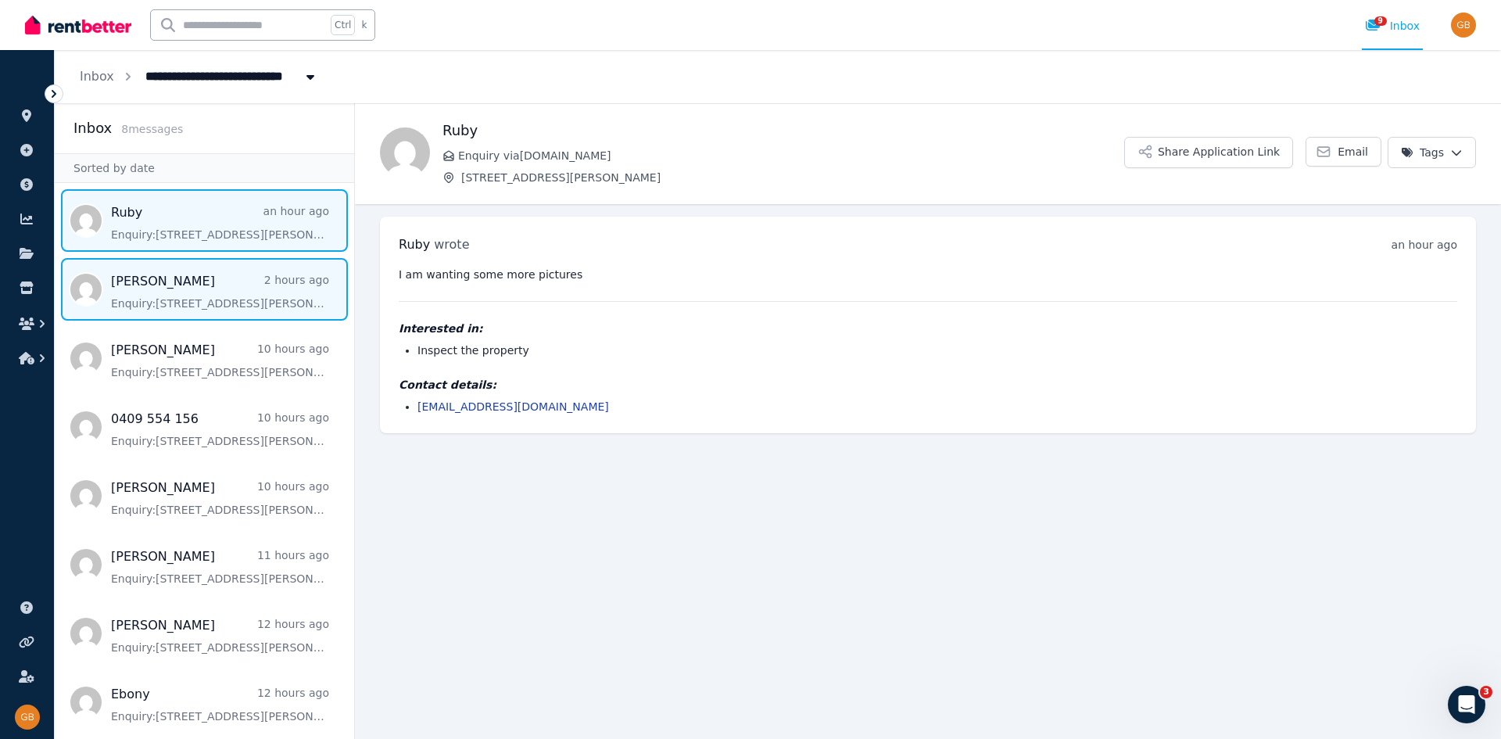
click at [172, 278] on span "Message list" at bounding box center [204, 289] width 299 height 63
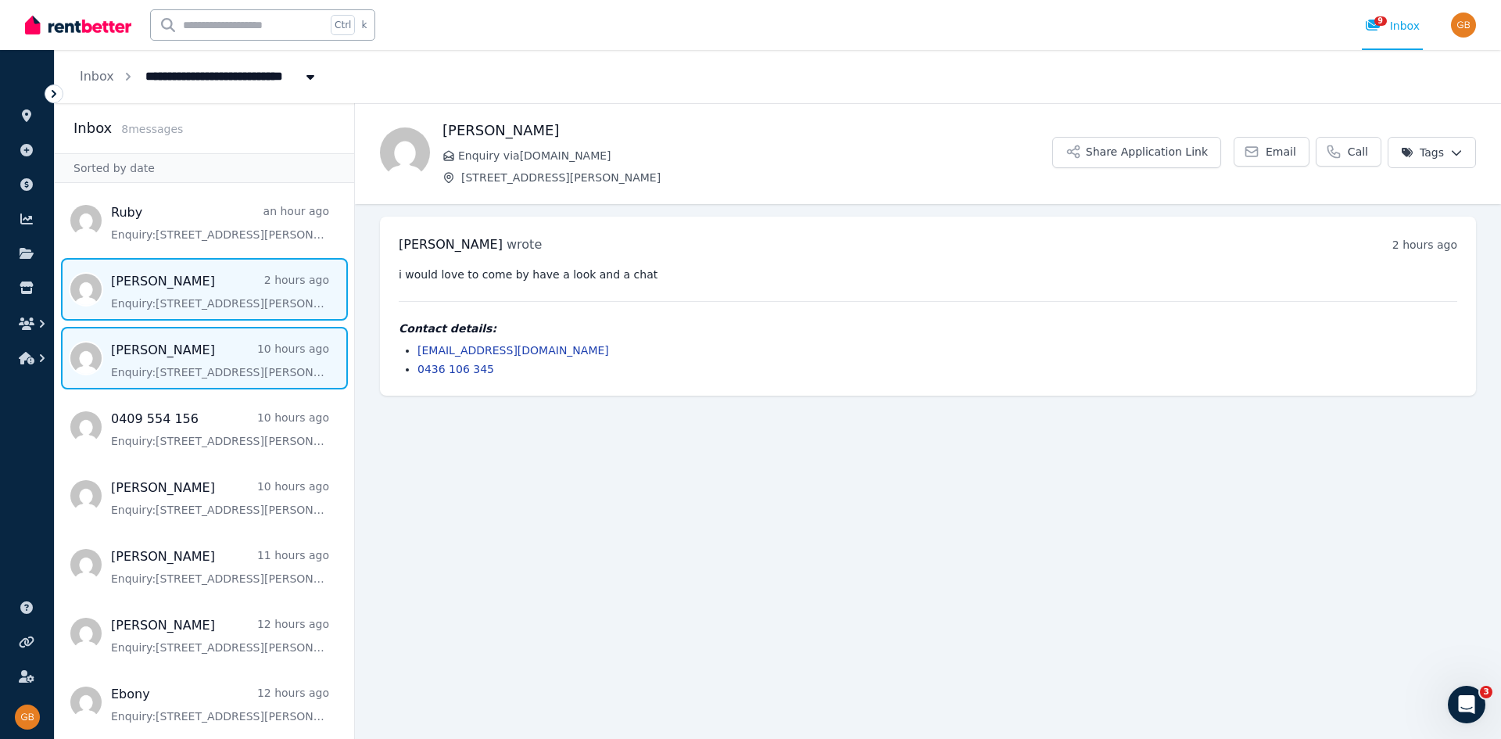
click at [152, 338] on span "Message list" at bounding box center [204, 358] width 299 height 63
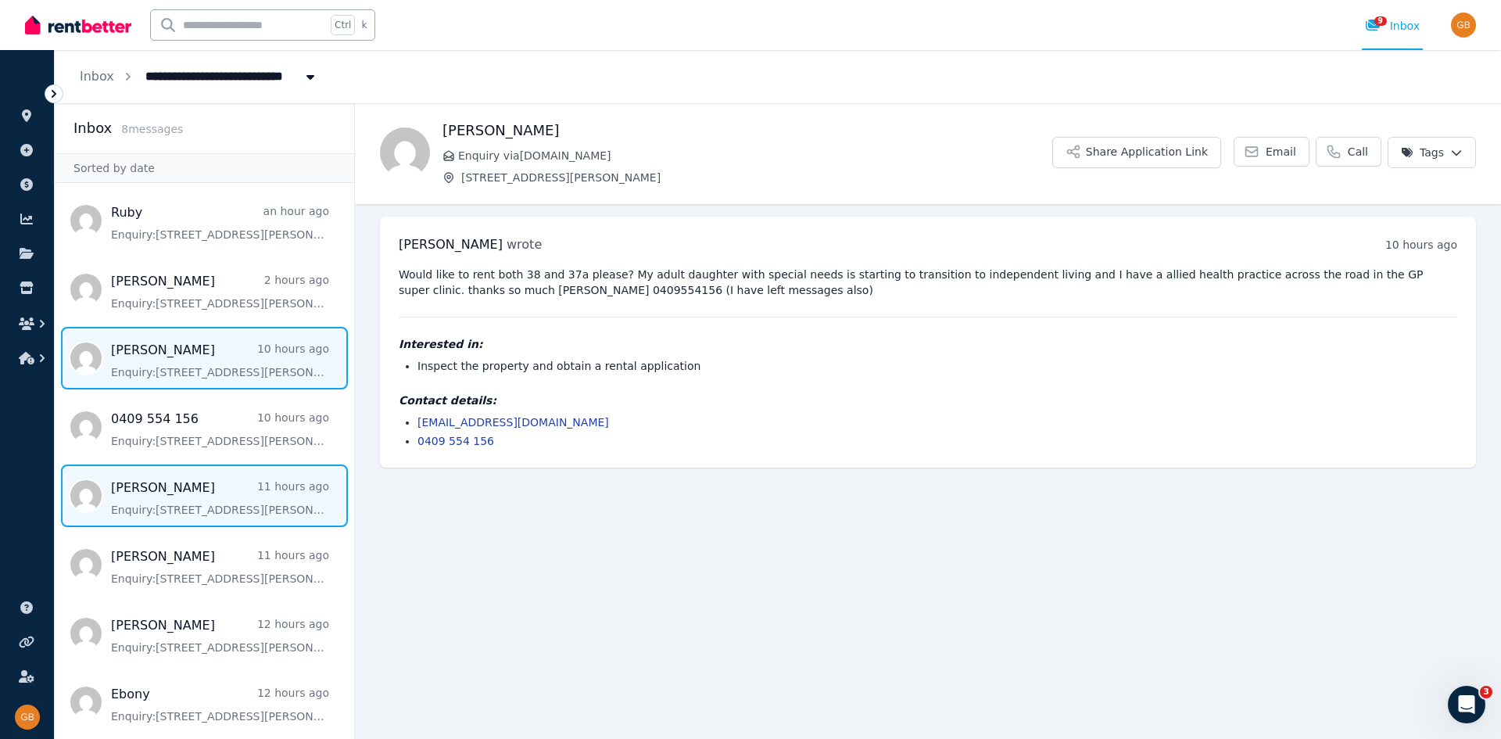
click at [159, 484] on span "Message list" at bounding box center [204, 495] width 299 height 63
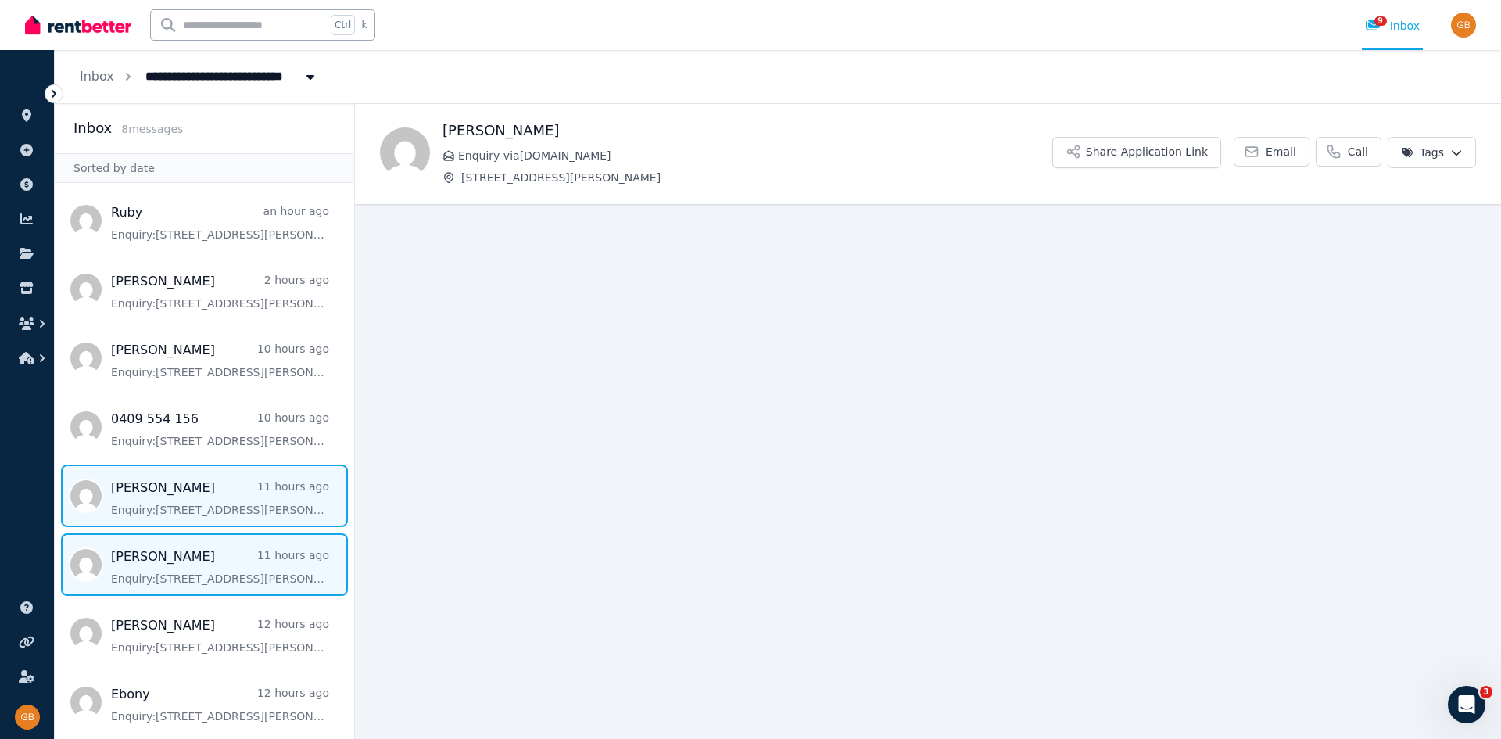
click at [187, 582] on span "Message list" at bounding box center [204, 564] width 299 height 63
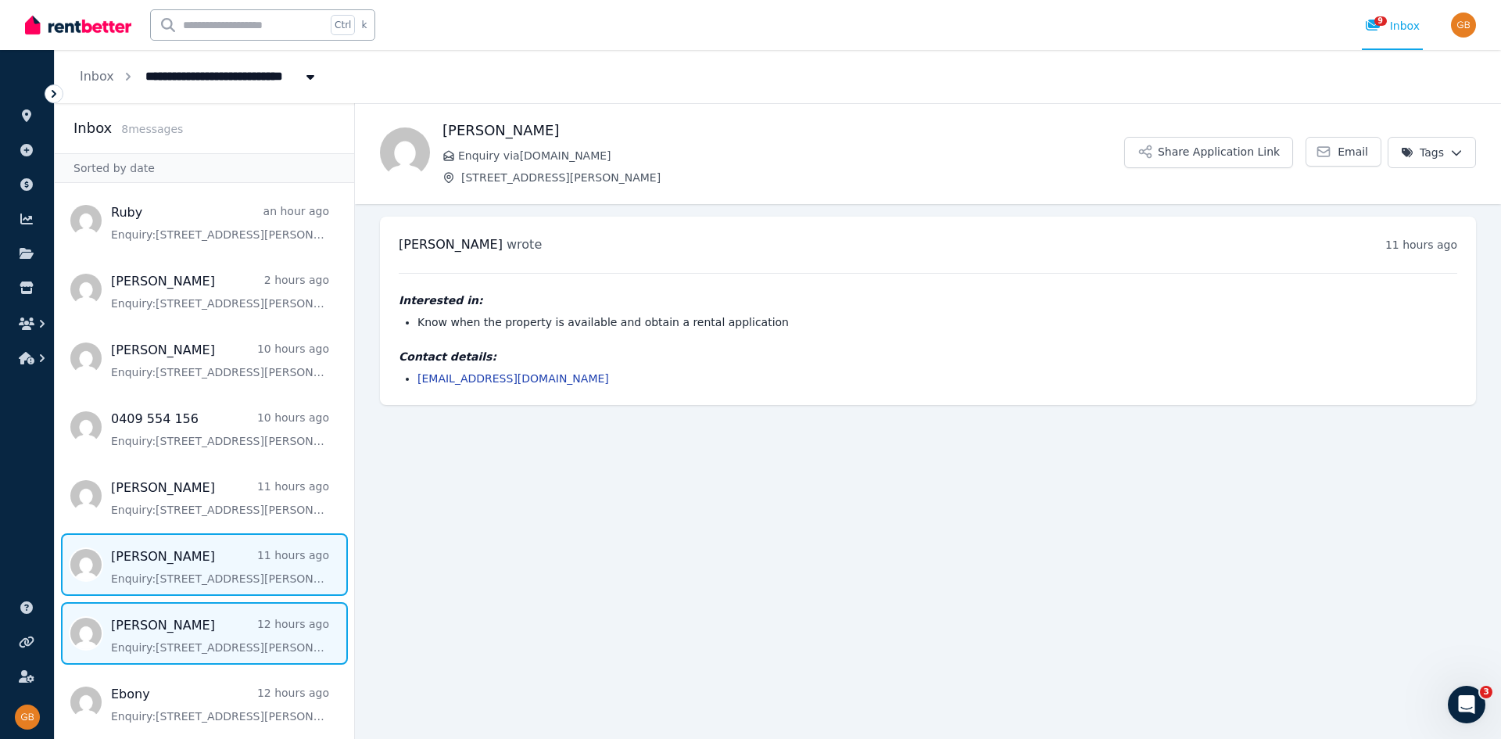
click at [153, 641] on span "Message list" at bounding box center [204, 633] width 299 height 63
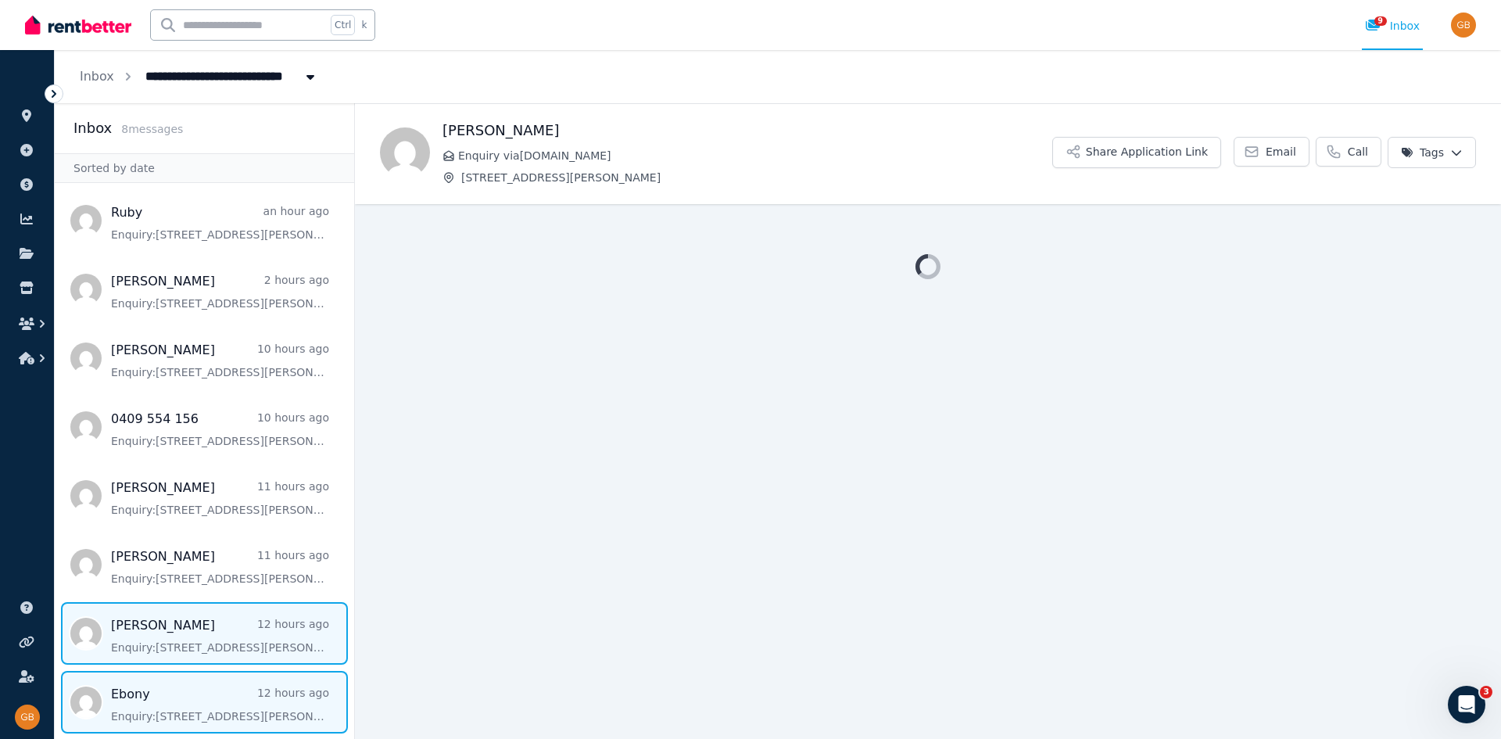
click at [141, 685] on span "Message list" at bounding box center [204, 702] width 299 height 63
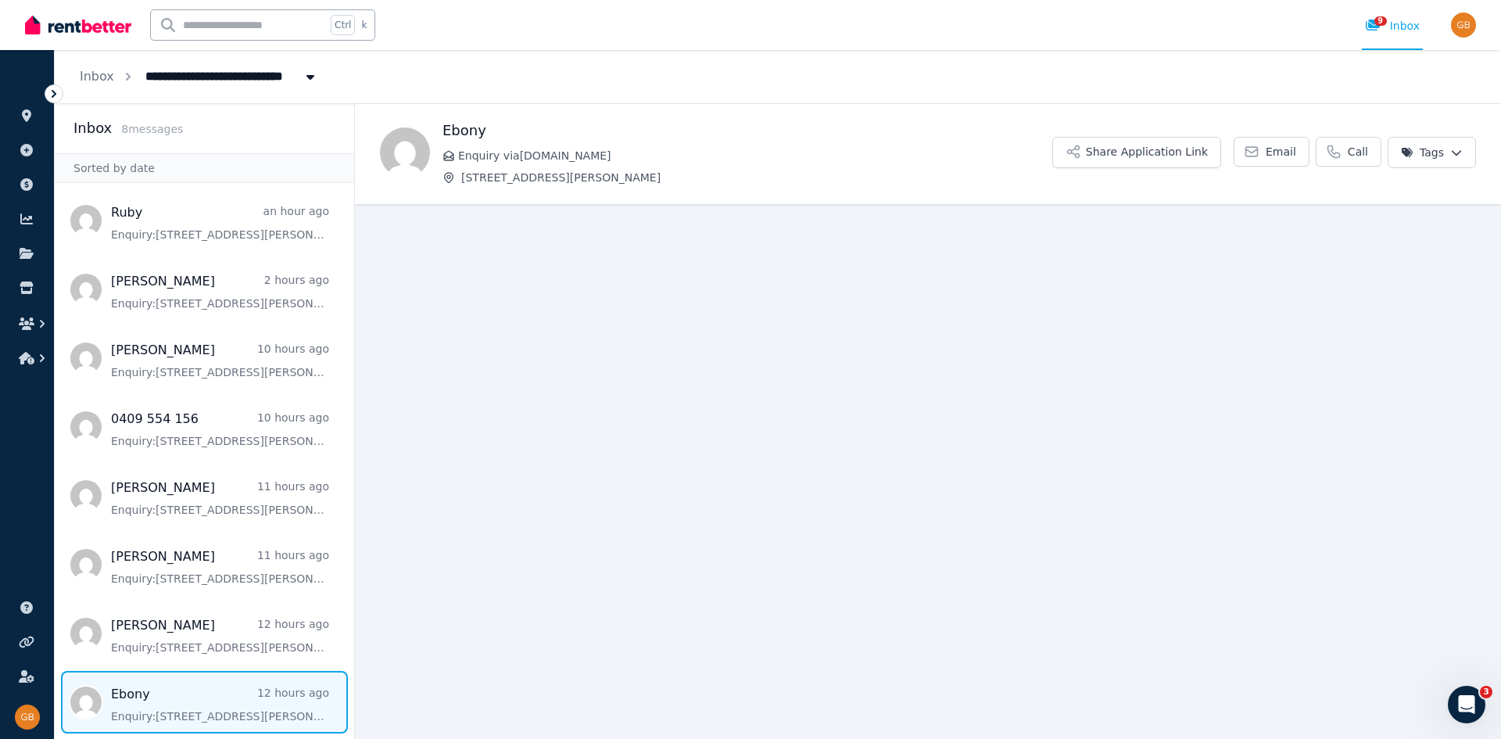
scroll to position [1, 0]
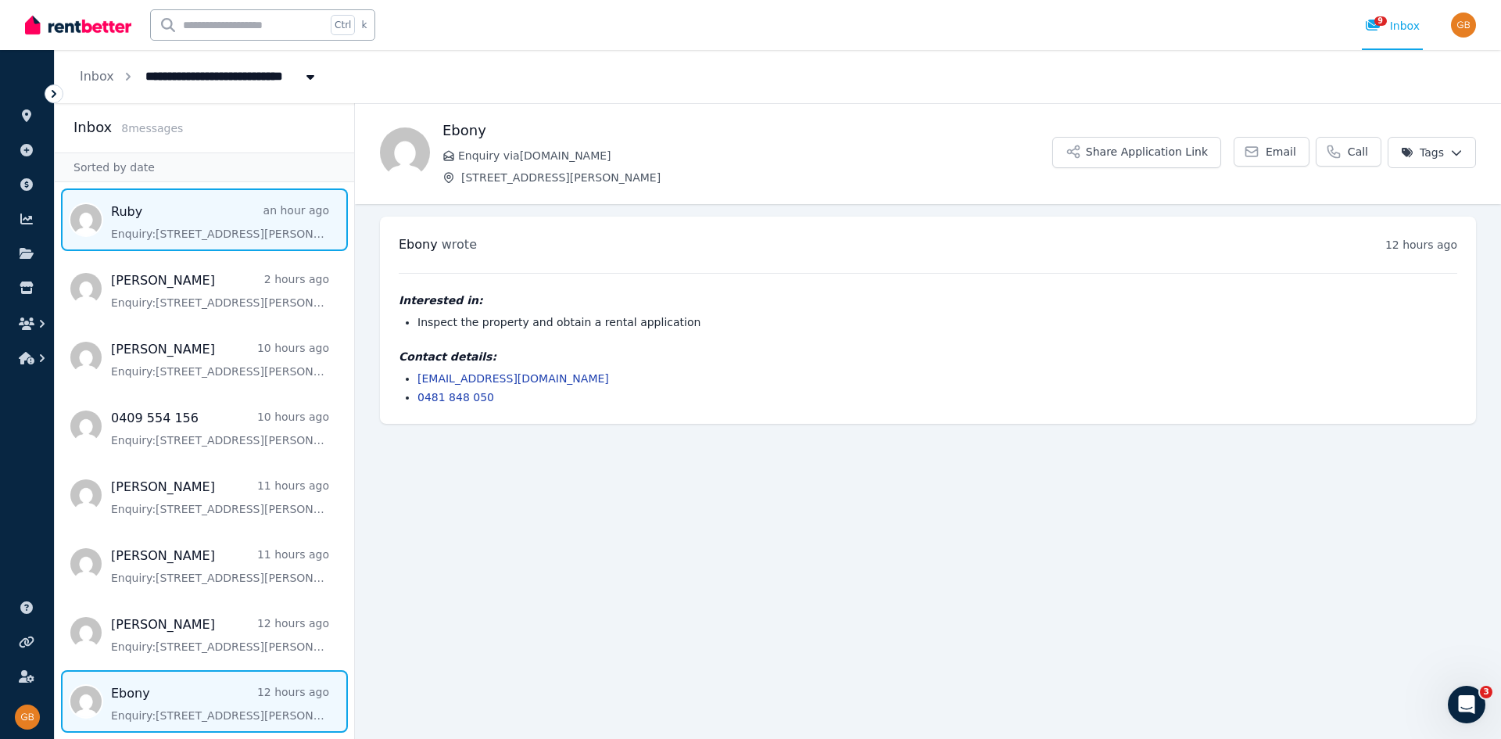
click at [117, 224] on span "Message list" at bounding box center [204, 219] width 299 height 63
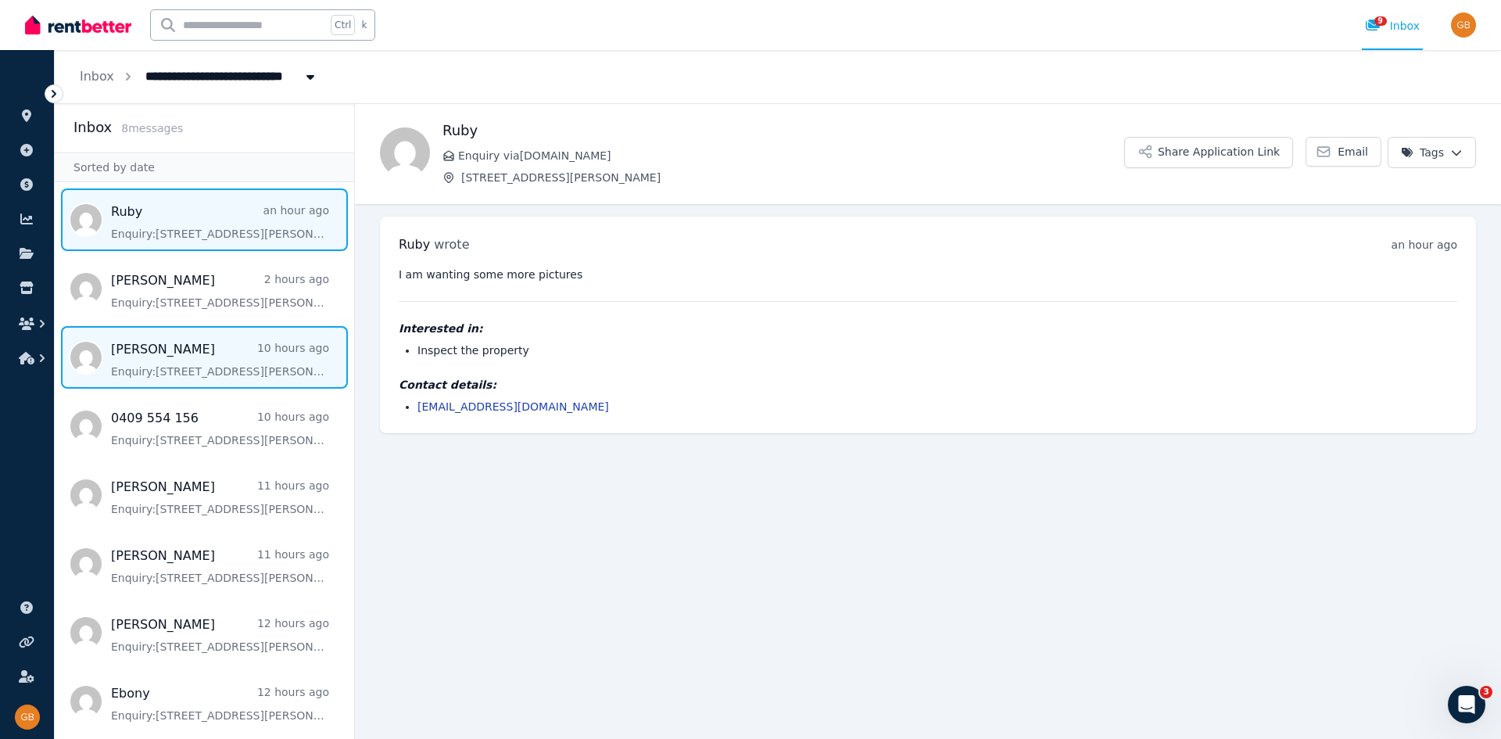
click at [167, 363] on span "Message list" at bounding box center [204, 357] width 299 height 63
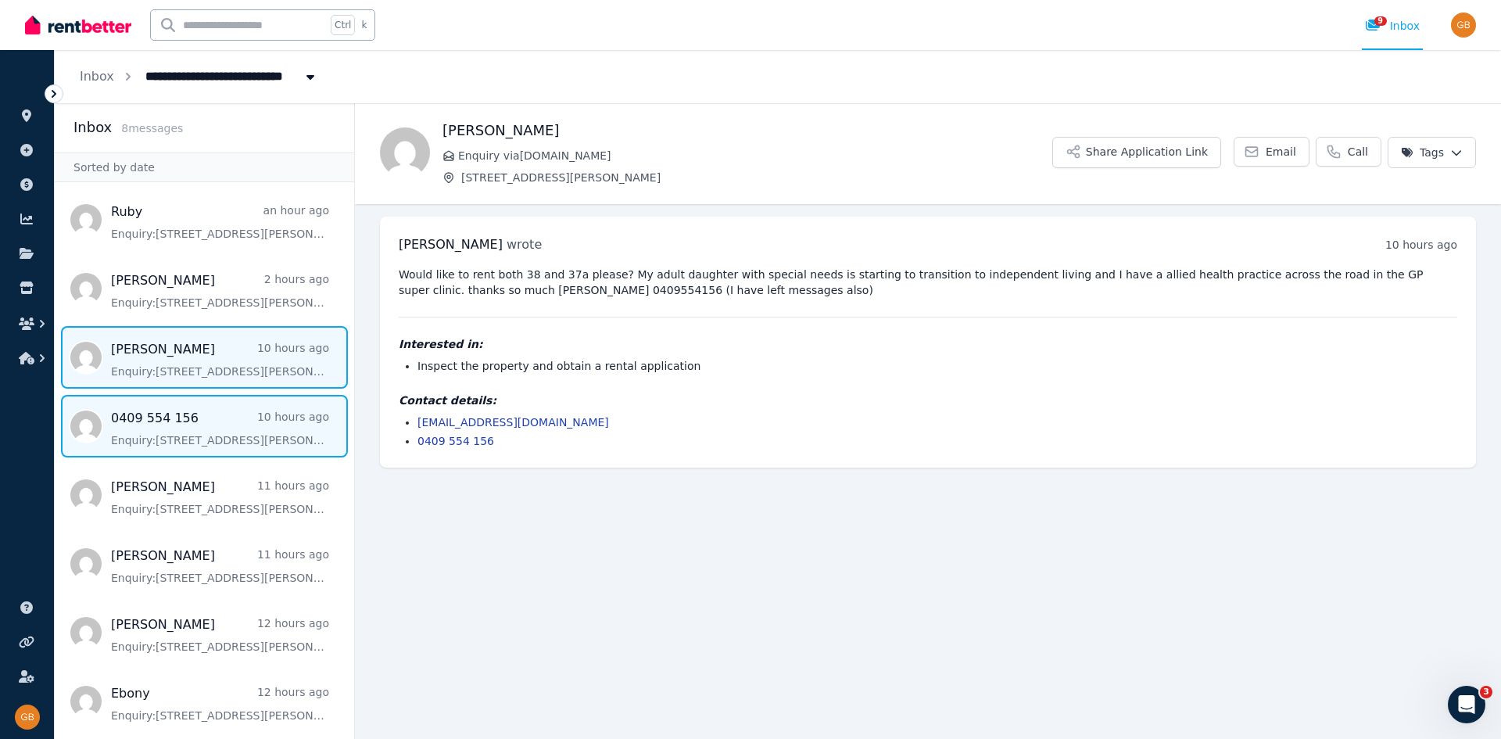
click at [152, 412] on span "Message list" at bounding box center [204, 426] width 299 height 63
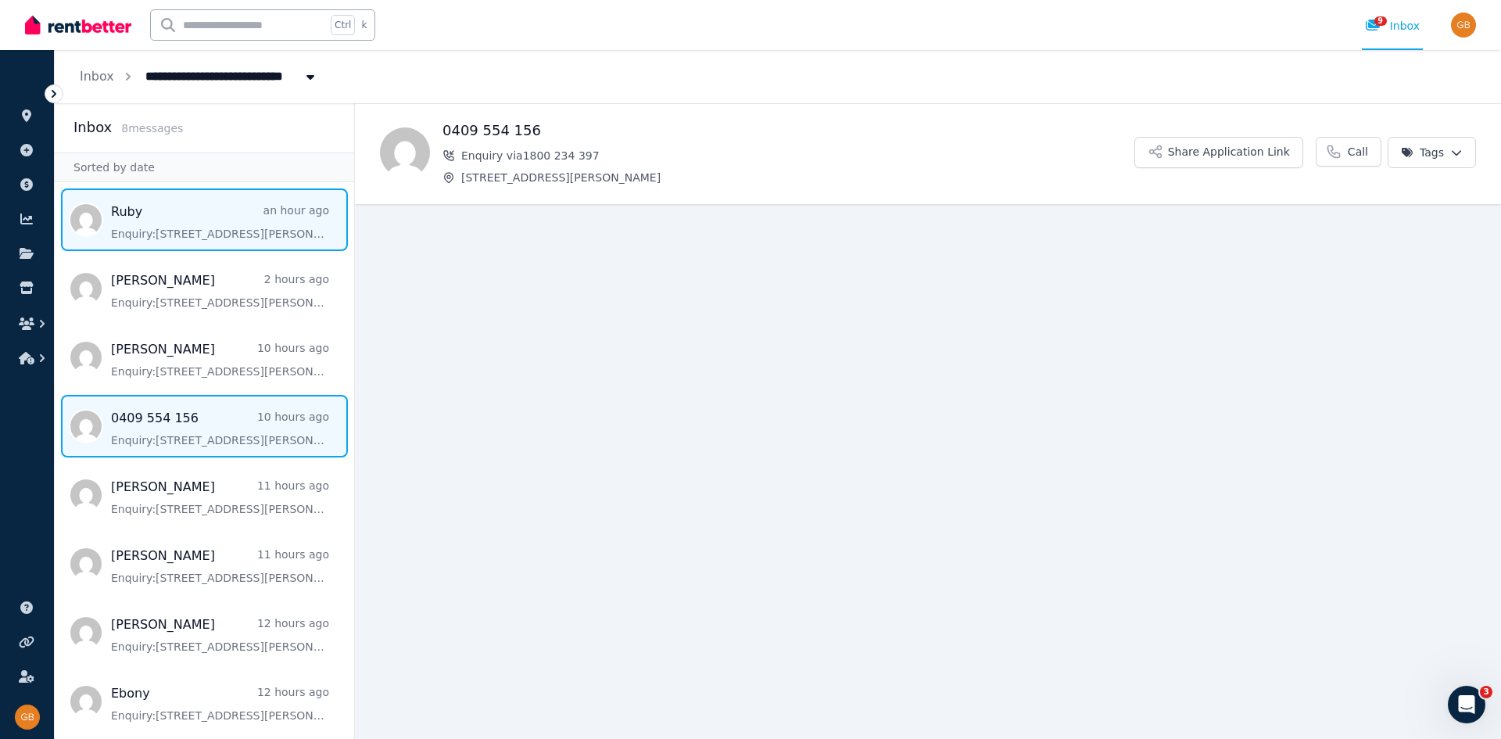
click at [155, 225] on span "Message list" at bounding box center [204, 219] width 299 height 63
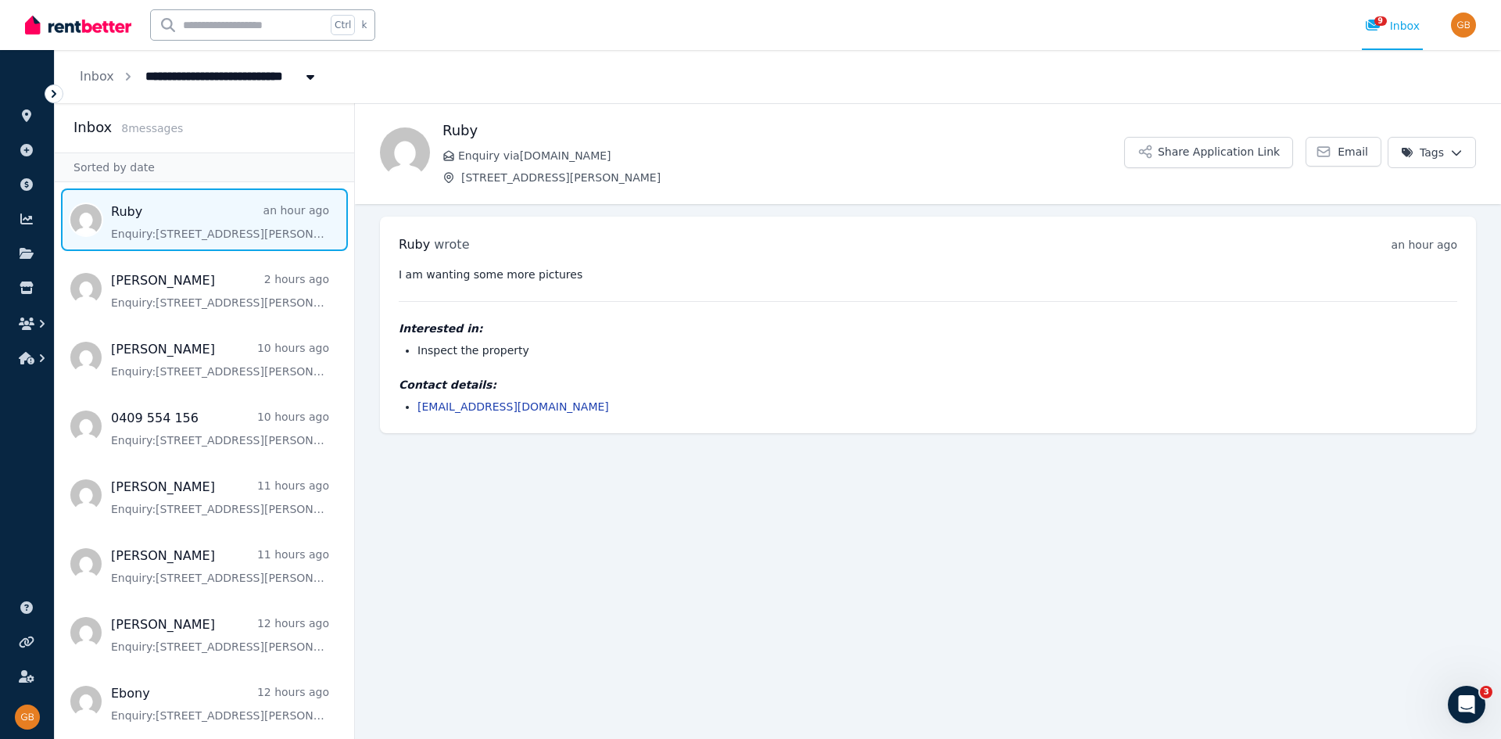
click at [152, 228] on span "Message list" at bounding box center [204, 219] width 299 height 63
click at [1461, 19] on img "button" at bounding box center [1463, 25] width 25 height 25
click at [1385, 211] on span "Logout" at bounding box center [1401, 206] width 150 height 28
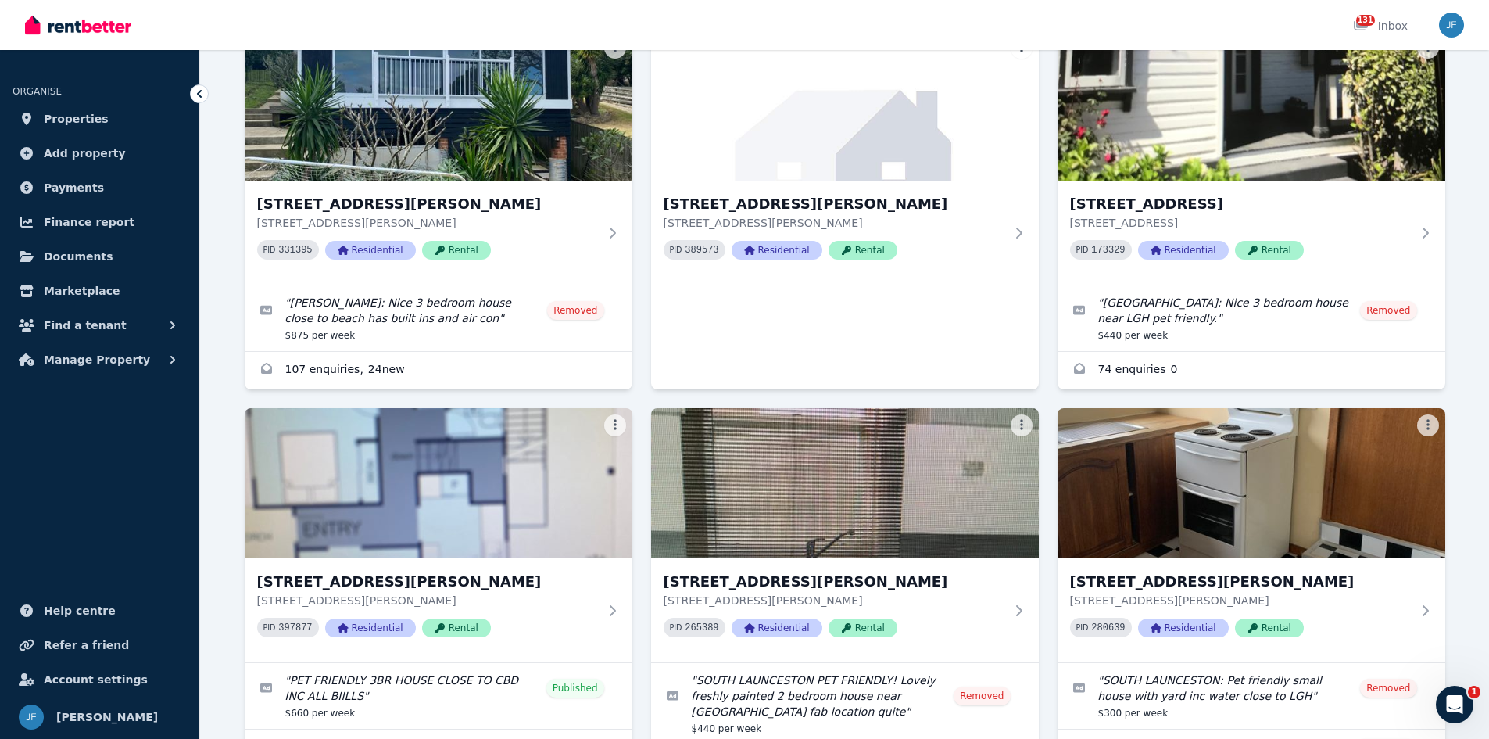
scroll to position [2189, 0]
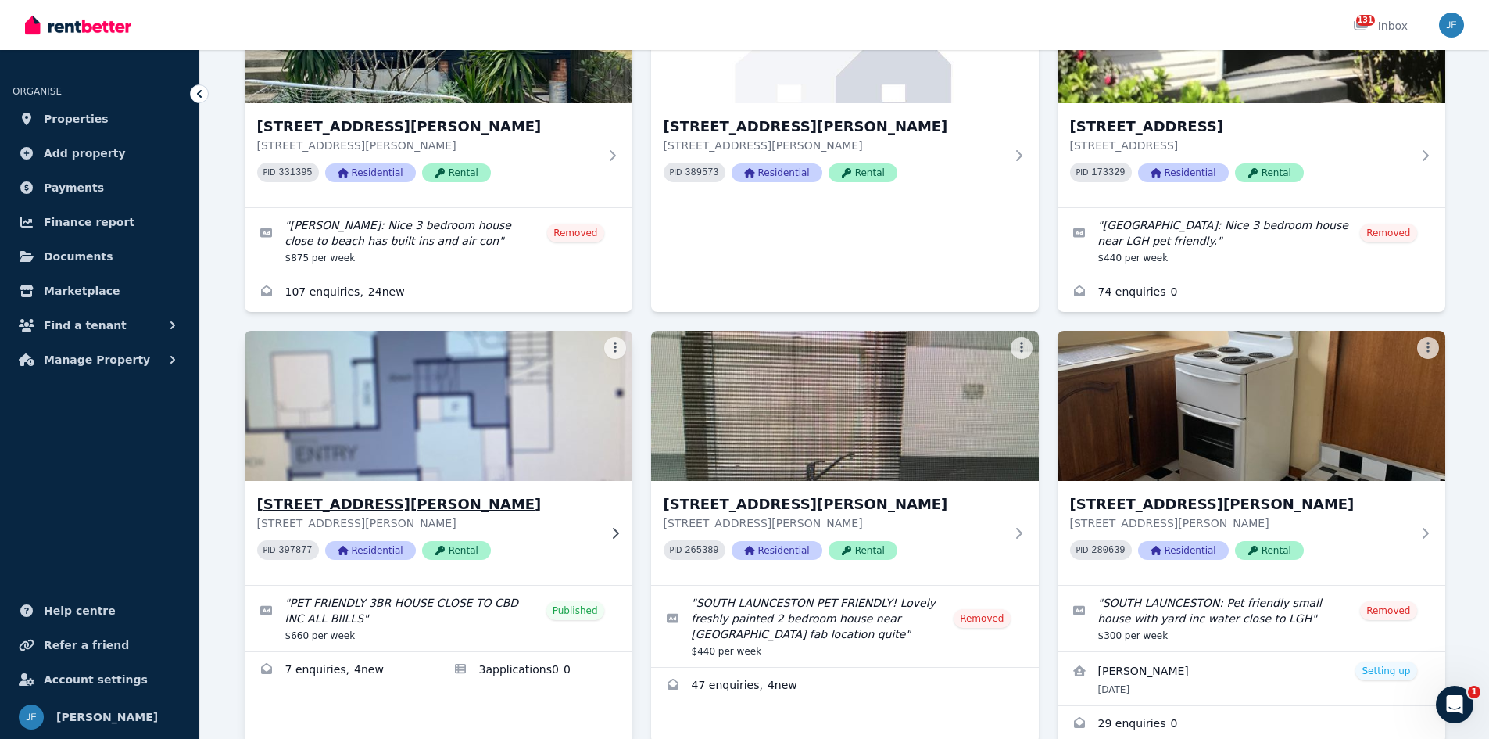
click at [336, 493] on h3 "[STREET_ADDRESS][PERSON_NAME]" at bounding box center [427, 504] width 341 height 22
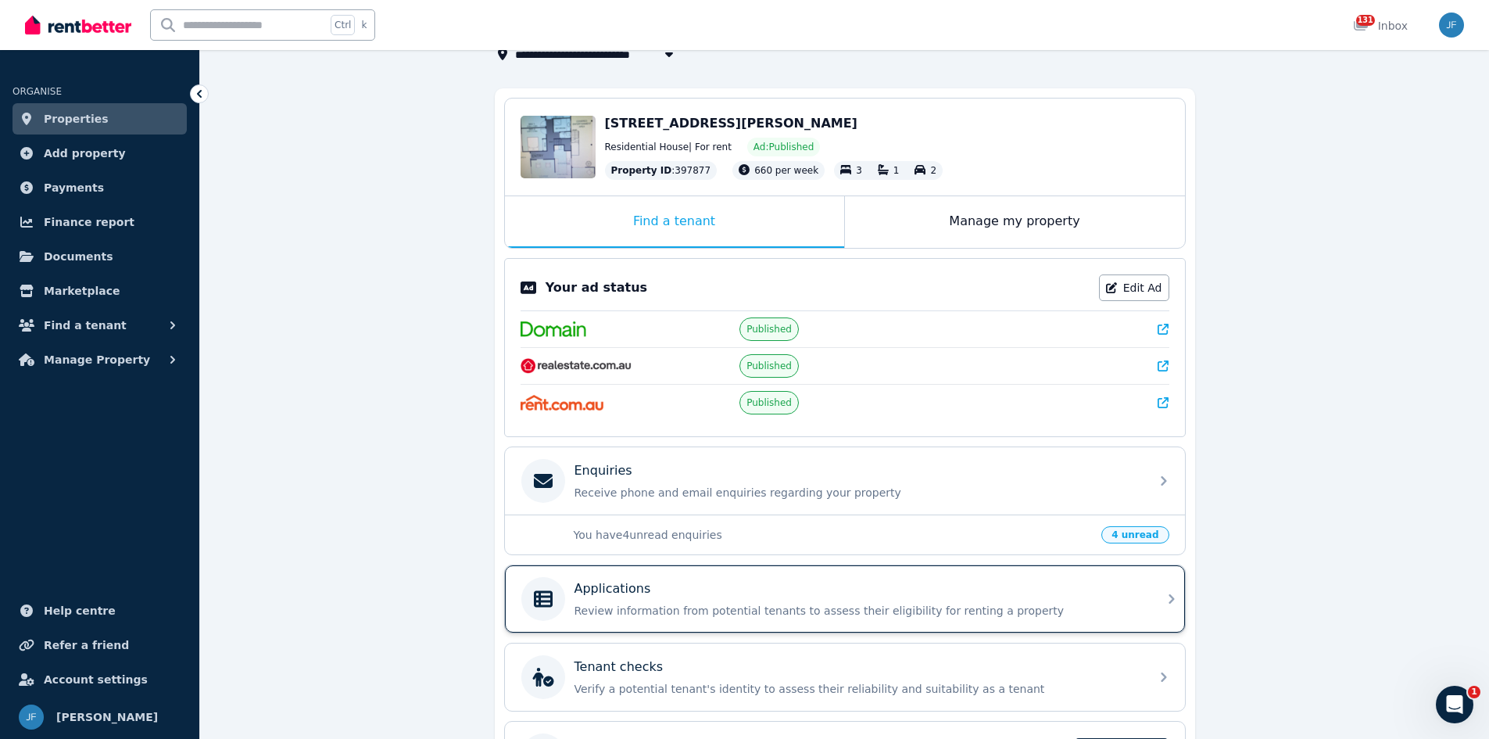
scroll to position [233, 0]
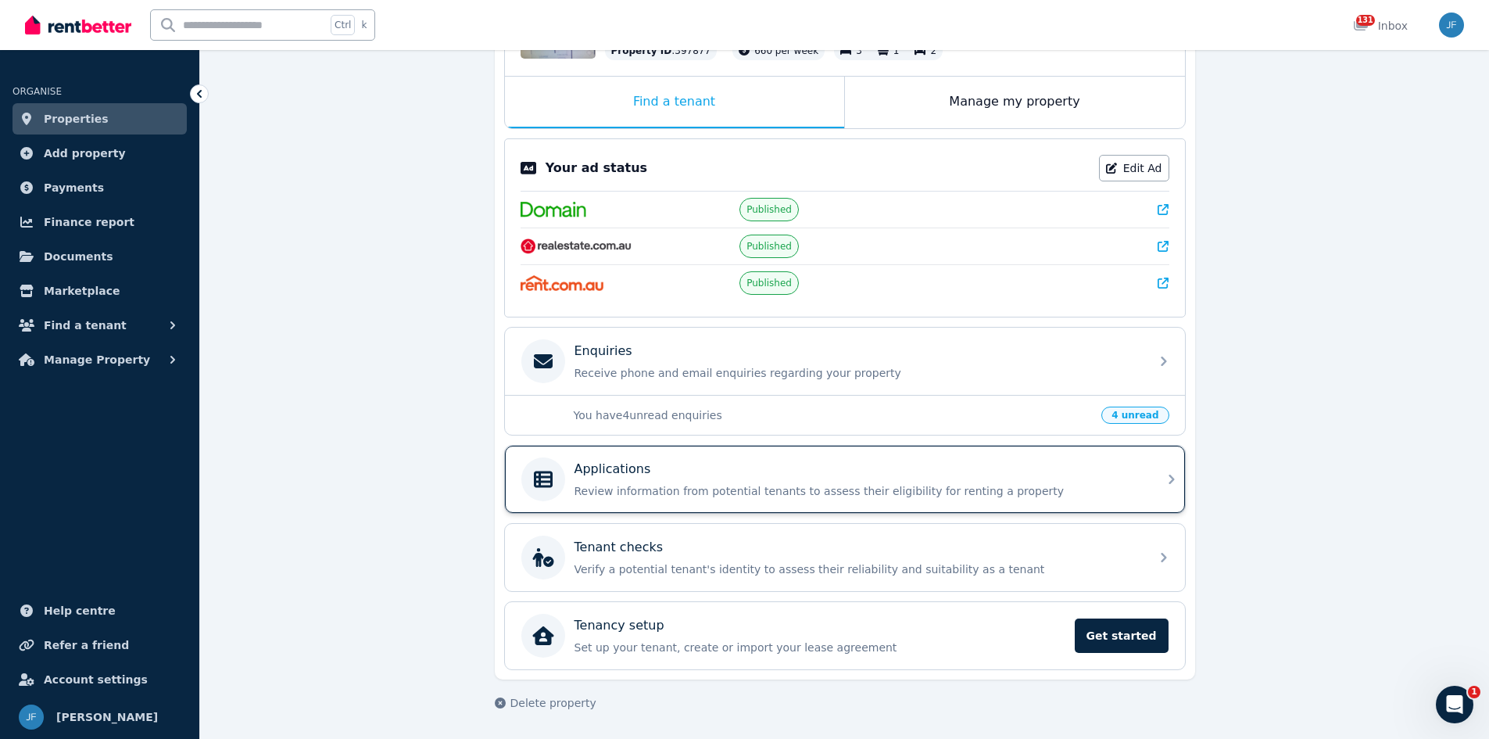
click at [694, 484] on p "Review information from potential tenants to assess their eligibility for renti…" at bounding box center [858, 491] width 566 height 16
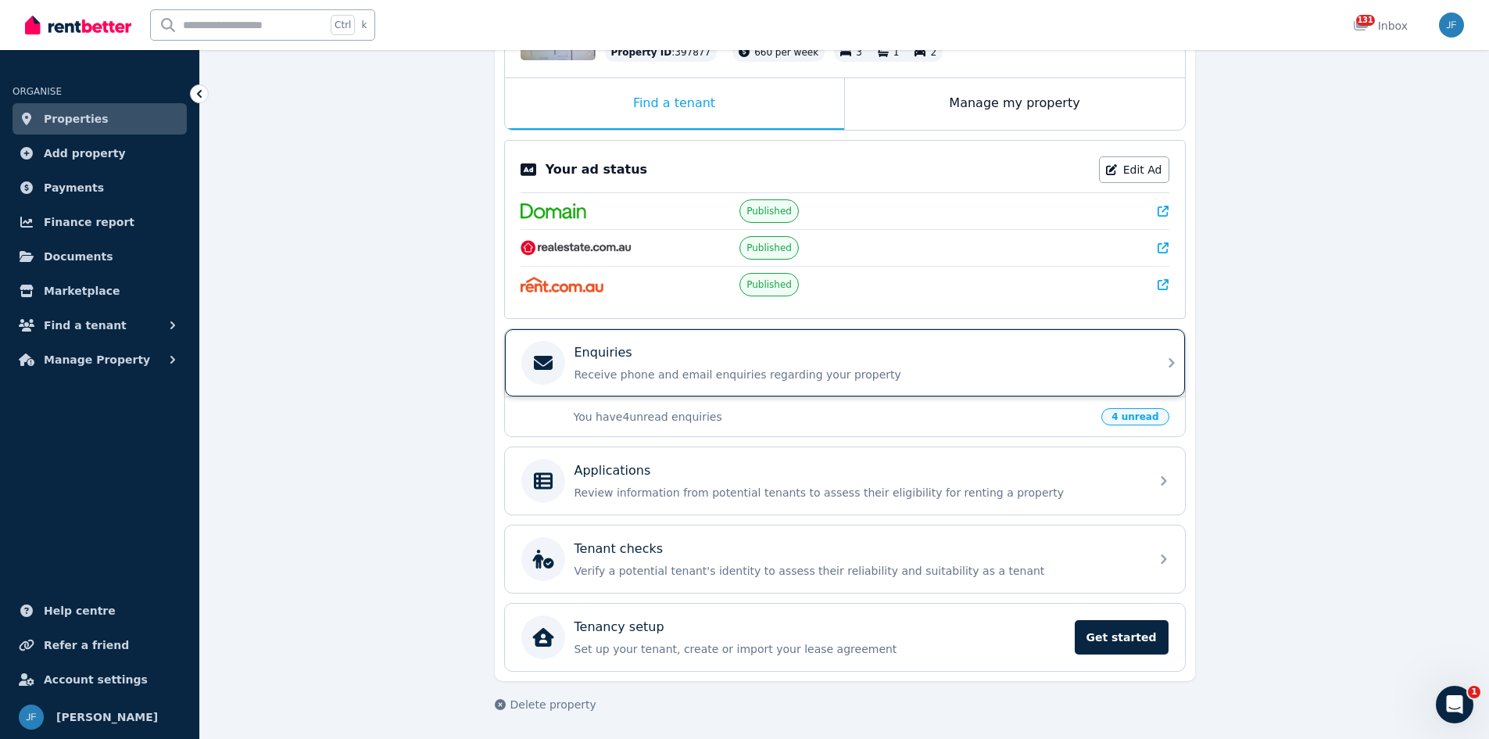
scroll to position [233, 0]
click at [646, 351] on div "Enquiries" at bounding box center [858, 351] width 566 height 19
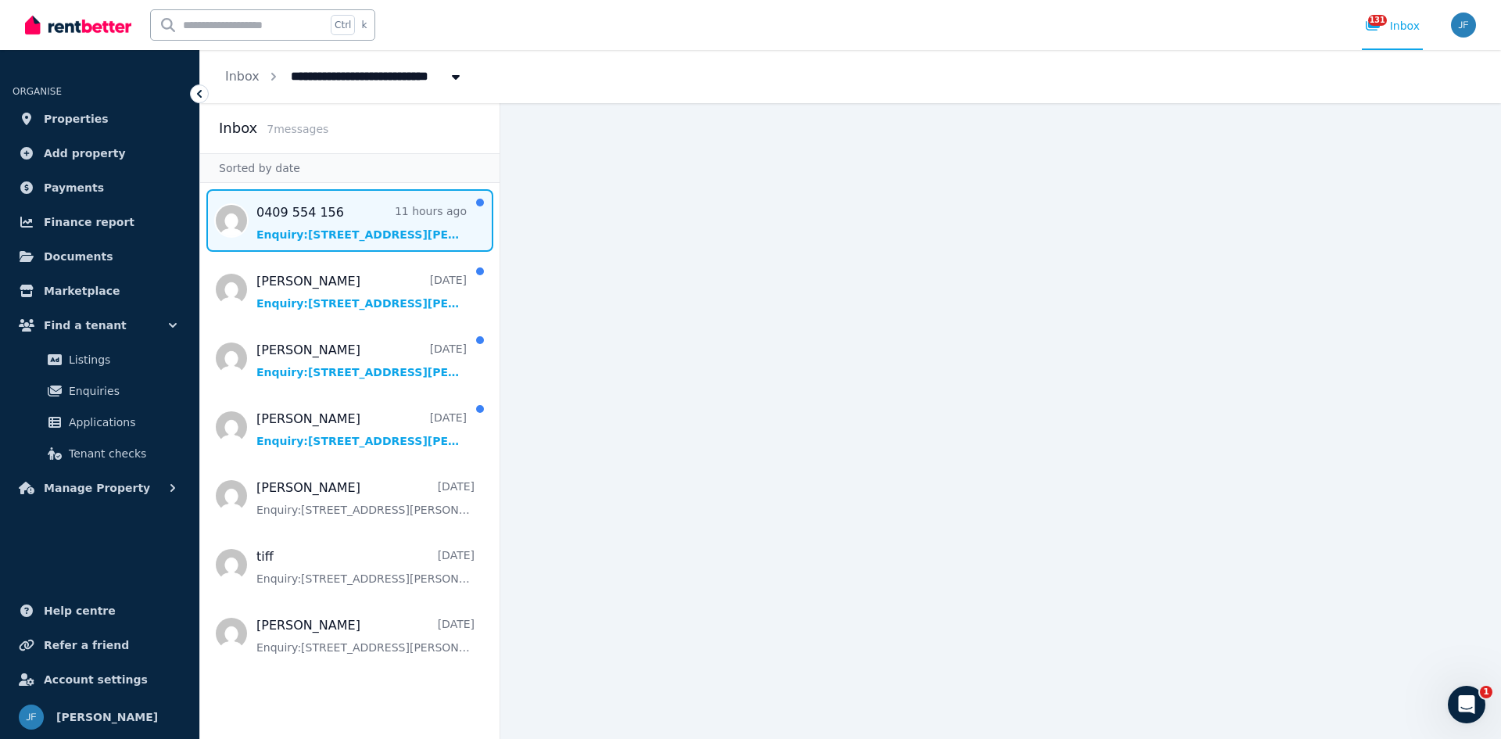
click at [317, 232] on span "Message list" at bounding box center [349, 220] width 299 height 63
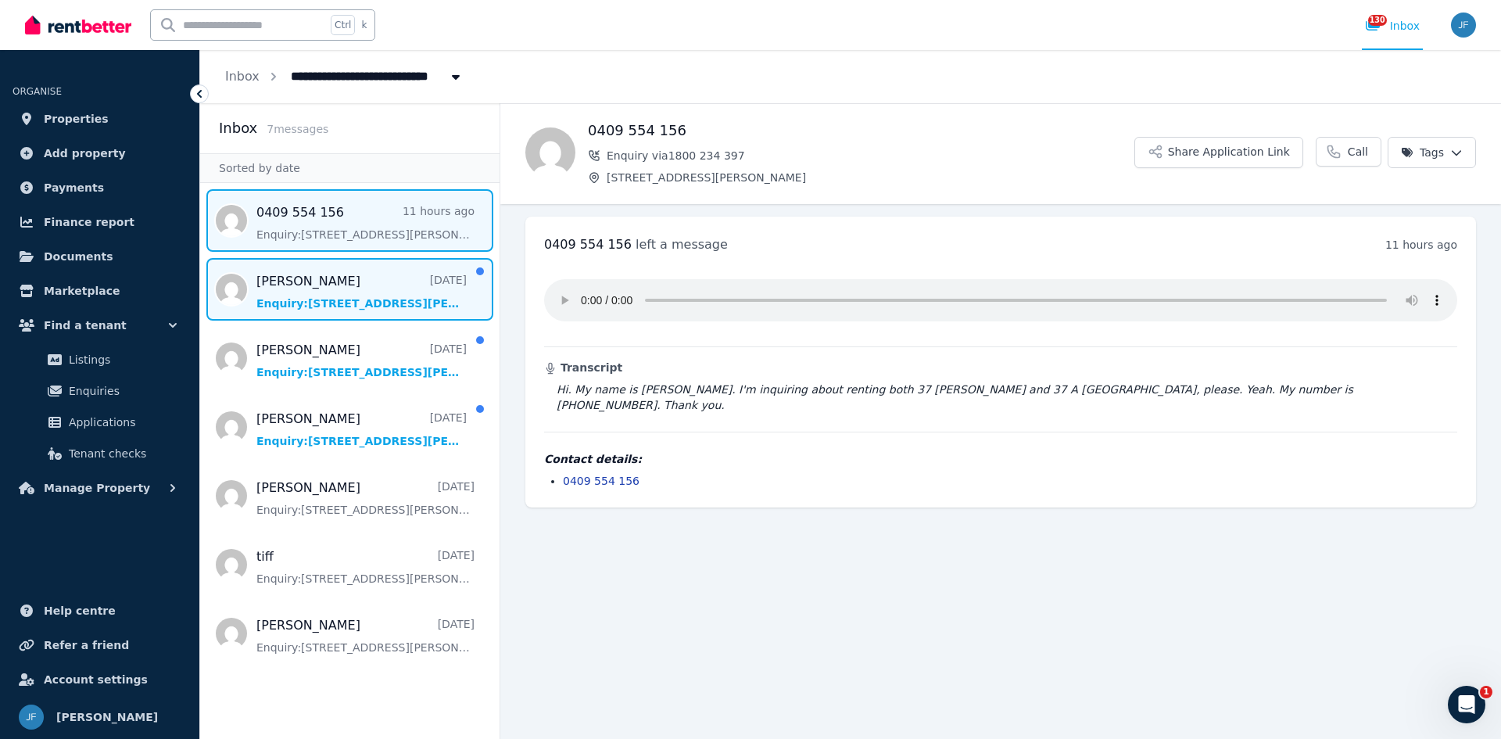
click at [277, 288] on span "Message list" at bounding box center [349, 289] width 299 height 63
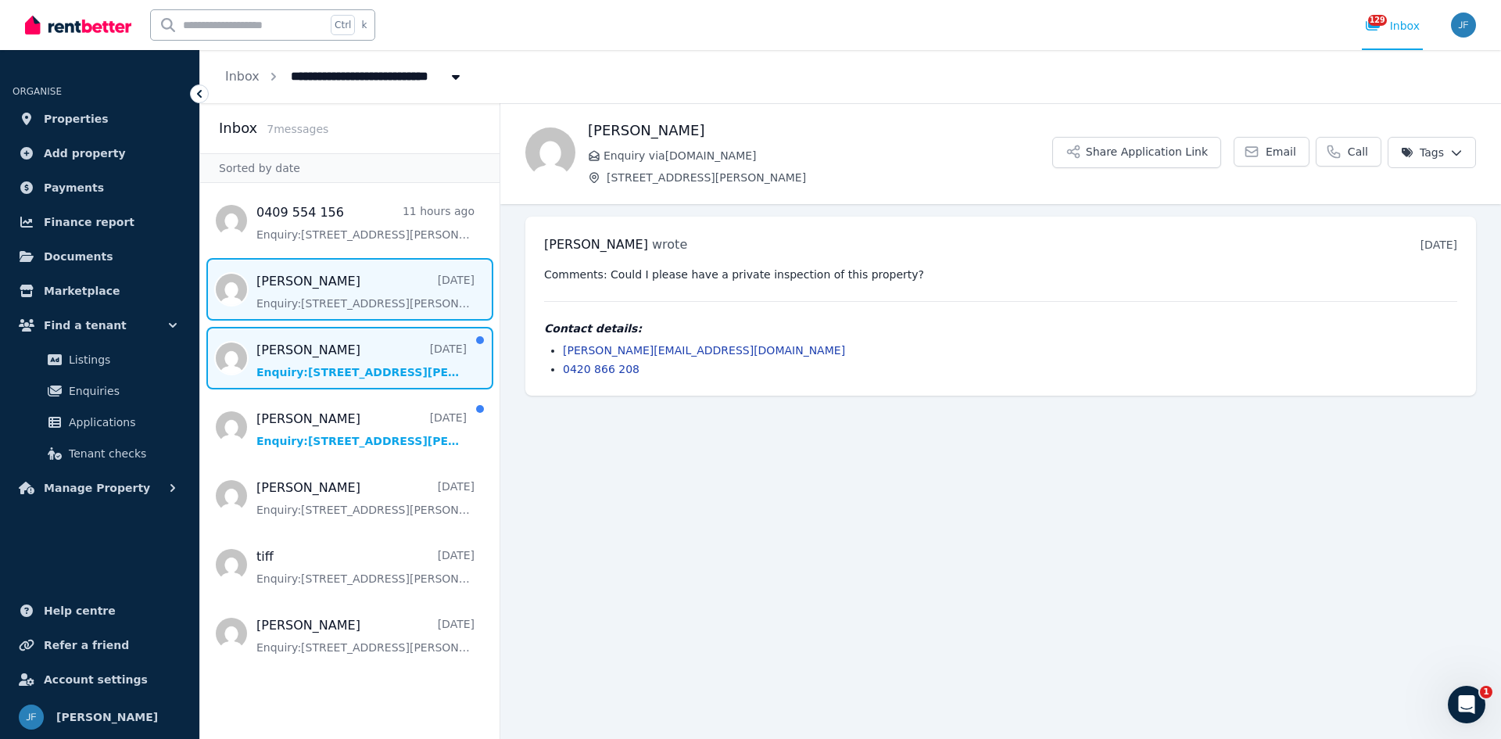
click at [316, 339] on span "Message list" at bounding box center [349, 358] width 299 height 63
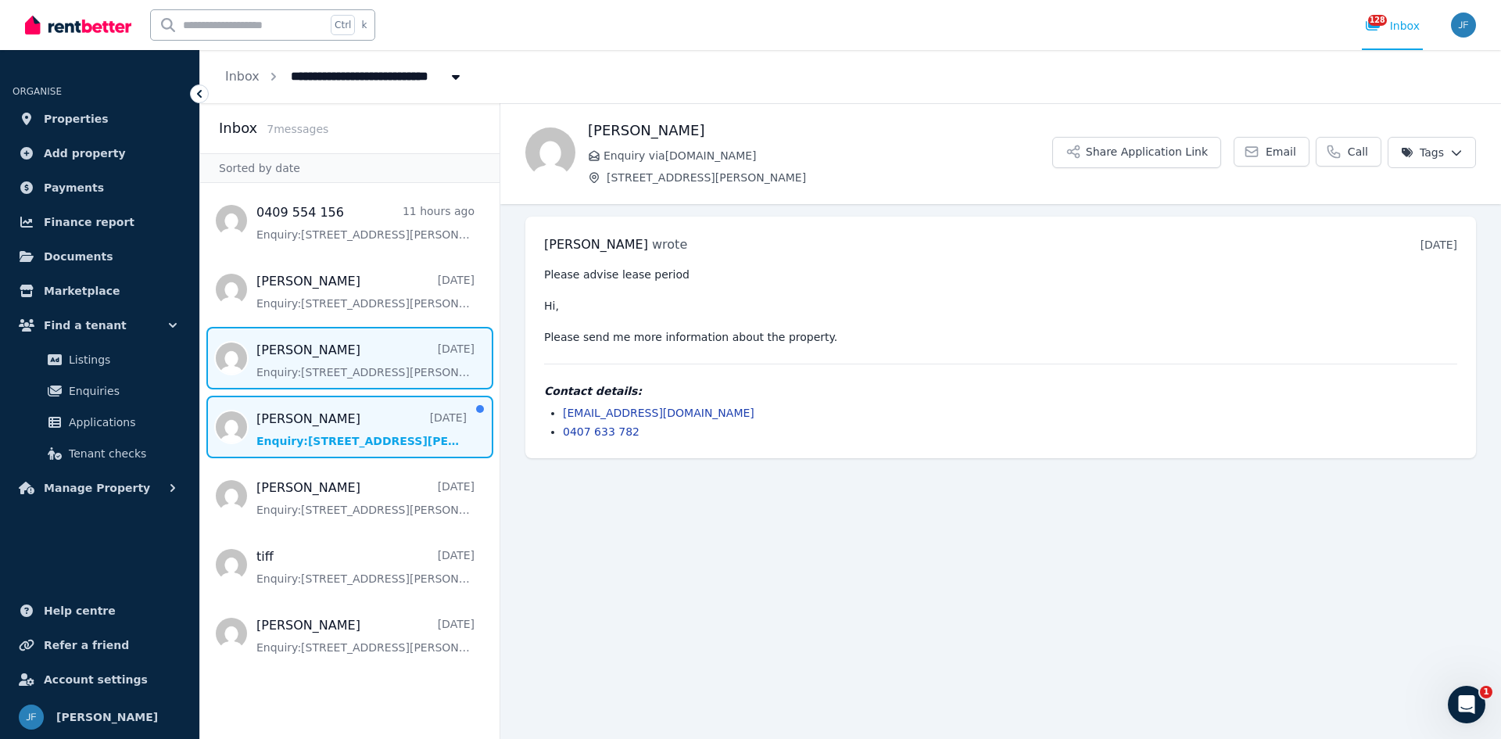
click at [317, 415] on span "Message list" at bounding box center [349, 427] width 299 height 63
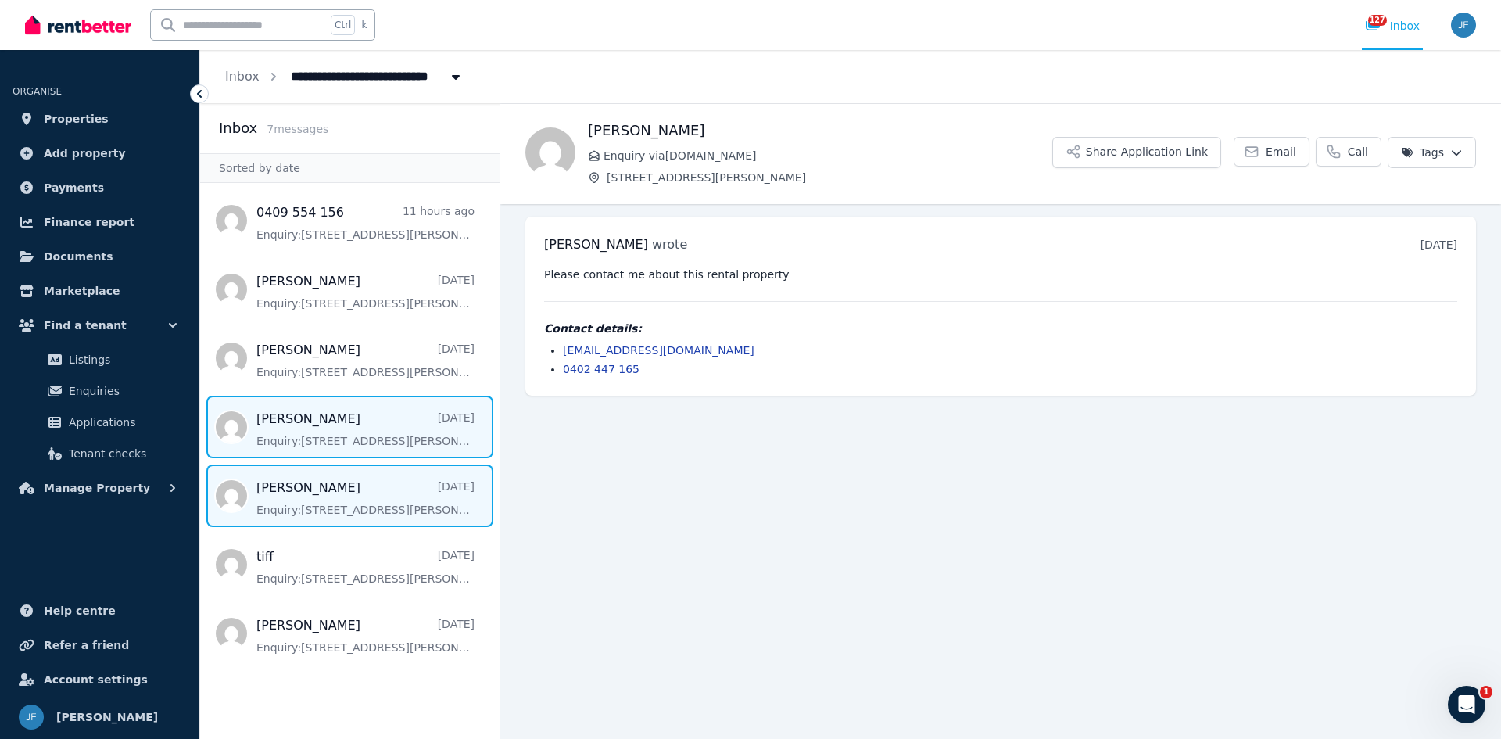
click at [351, 507] on span "Message list" at bounding box center [349, 495] width 299 height 63
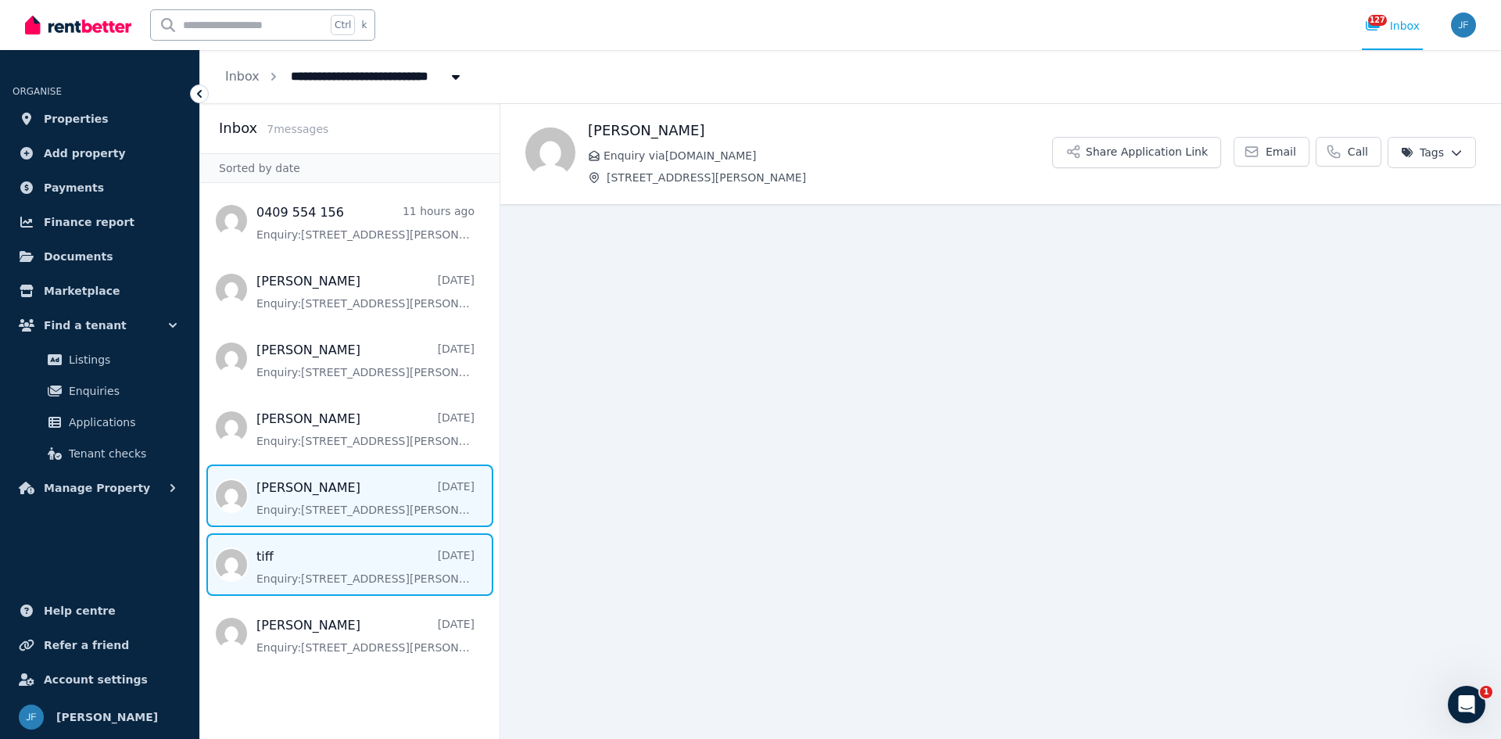
click at [332, 574] on span "Message list" at bounding box center [349, 564] width 299 height 63
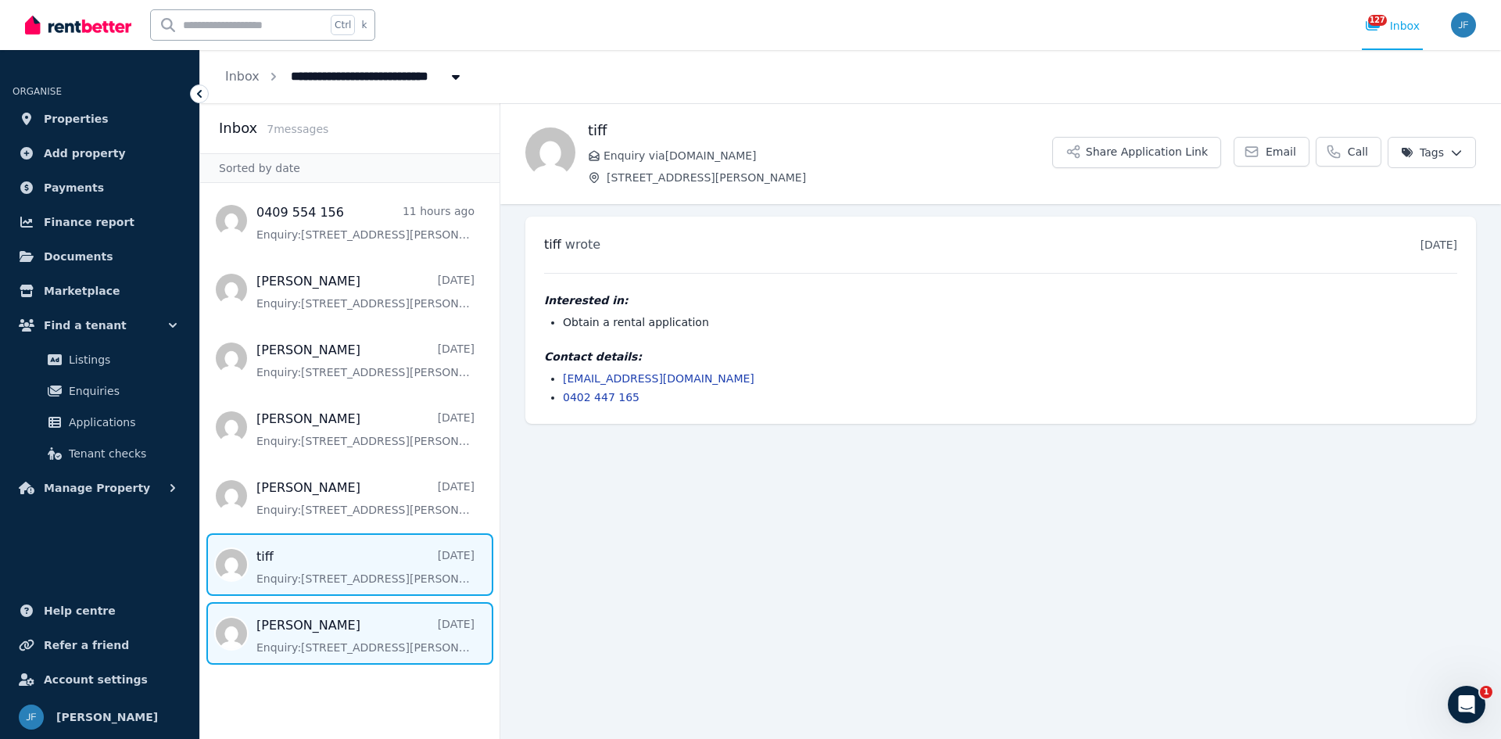
click at [299, 635] on span "Message list" at bounding box center [349, 633] width 299 height 63
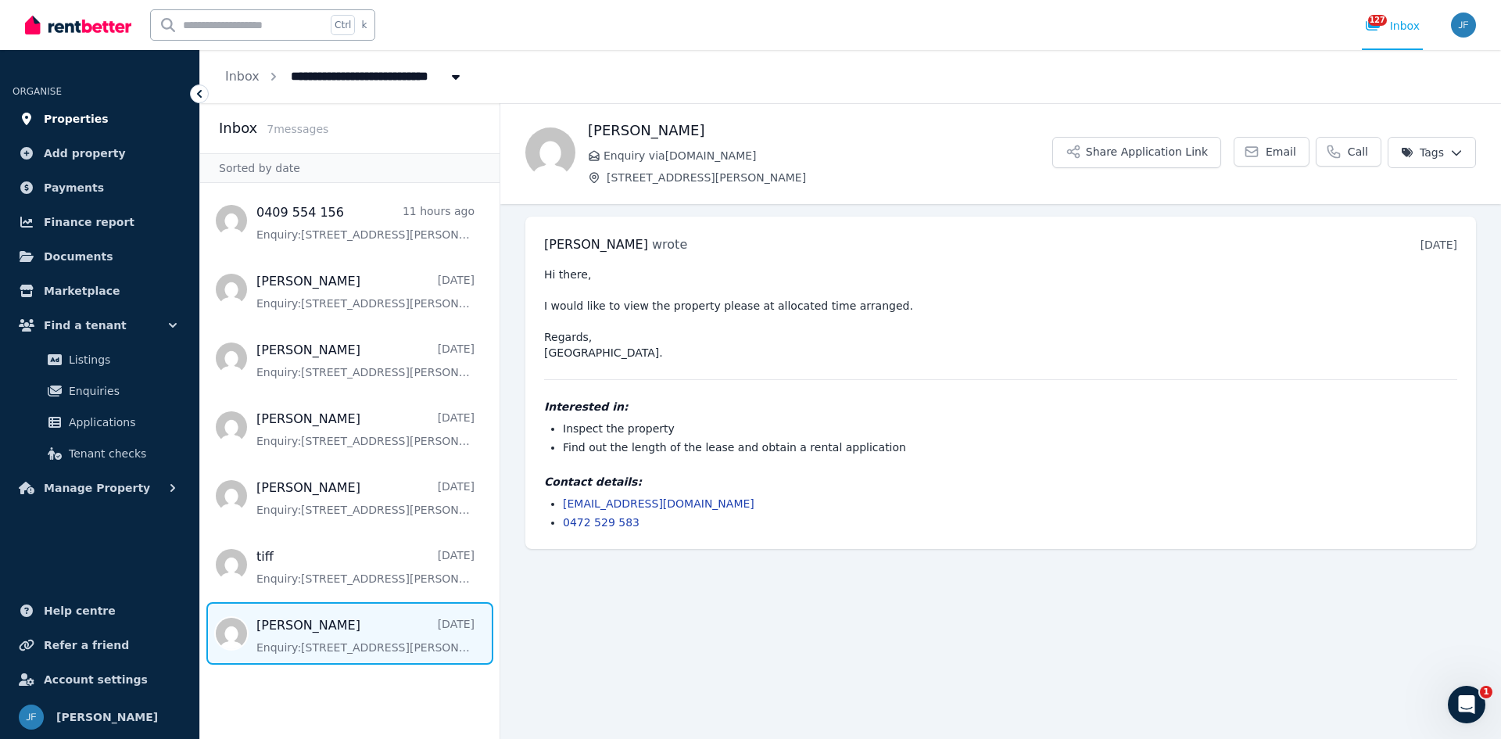
click at [88, 126] on span "Properties" at bounding box center [76, 118] width 65 height 19
